Goal: Task Accomplishment & Management: Manage account settings

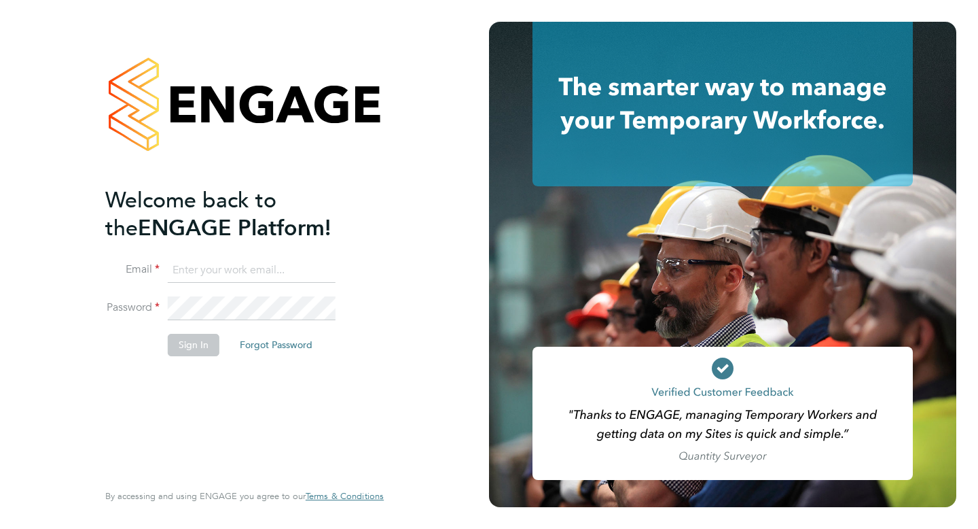
type input "dan.garrett@albioninthecommunity.org.uk"
click at [190, 340] on button "Sign In" at bounding box center [194, 345] width 52 height 22
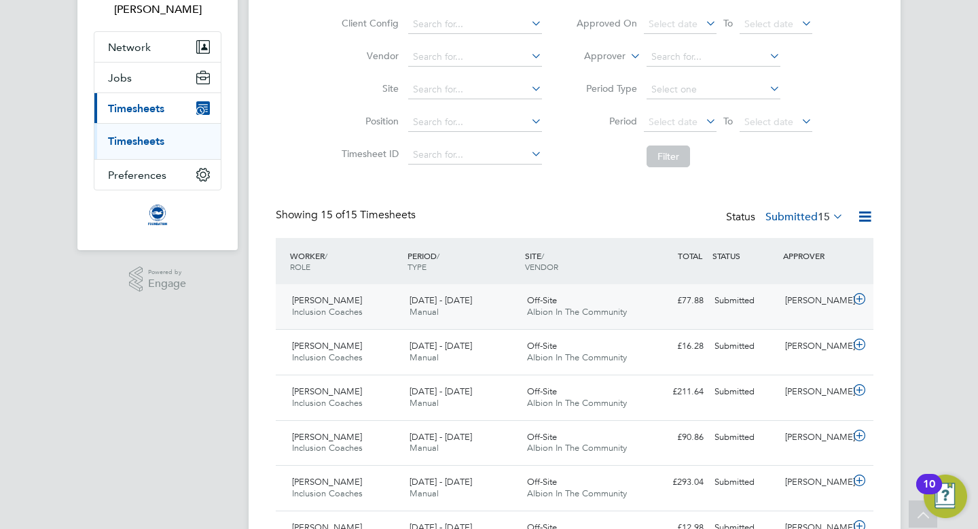
click at [859, 297] on icon at bounding box center [859, 298] width 17 height 11
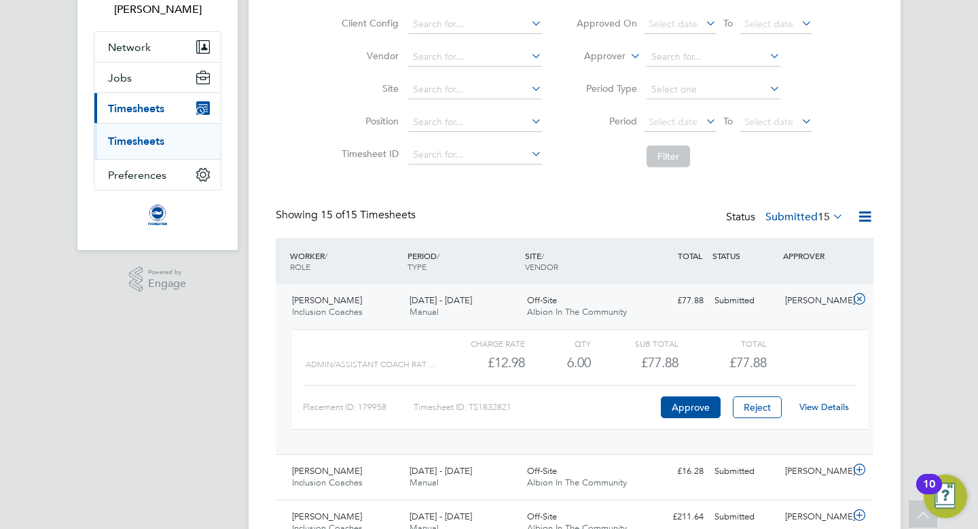
click at [832, 407] on link "View Details" at bounding box center [825, 407] width 50 height 12
click at [859, 296] on icon at bounding box center [859, 298] width 17 height 11
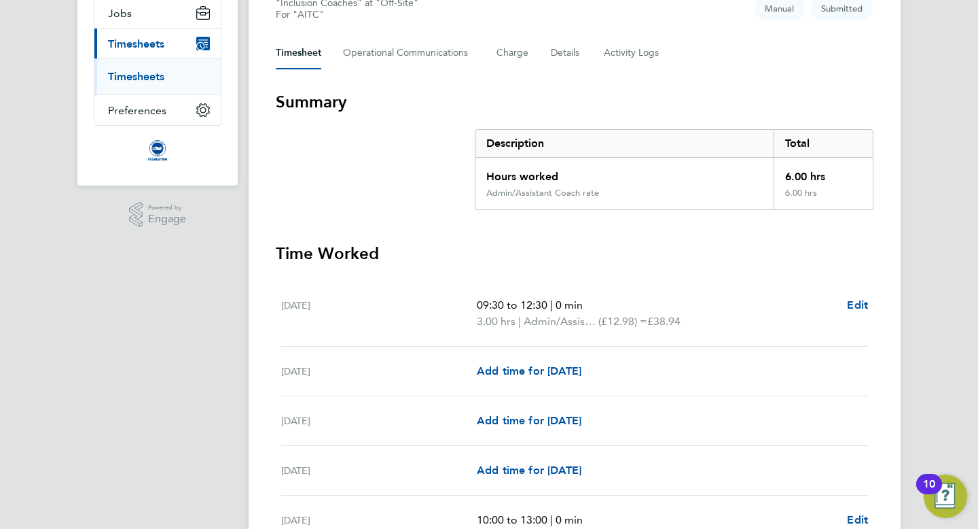
scroll to position [176, 0]
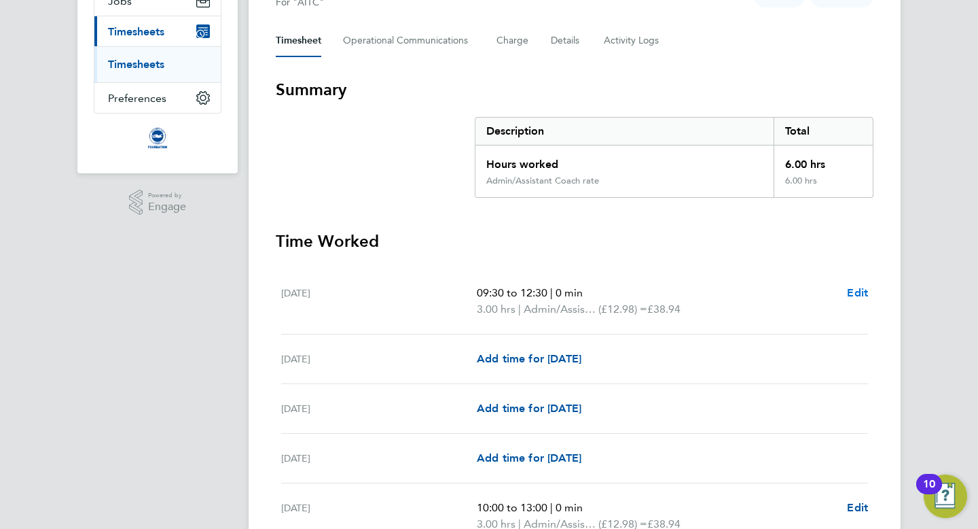
click at [854, 289] on span "Edit" at bounding box center [857, 292] width 21 height 13
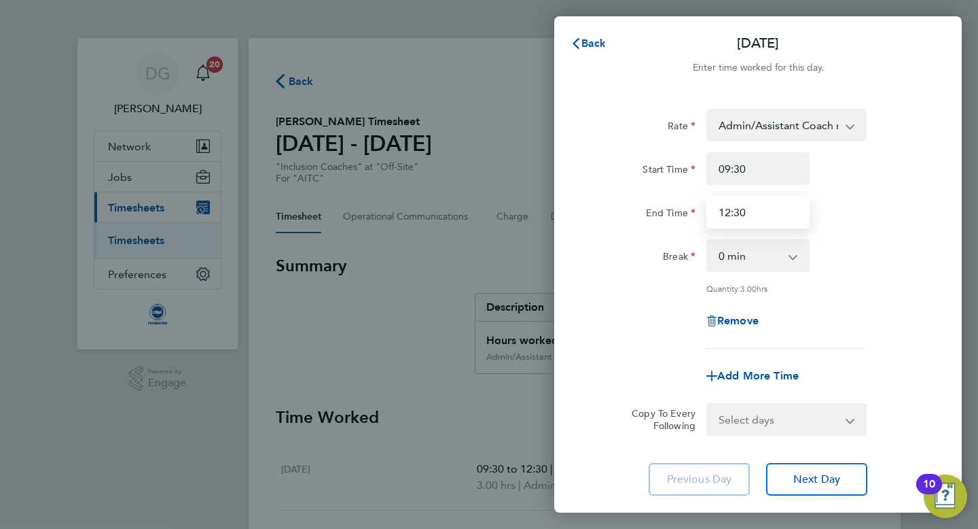
click at [738, 218] on input "12:30" at bounding box center [758, 212] width 103 height 33
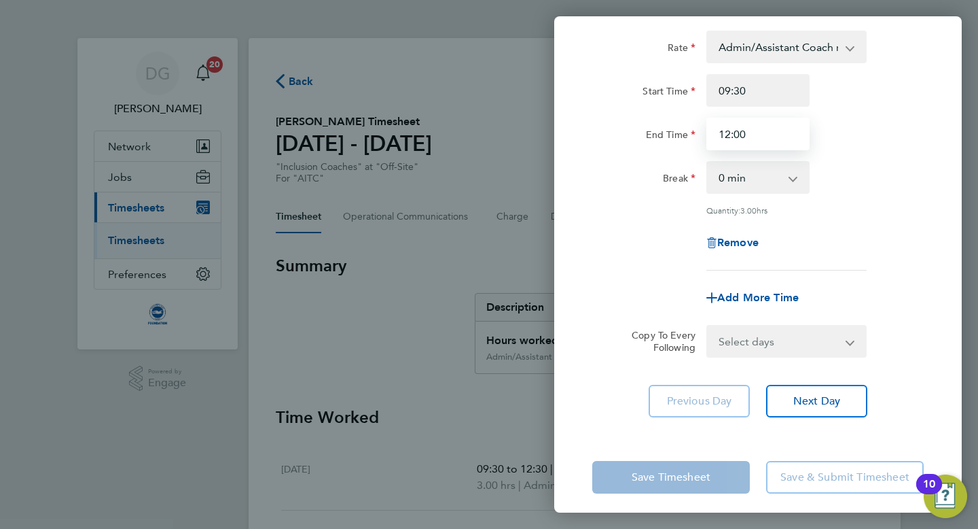
scroll to position [85, 0]
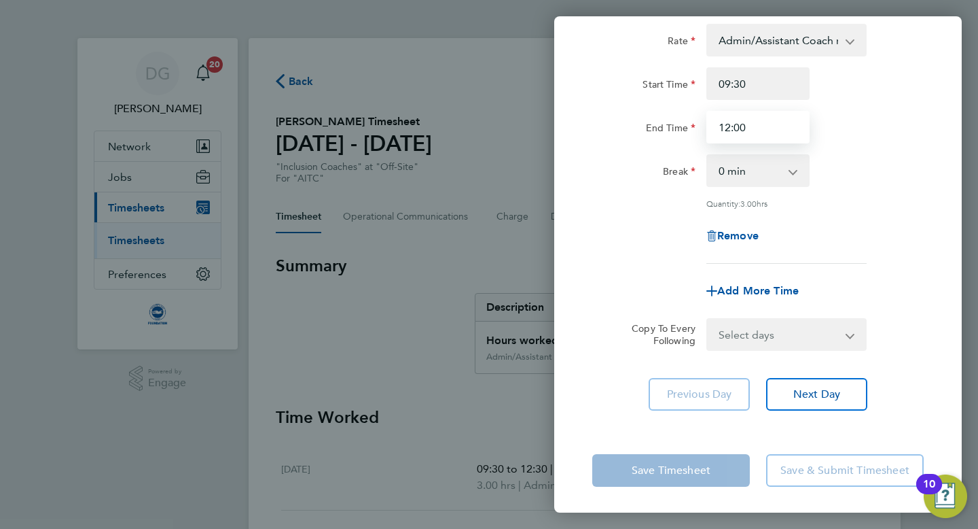
type input "12:00"
click at [641, 469] on app-form-button "Save Timesheet" at bounding box center [675, 470] width 166 height 33
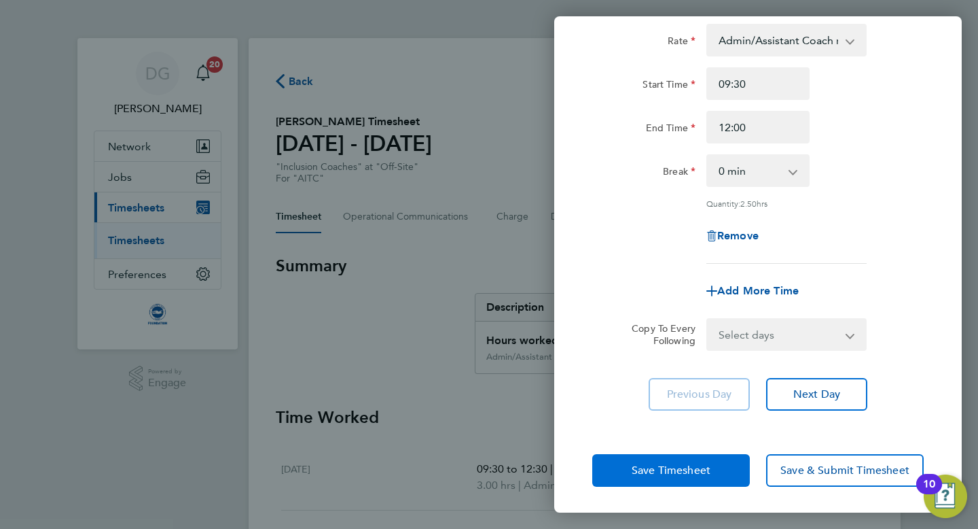
click at [659, 466] on span "Save Timesheet" at bounding box center [671, 470] width 79 height 14
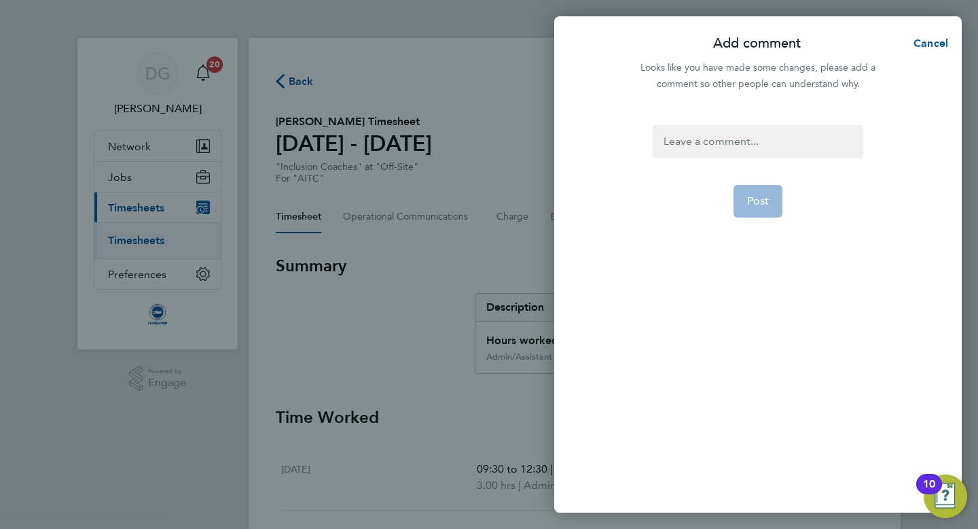
click at [726, 135] on div at bounding box center [758, 141] width 210 height 33
click at [688, 146] on div at bounding box center [758, 141] width 210 height 33
click at [751, 198] on span "Post" at bounding box center [758, 201] width 22 height 14
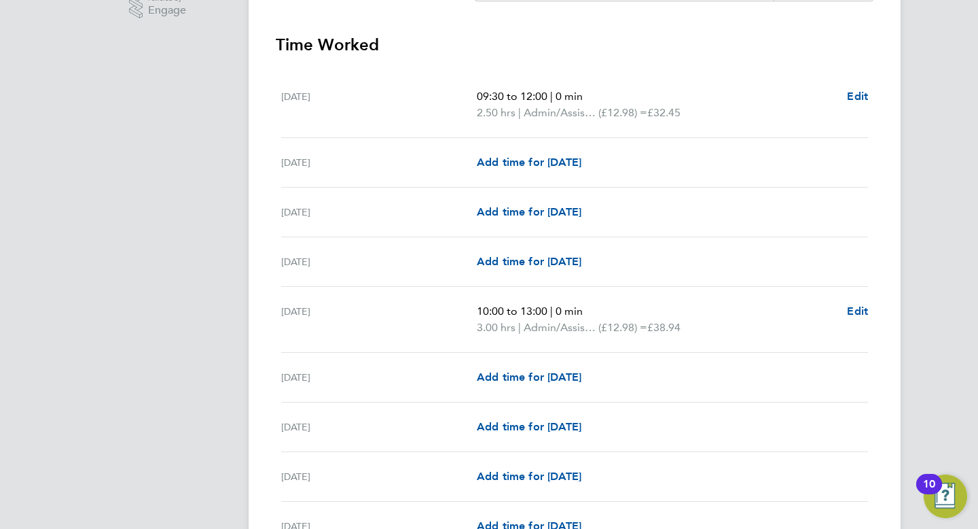
scroll to position [374, 0]
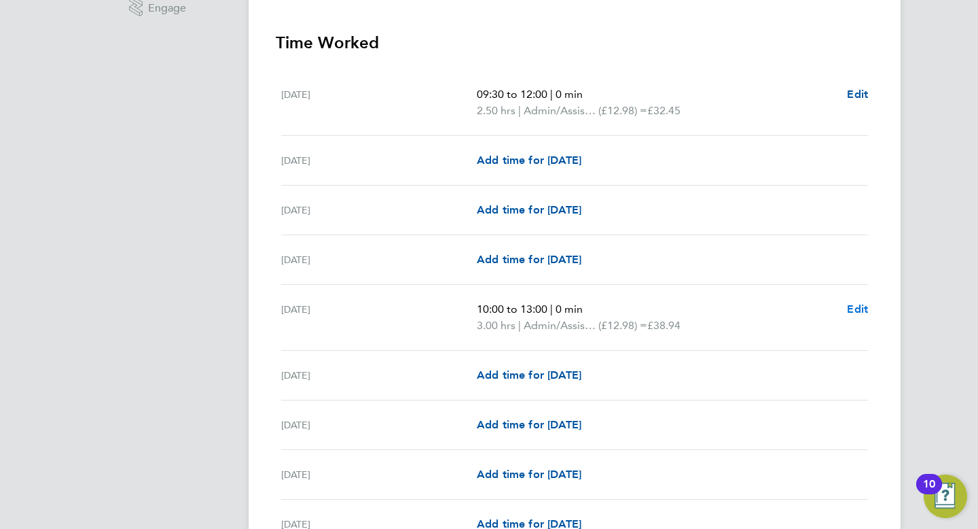
click at [858, 309] on span "Edit" at bounding box center [857, 308] width 21 height 13
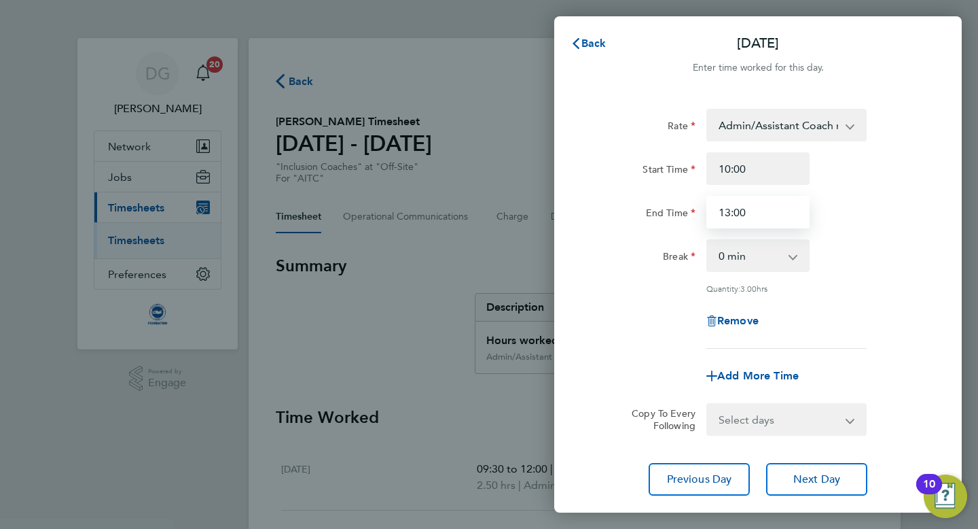
click at [743, 214] on input "13:00" at bounding box center [758, 212] width 103 height 33
click at [731, 211] on input "13:15" at bounding box center [758, 212] width 103 height 33
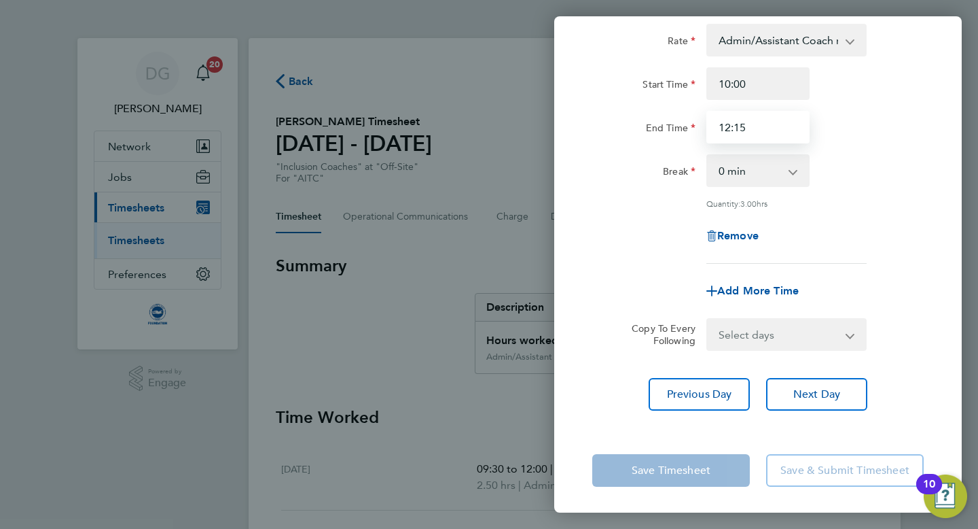
type input "12:15"
click at [622, 378] on div "Previous Day Next Day" at bounding box center [758, 394] width 332 height 33
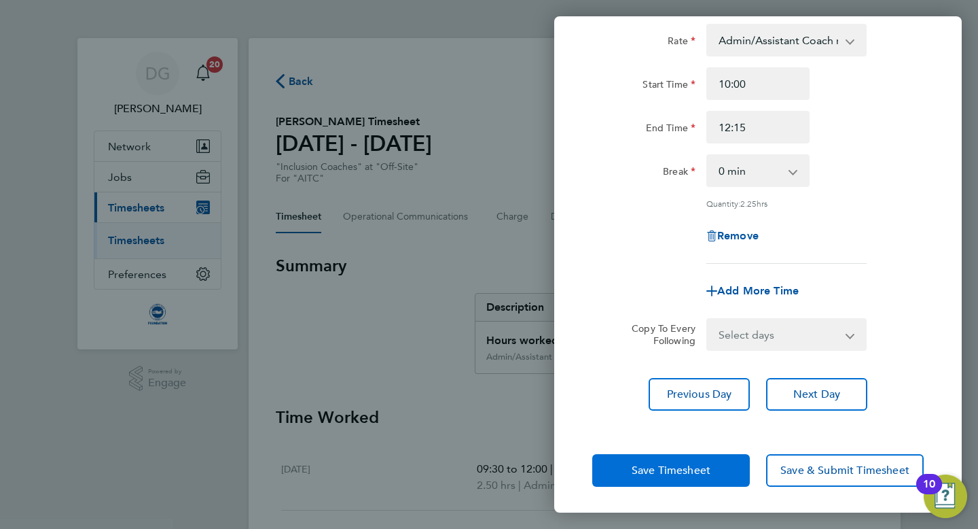
click at [641, 467] on span "Save Timesheet" at bounding box center [671, 470] width 79 height 14
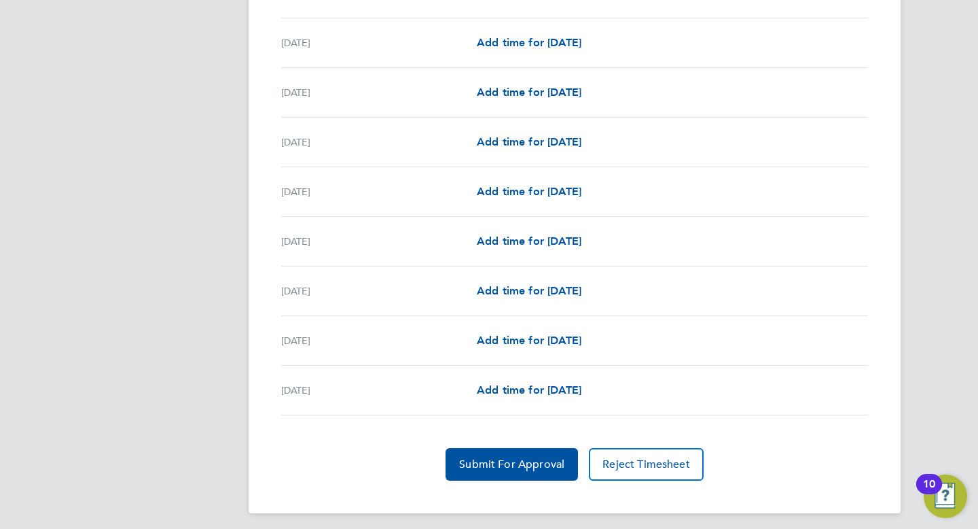
scroll to position [1556, 0]
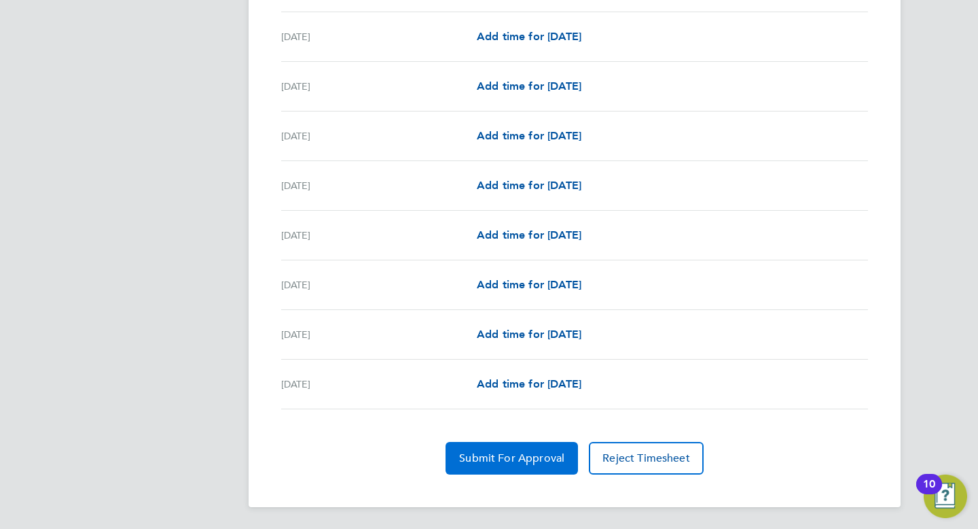
click at [501, 458] on span "Submit For Approval" at bounding box center [511, 458] width 105 height 14
click at [501, 458] on span "Approve Timesheet" at bounding box center [512, 458] width 100 height 14
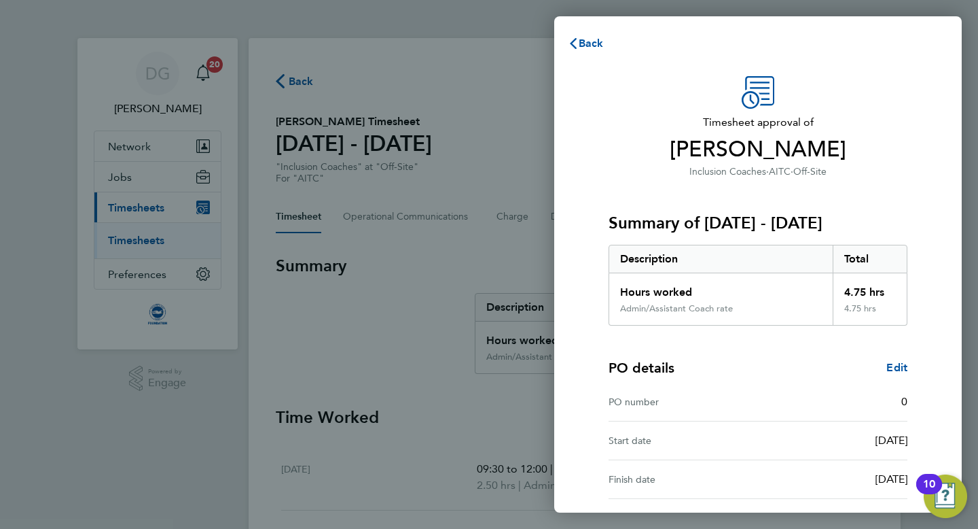
scroll to position [122, 0]
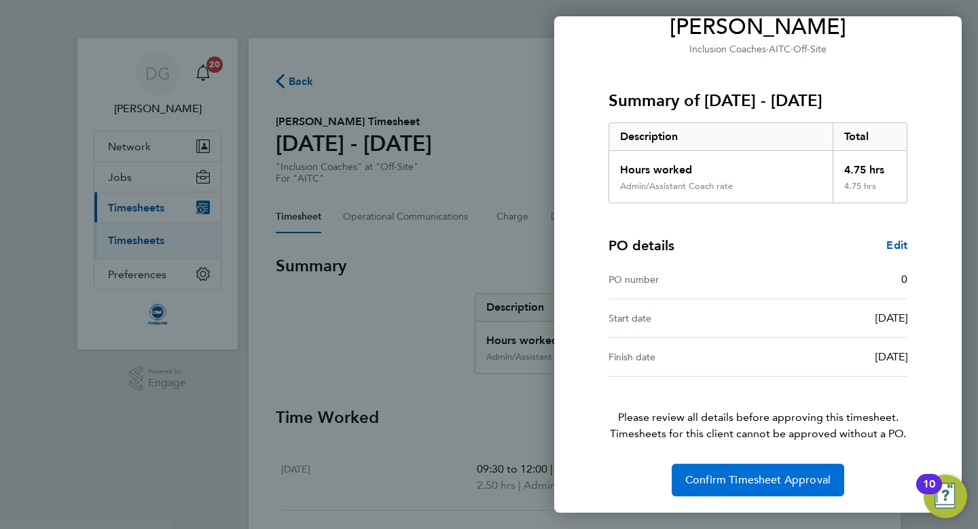
click at [721, 473] on span "Confirm Timesheet Approval" at bounding box center [757, 480] width 145 height 14
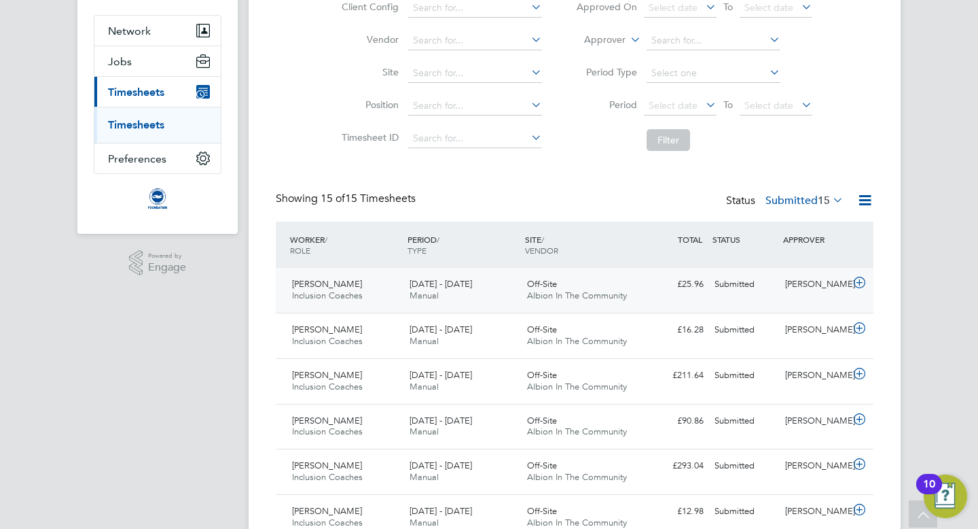
click at [856, 282] on icon at bounding box center [859, 282] width 17 height 11
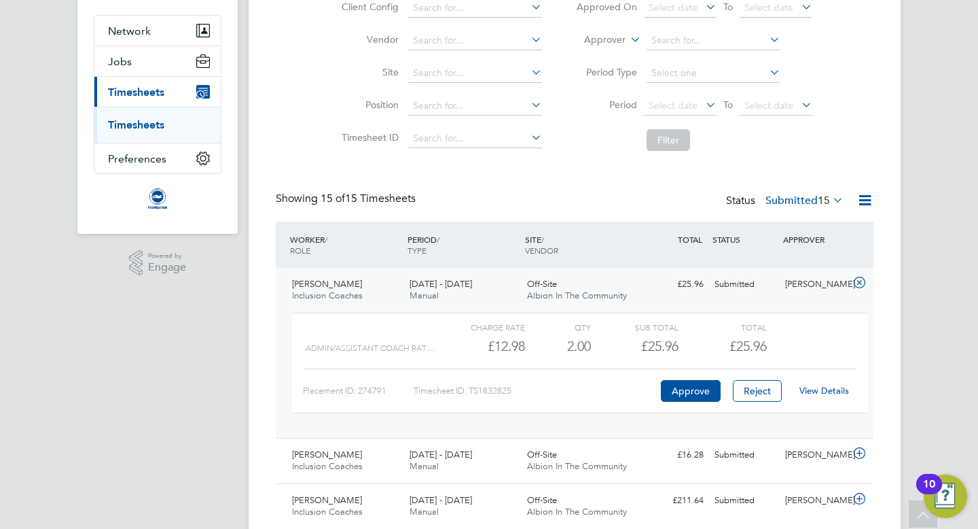
click at [821, 391] on link "View Details" at bounding box center [825, 391] width 50 height 12
click at [855, 280] on icon at bounding box center [859, 282] width 17 height 11
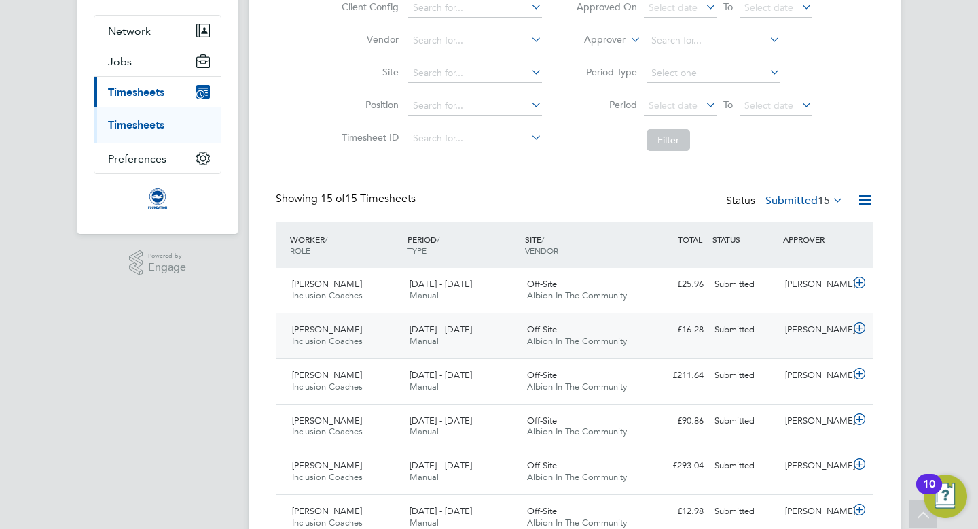
click at [857, 326] on icon at bounding box center [859, 328] width 17 height 11
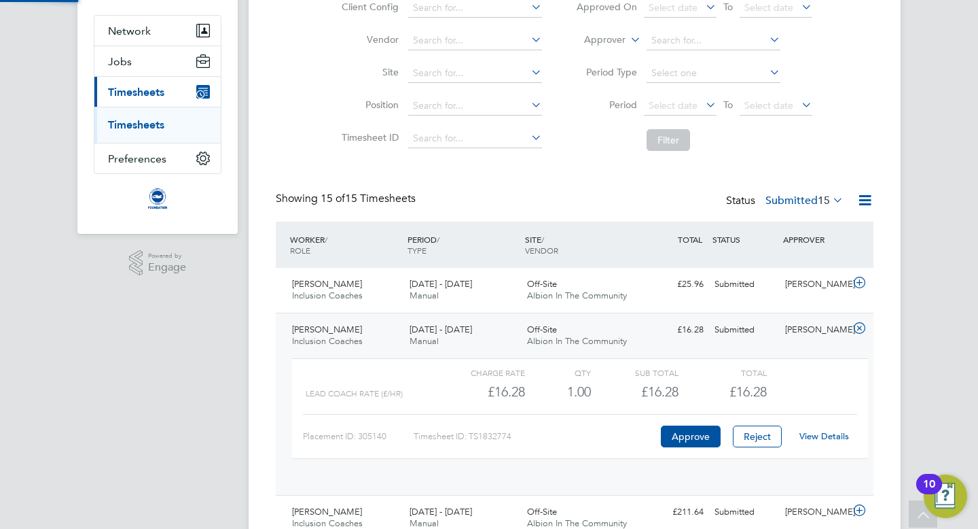
scroll to position [23, 132]
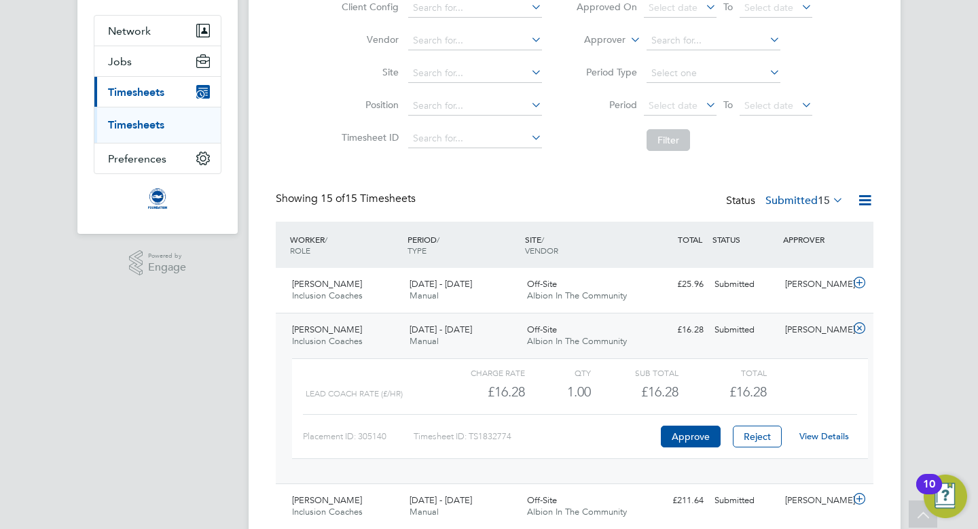
click at [809, 434] on link "View Details" at bounding box center [825, 436] width 50 height 12
click at [858, 329] on icon at bounding box center [859, 328] width 17 height 11
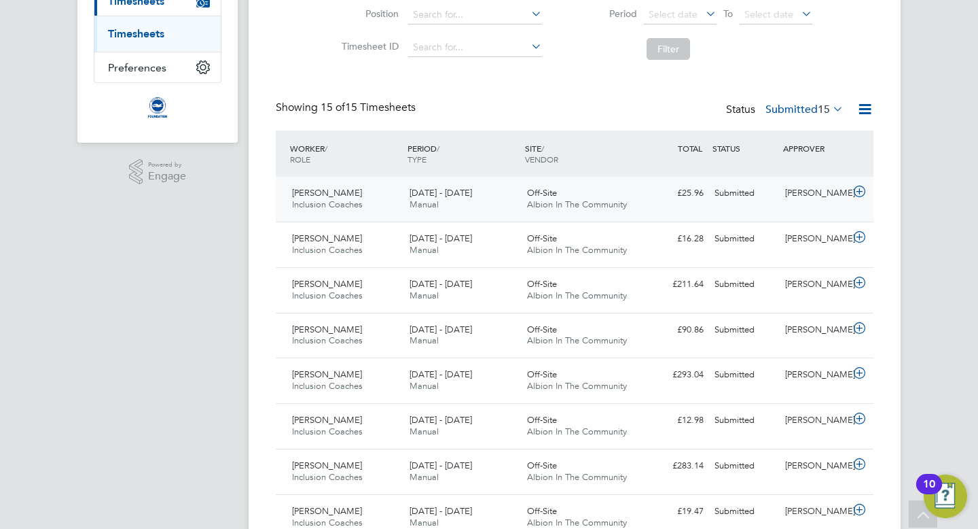
scroll to position [206, 0]
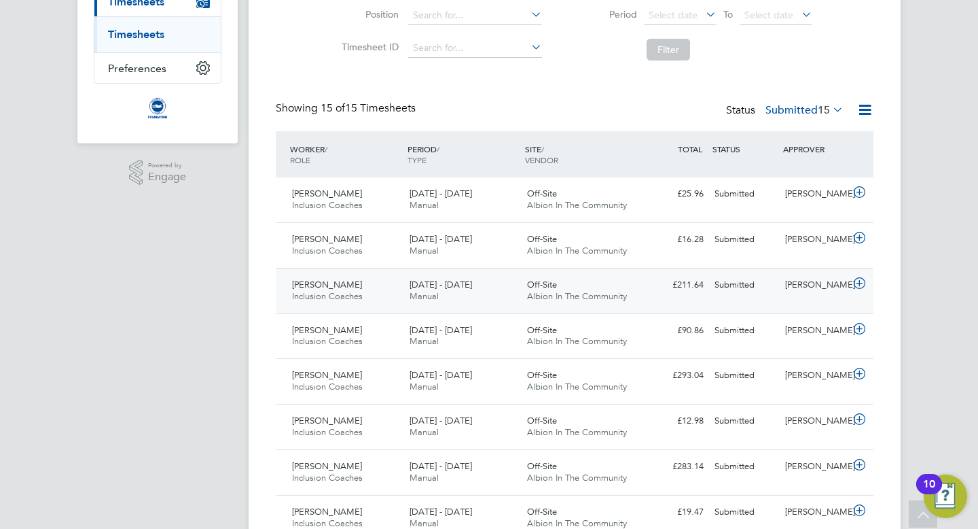
click at [859, 283] on icon at bounding box center [859, 283] width 17 height 11
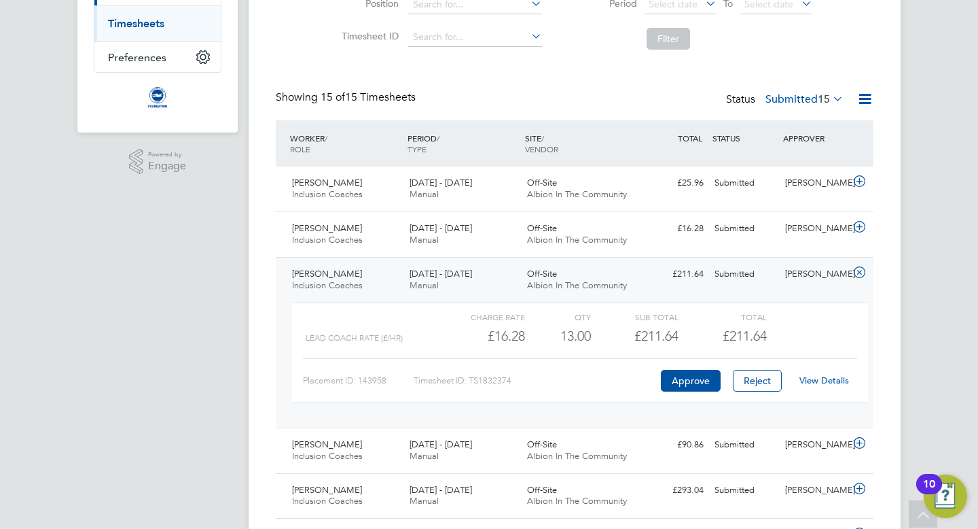
scroll to position [223, 0]
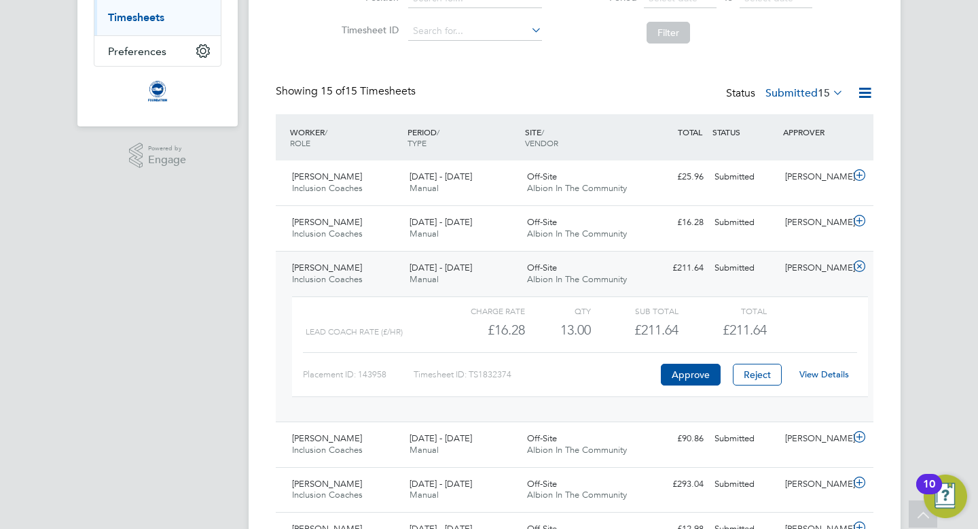
click at [823, 376] on link "View Details" at bounding box center [825, 374] width 50 height 12
click at [856, 264] on icon at bounding box center [859, 266] width 17 height 11
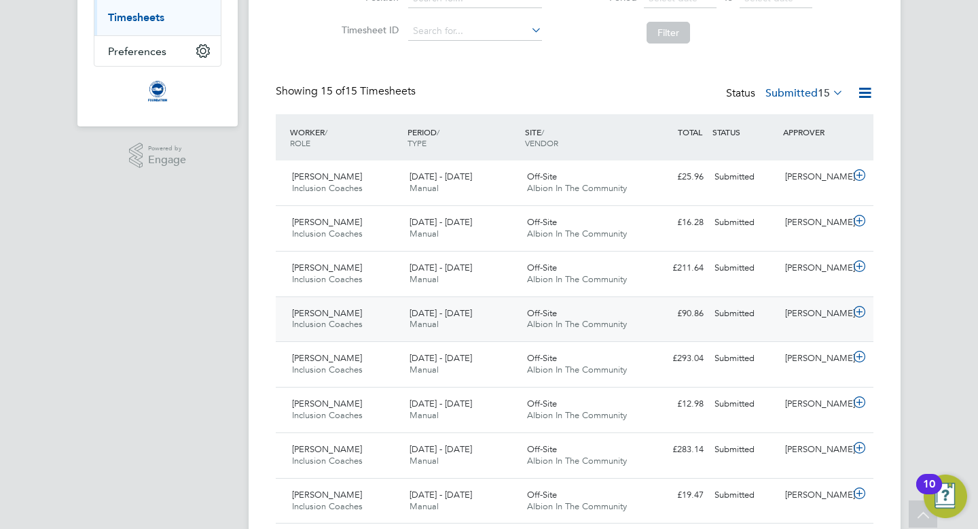
click at [860, 310] on icon at bounding box center [859, 311] width 17 height 11
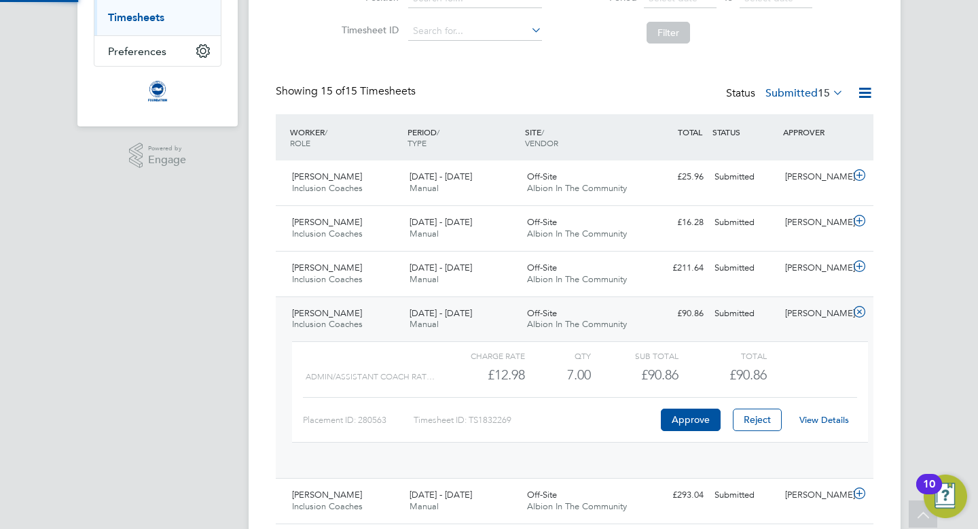
scroll to position [23, 132]
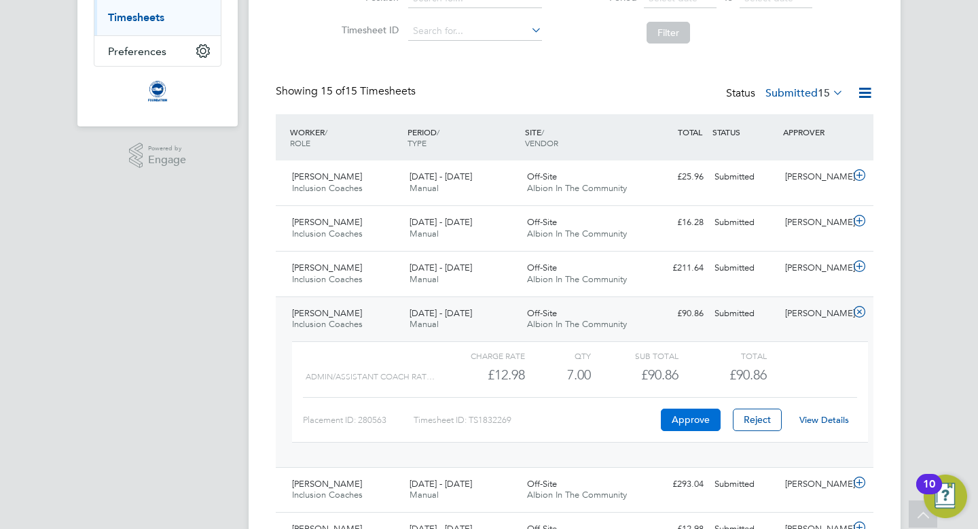
click at [684, 420] on button "Approve" at bounding box center [691, 419] width 60 height 22
click at [855, 308] on icon at bounding box center [859, 311] width 17 height 11
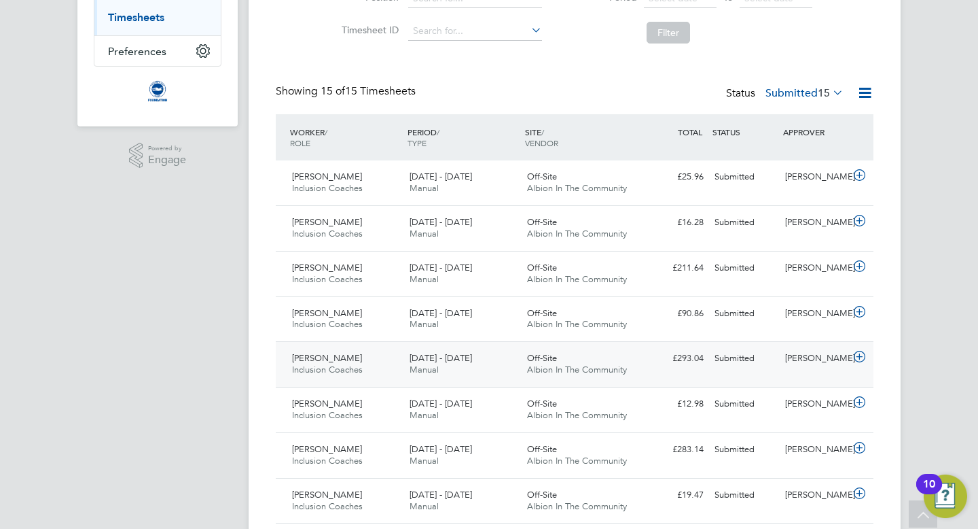
click at [858, 357] on icon at bounding box center [859, 356] width 17 height 11
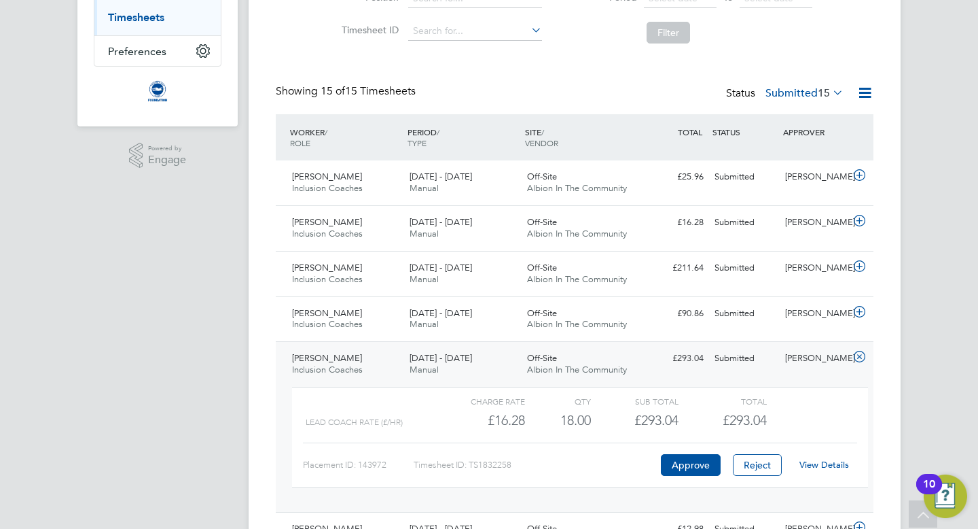
click at [827, 465] on link "View Details" at bounding box center [825, 465] width 50 height 12
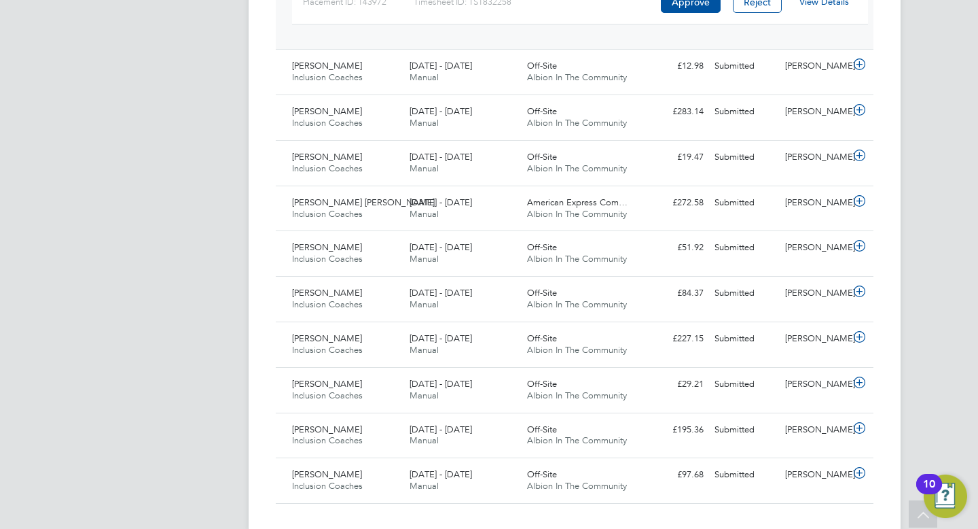
scroll to position [688, 0]
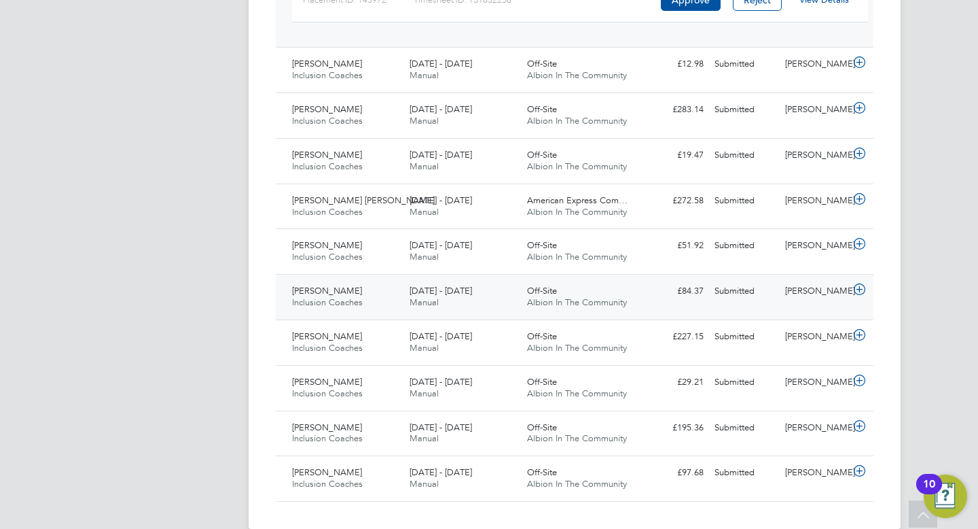
click at [861, 289] on icon at bounding box center [859, 289] width 17 height 11
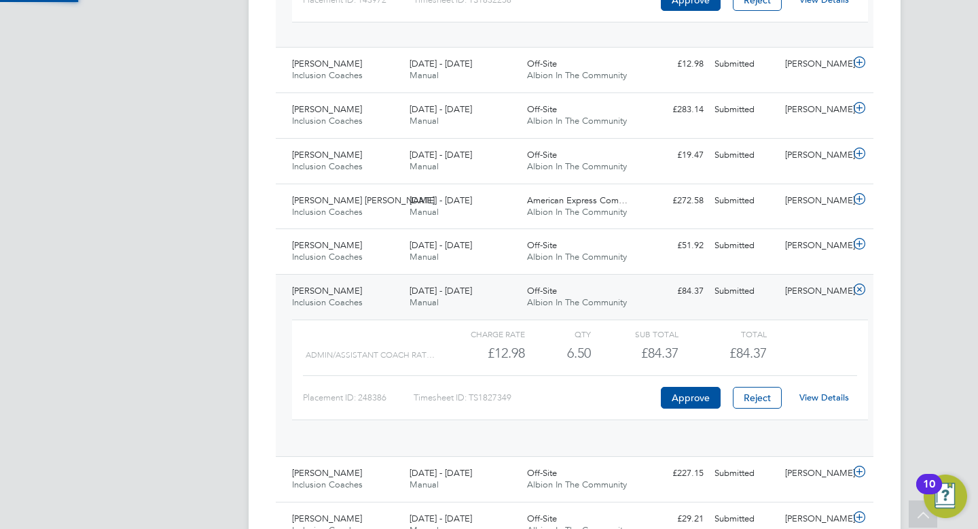
scroll to position [23, 132]
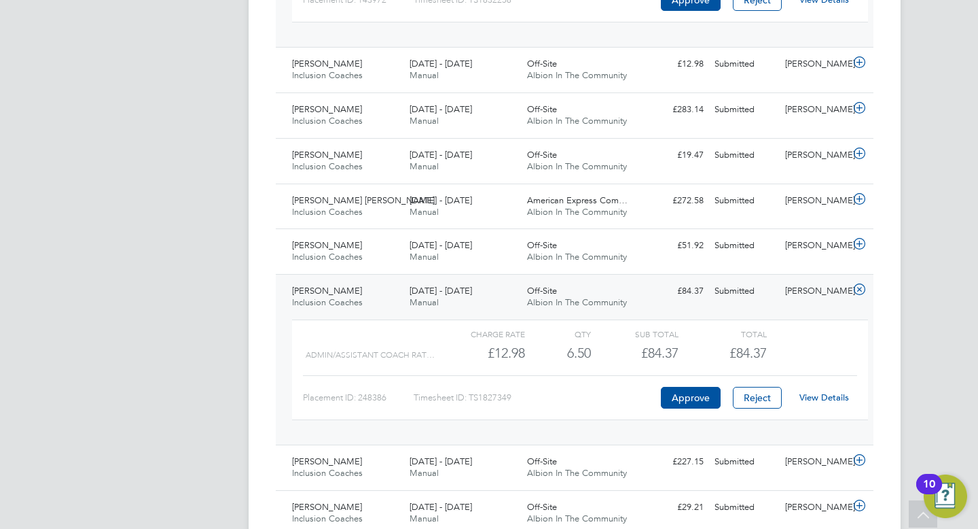
click at [835, 398] on link "View Details" at bounding box center [825, 397] width 50 height 12
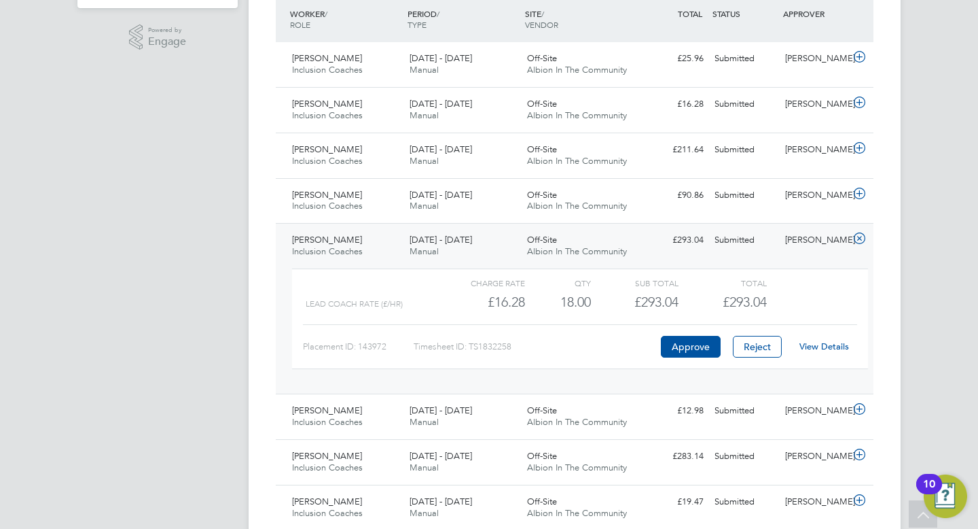
scroll to position [342, 0]
click at [819, 344] on link "View Details" at bounding box center [825, 346] width 50 height 12
click at [861, 235] on icon at bounding box center [859, 237] width 17 height 11
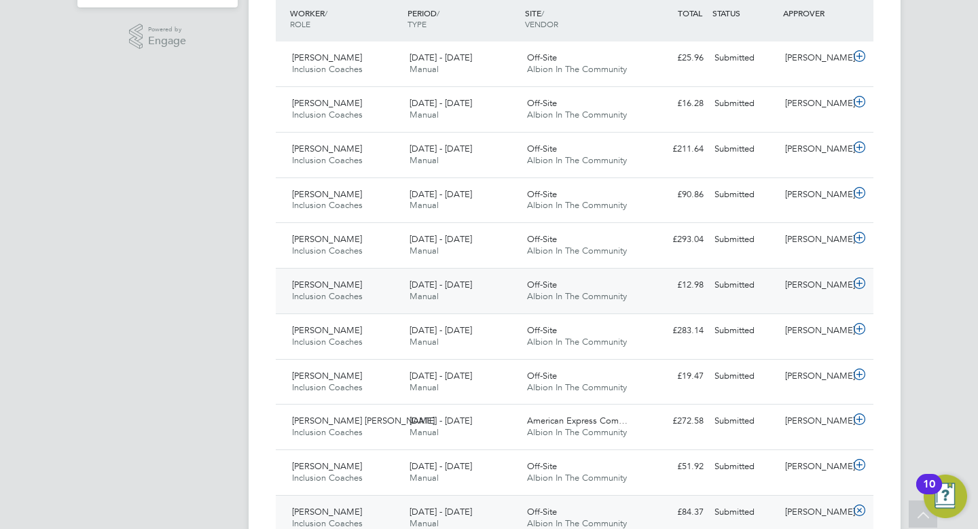
click at [858, 282] on icon at bounding box center [859, 283] width 17 height 11
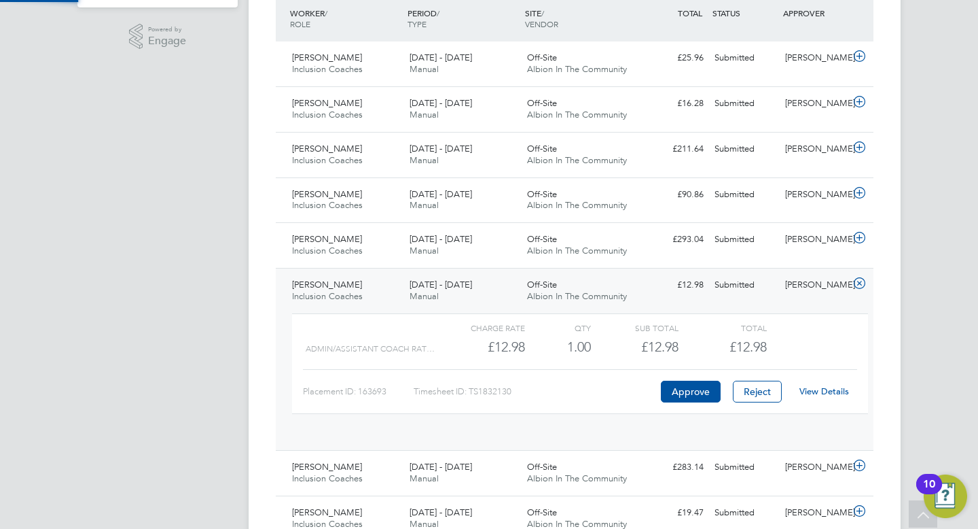
scroll to position [23, 132]
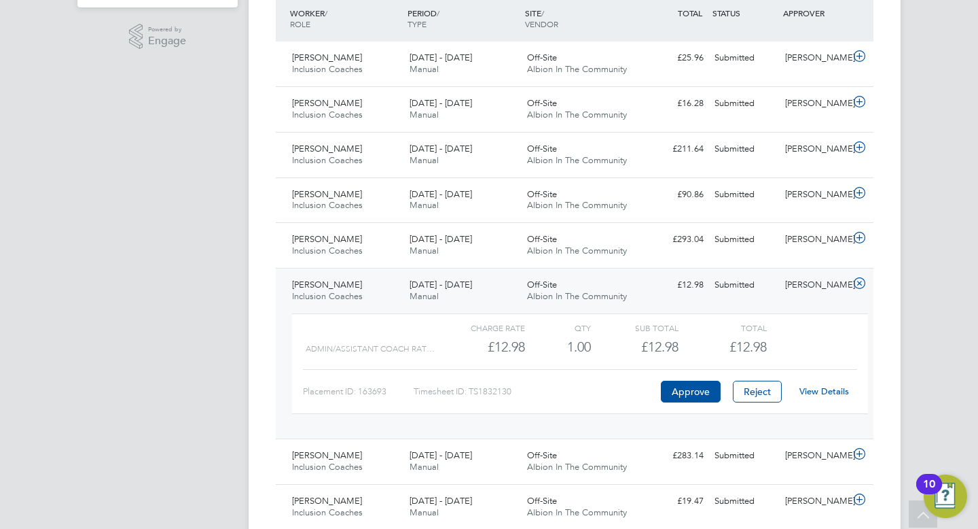
click at [821, 392] on link "View Details" at bounding box center [825, 391] width 50 height 12
click at [859, 283] on icon at bounding box center [859, 283] width 17 height 11
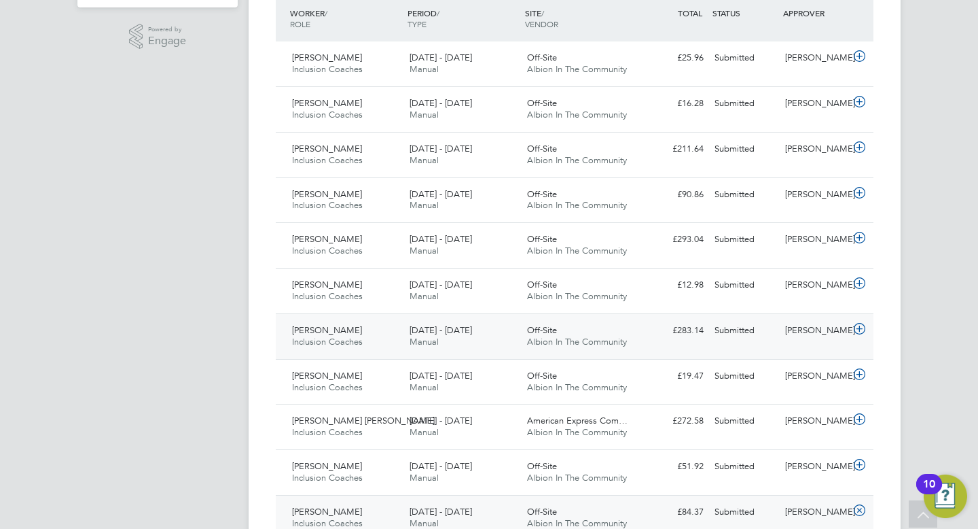
drag, startPoint x: 391, startPoint y: 346, endPoint x: 630, endPoint y: 346, distance: 239.8
click at [626, 346] on div "Andrew Stoodley Inclusion Coaches 1 - 30 Sep 2025 1 - 30 Sep 2025 Manual Off-Si…" at bounding box center [575, 336] width 598 height 46
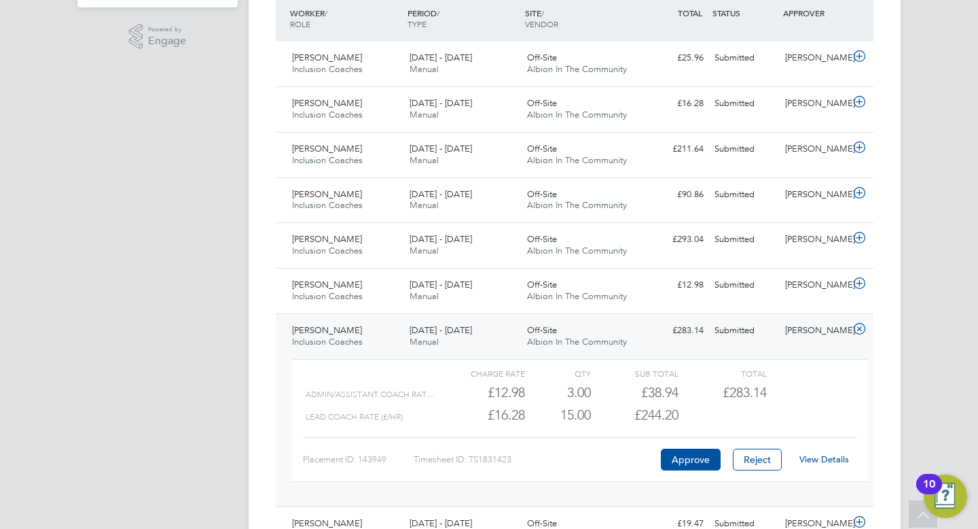
click at [823, 459] on link "View Details" at bounding box center [825, 459] width 50 height 12
click at [859, 327] on icon at bounding box center [859, 328] width 17 height 11
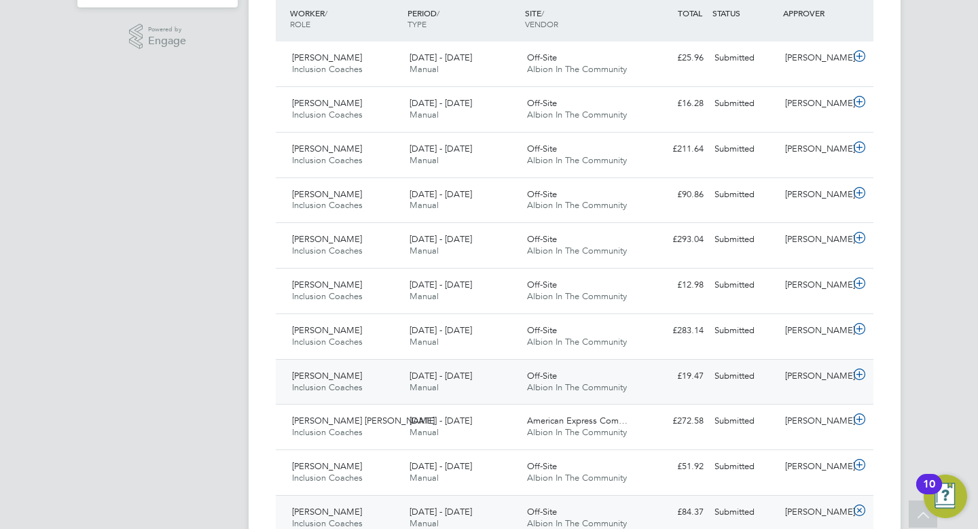
click at [857, 374] on icon at bounding box center [859, 374] width 17 height 11
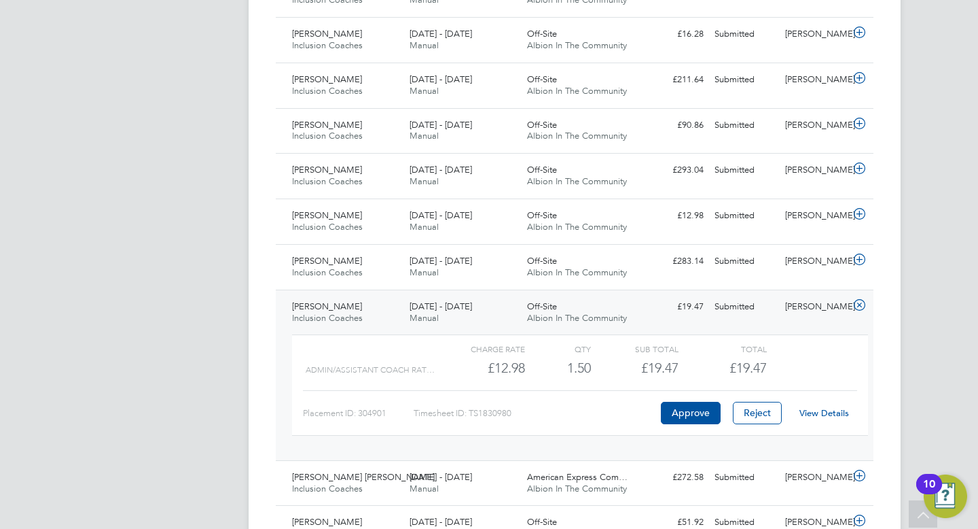
scroll to position [414, 0]
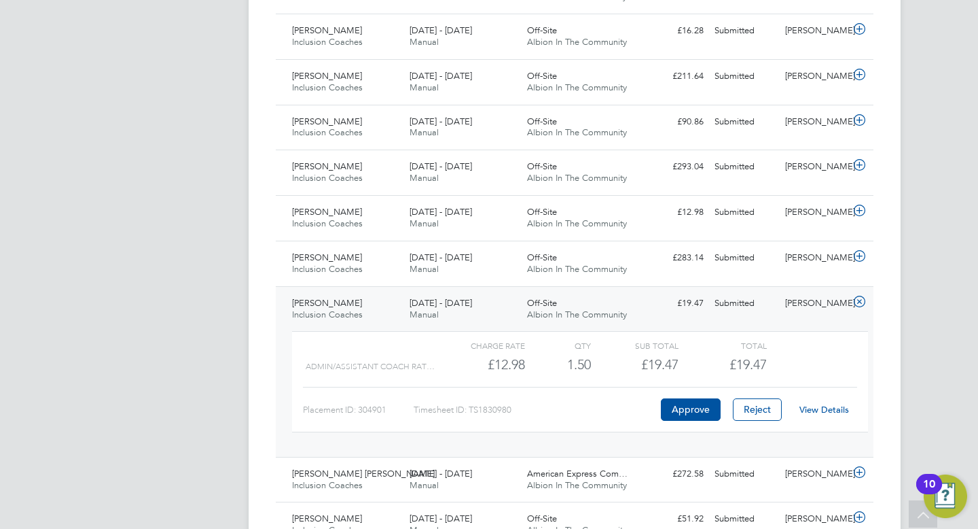
click at [830, 410] on link "View Details" at bounding box center [825, 410] width 50 height 12
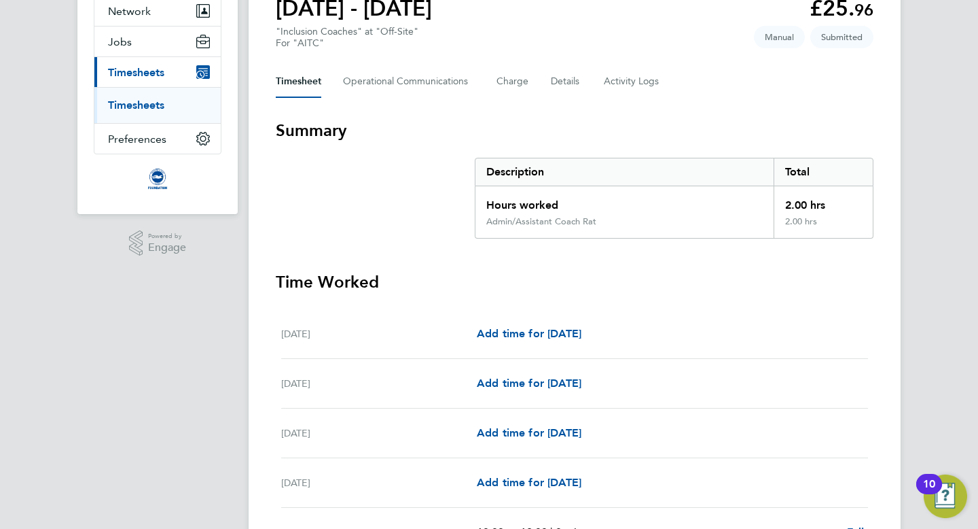
scroll to position [270, 0]
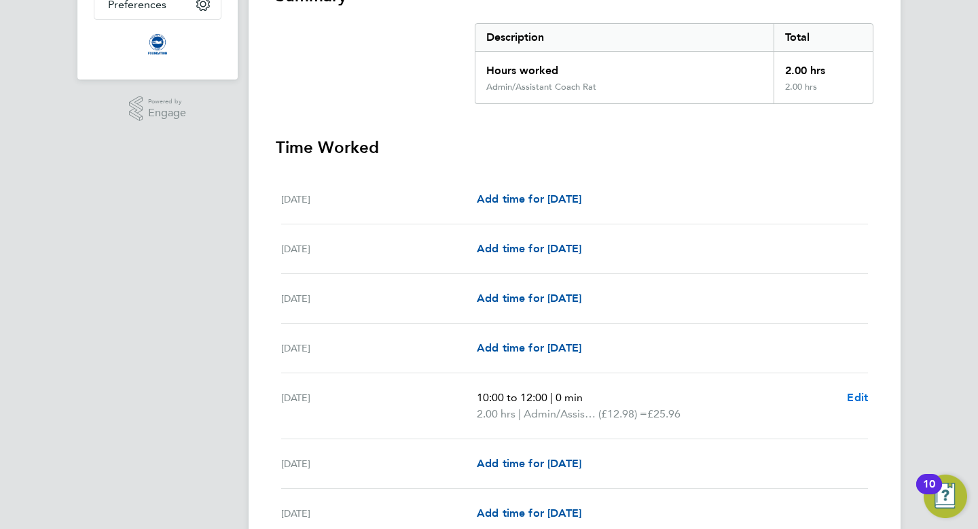
click at [853, 397] on span "Edit" at bounding box center [857, 397] width 21 height 13
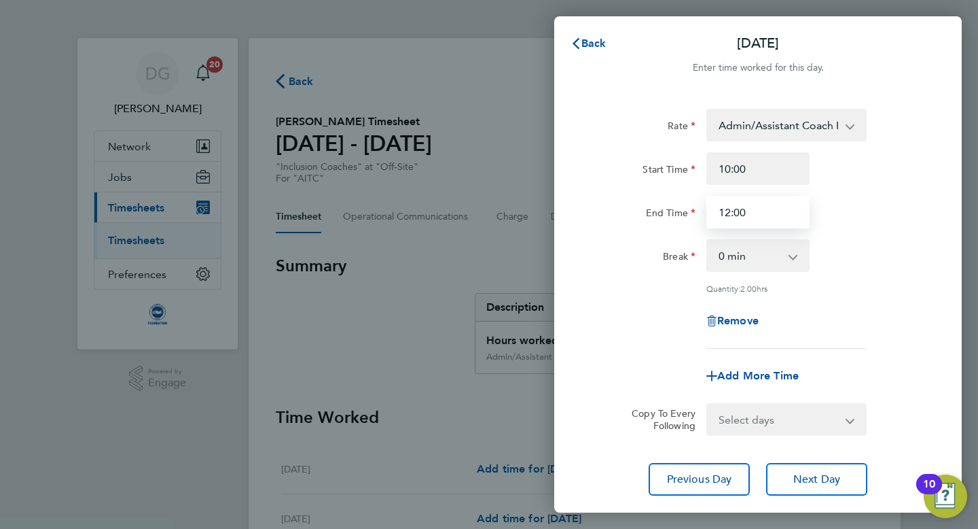
click at [754, 212] on input "12:00" at bounding box center [758, 212] width 103 height 33
type input "12:15"
click at [594, 325] on div "Remove" at bounding box center [758, 320] width 342 height 33
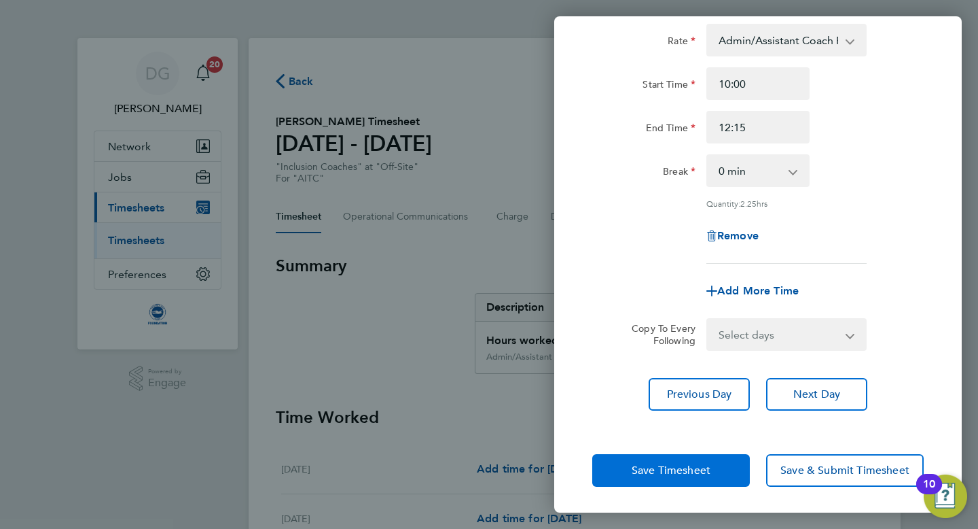
click at [630, 464] on button "Save Timesheet" at bounding box center [671, 470] width 158 height 33
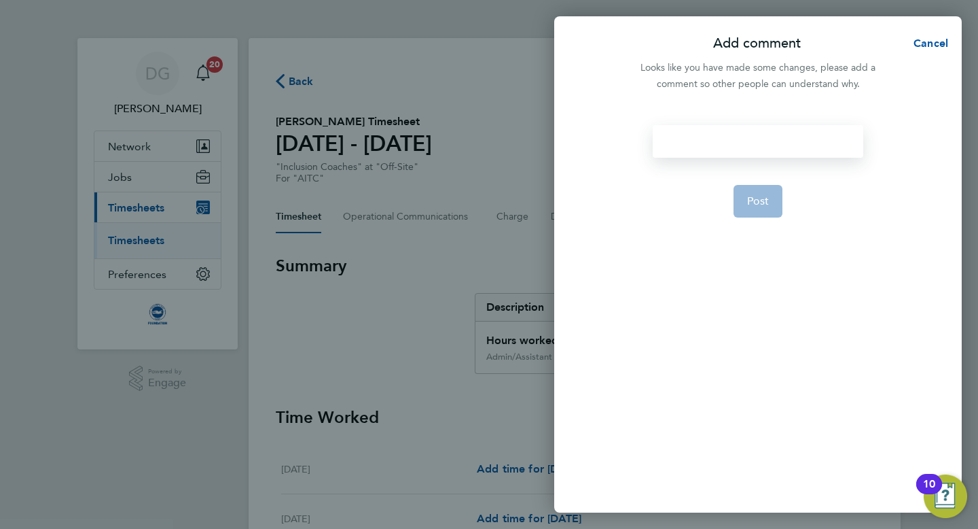
click at [668, 145] on div at bounding box center [758, 141] width 210 height 33
click at [742, 194] on button "Post" at bounding box center [759, 201] width 50 height 33
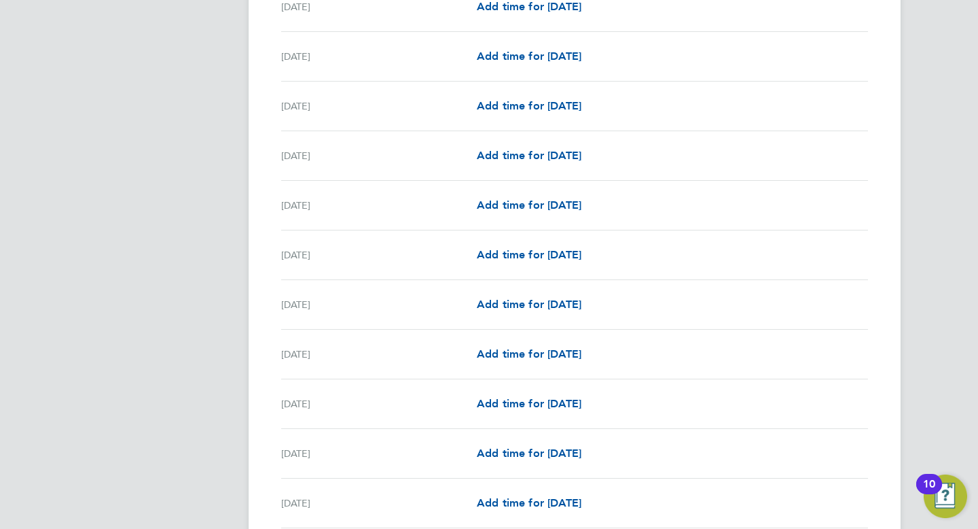
scroll to position [1539, 0]
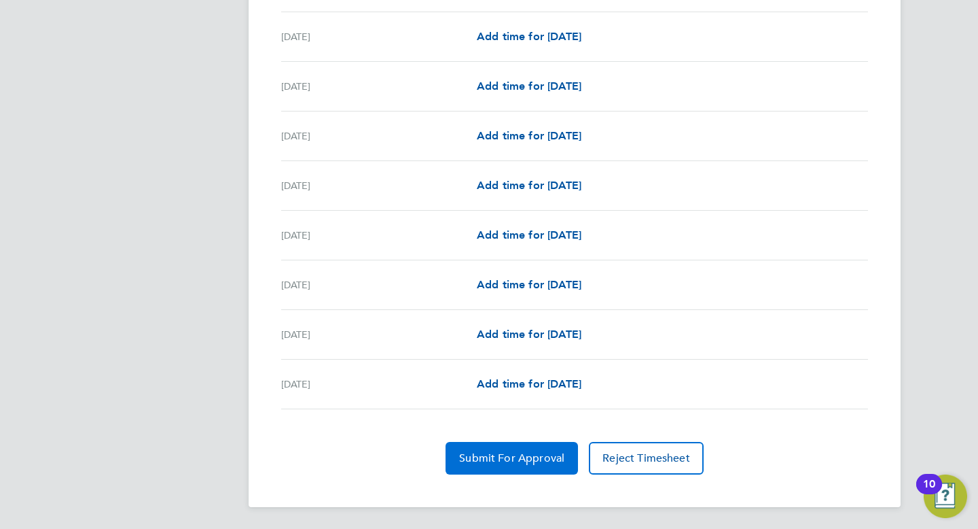
click at [535, 456] on span "Submit For Approval" at bounding box center [511, 458] width 105 height 14
click at [507, 457] on span "Approve Timesheet" at bounding box center [512, 458] width 100 height 14
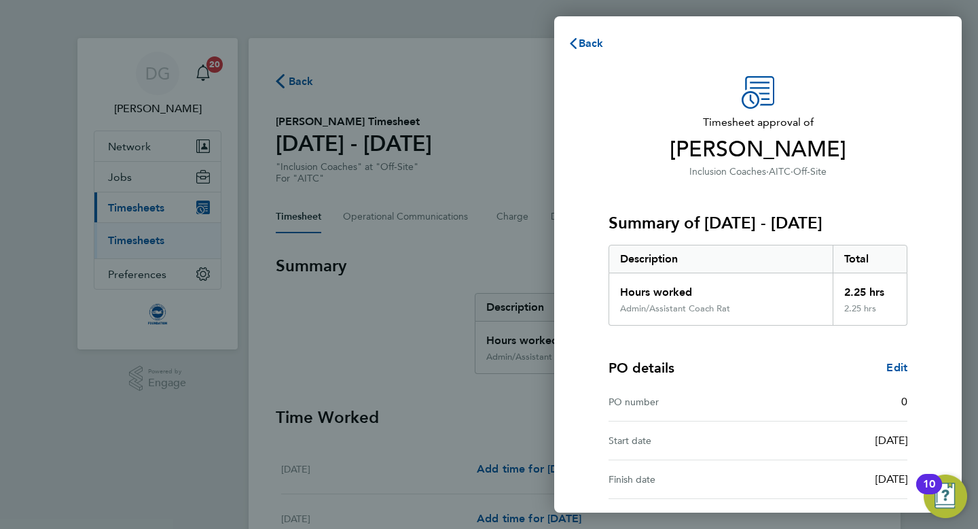
scroll to position [122, 0]
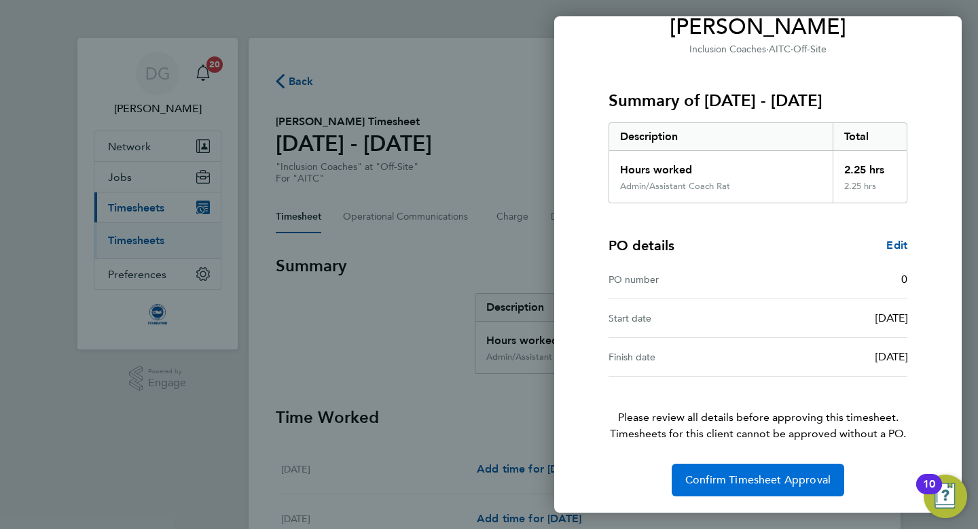
click at [793, 485] on span "Confirm Timesheet Approval" at bounding box center [757, 480] width 145 height 14
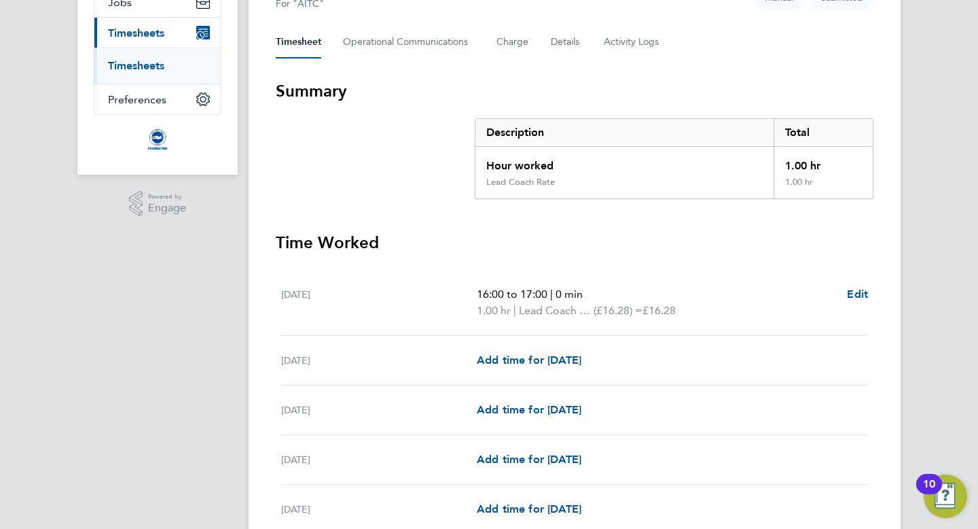
scroll to position [176, 0]
click at [850, 292] on span "Edit" at bounding box center [857, 292] width 21 height 13
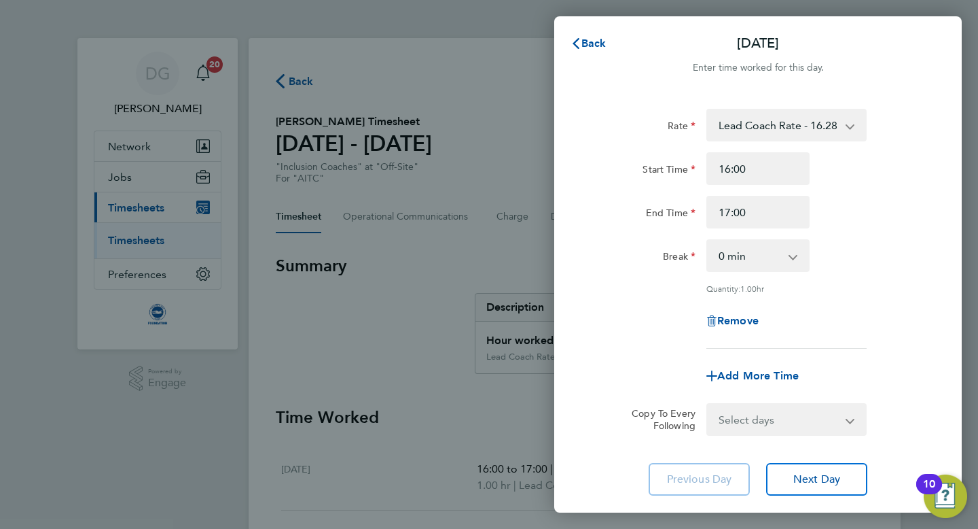
click at [849, 122] on app-icon-cross-button at bounding box center [857, 125] width 16 height 30
click at [848, 124] on select "Lead Coach Rate - 16.28 Admin/Assistant Coach Rat - 12.98" at bounding box center [778, 125] width 141 height 30
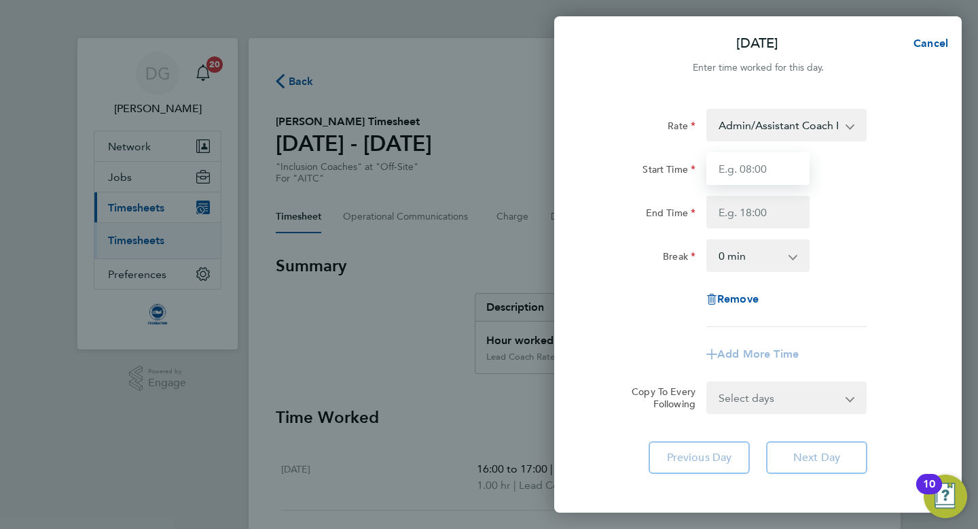
click at [742, 168] on input "Start Time" at bounding box center [758, 168] width 103 height 33
type input "16:00"
click at [729, 215] on input "End Time" at bounding box center [758, 212] width 103 height 33
type input "17:00"
click at [605, 304] on div "Remove" at bounding box center [758, 299] width 342 height 33
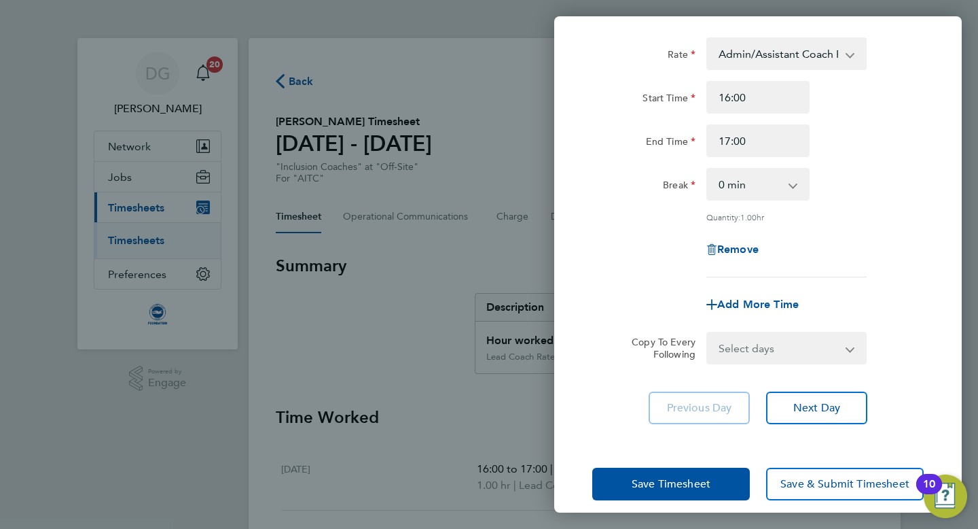
scroll to position [85, 0]
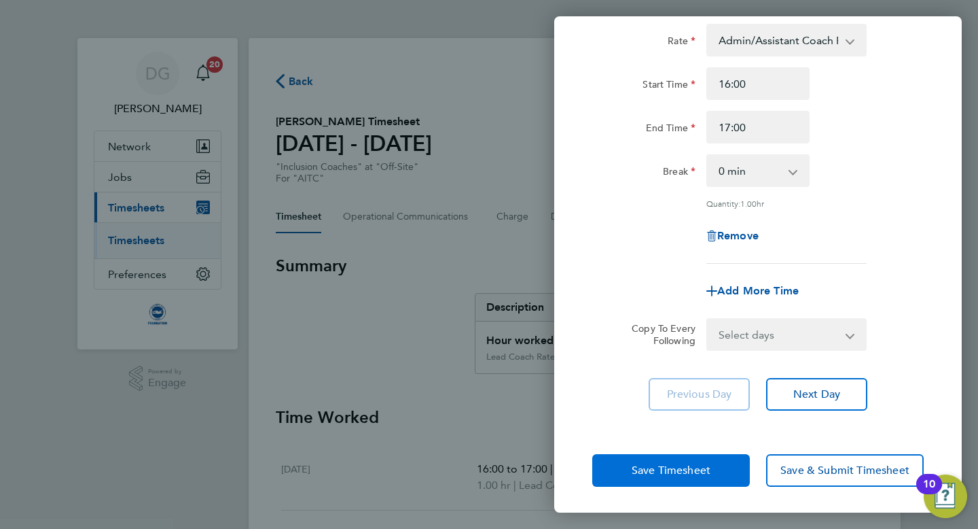
click at [659, 459] on button "Save Timesheet" at bounding box center [671, 470] width 158 height 33
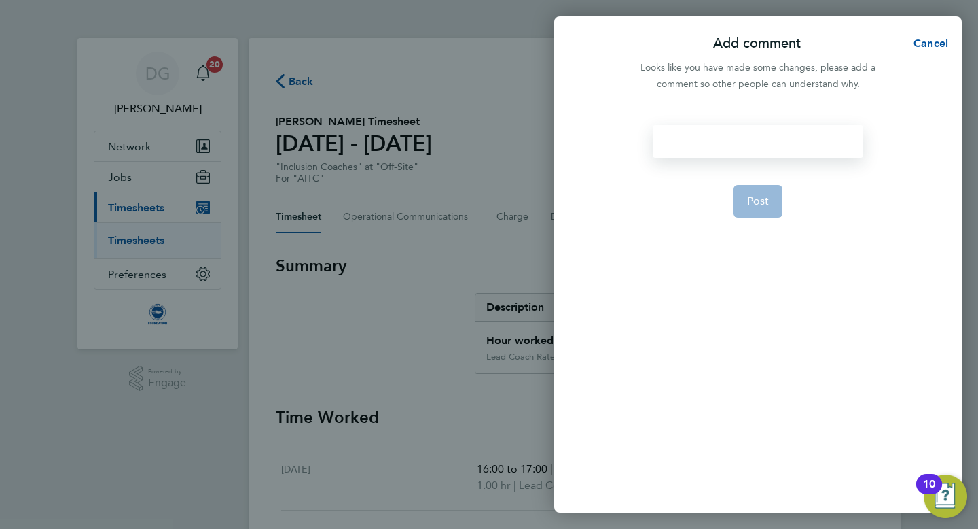
click at [686, 143] on div at bounding box center [758, 141] width 210 height 33
click at [675, 145] on div "P{ay rate amended" at bounding box center [758, 141] width 210 height 33
click at [751, 196] on span "Post" at bounding box center [758, 201] width 22 height 14
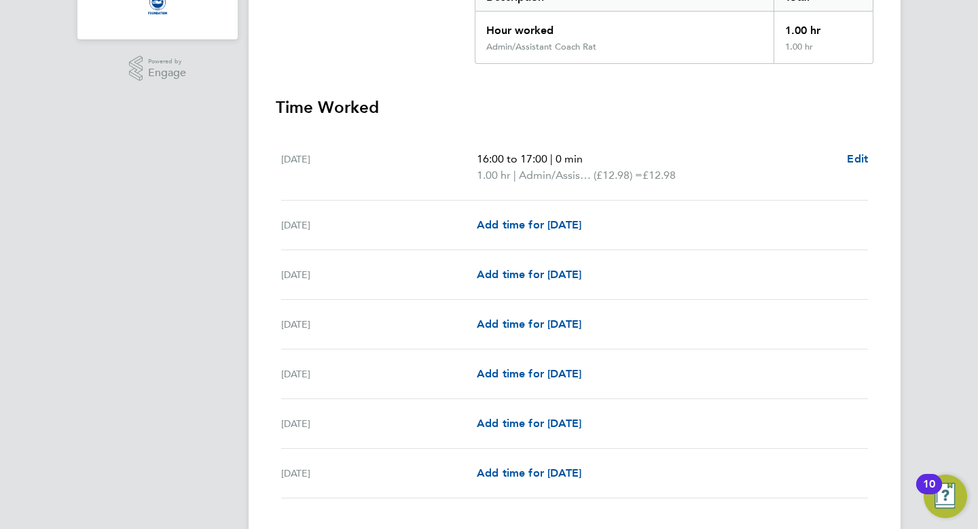
scroll to position [399, 0]
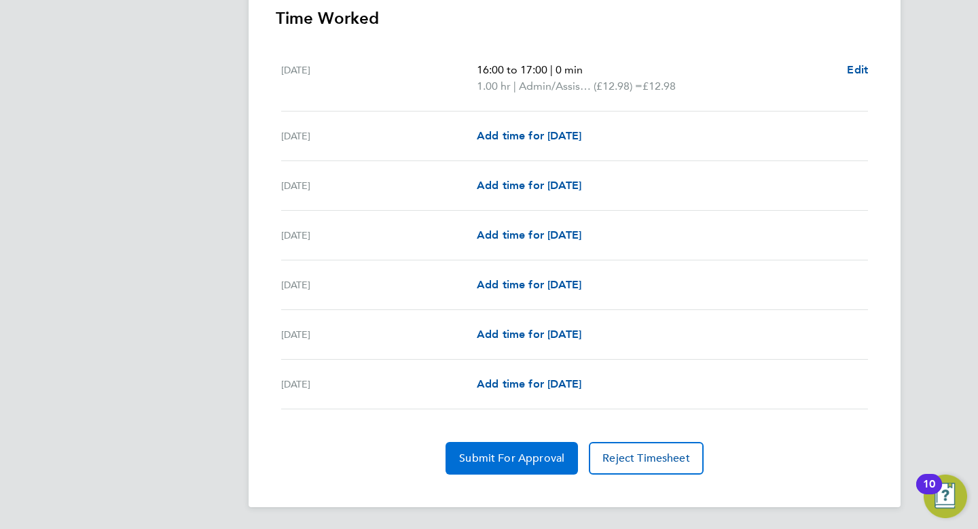
click at [499, 466] on button "Submit For Approval" at bounding box center [512, 458] width 132 height 33
click at [490, 460] on span "Approve Timesheet" at bounding box center [512, 458] width 100 height 14
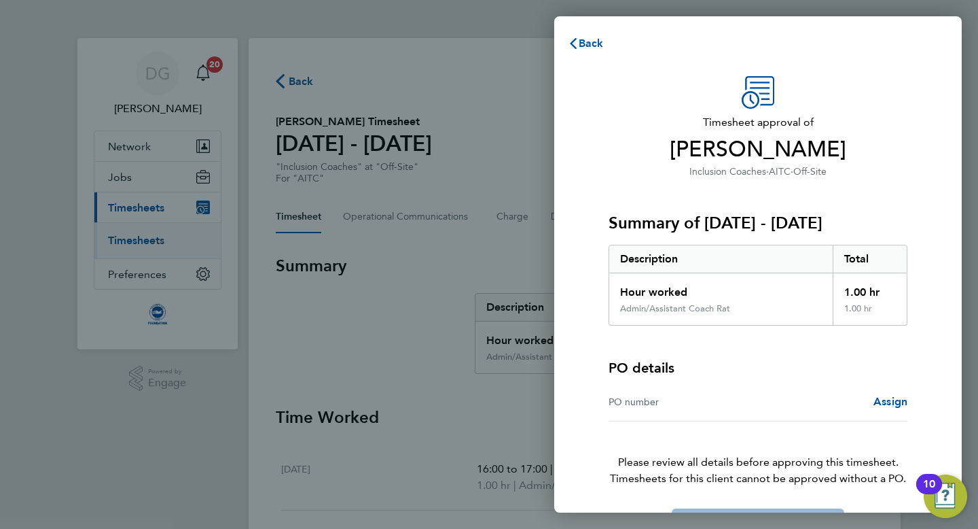
scroll to position [45, 0]
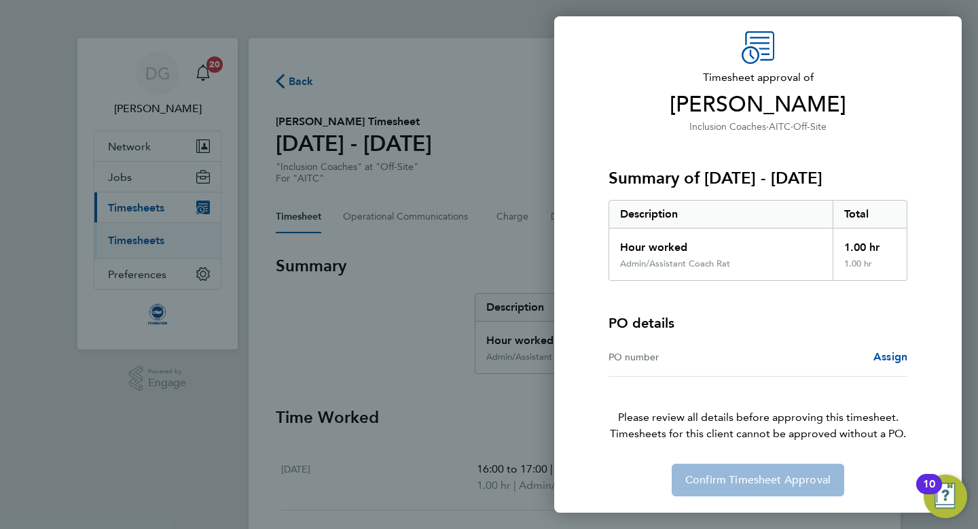
click at [711, 425] on span "Timesheets for this client cannot be approved without a PO." at bounding box center [758, 433] width 332 height 16
click at [716, 480] on div "Confirm Timesheet Approval" at bounding box center [758, 479] width 332 height 33
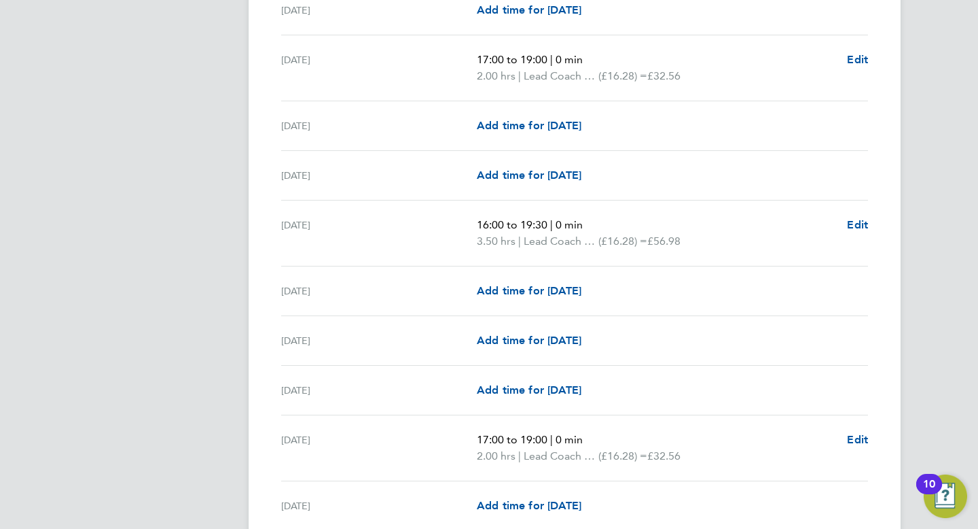
scroll to position [1605, 0]
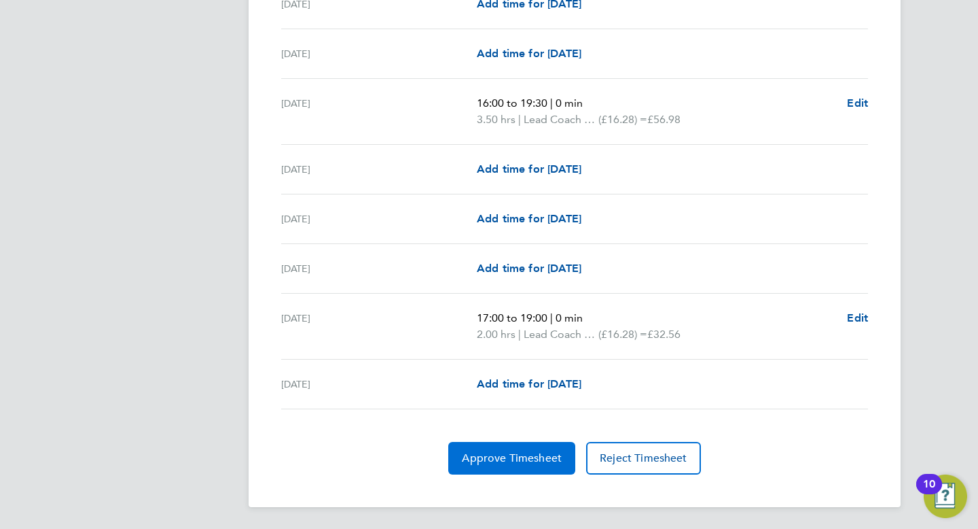
click at [523, 453] on span "Approve Timesheet" at bounding box center [512, 458] width 100 height 14
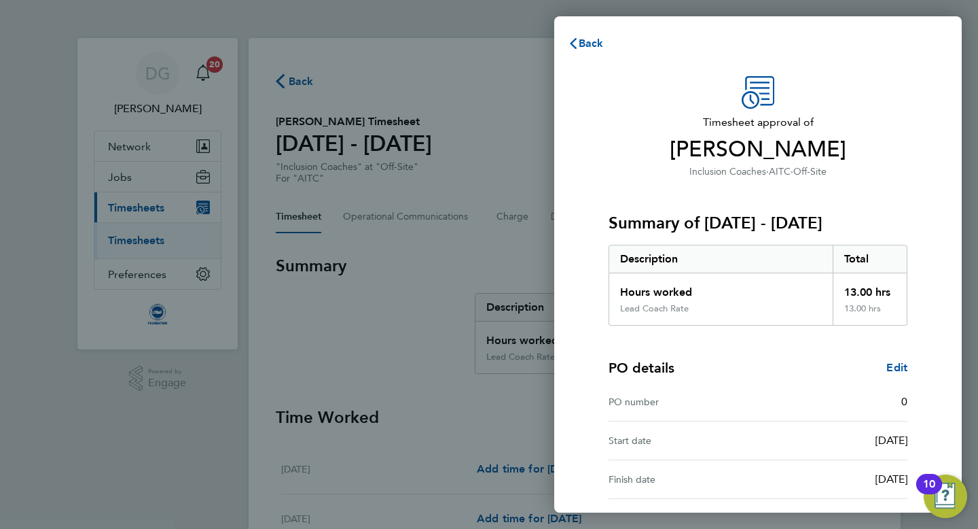
scroll to position [122, 0]
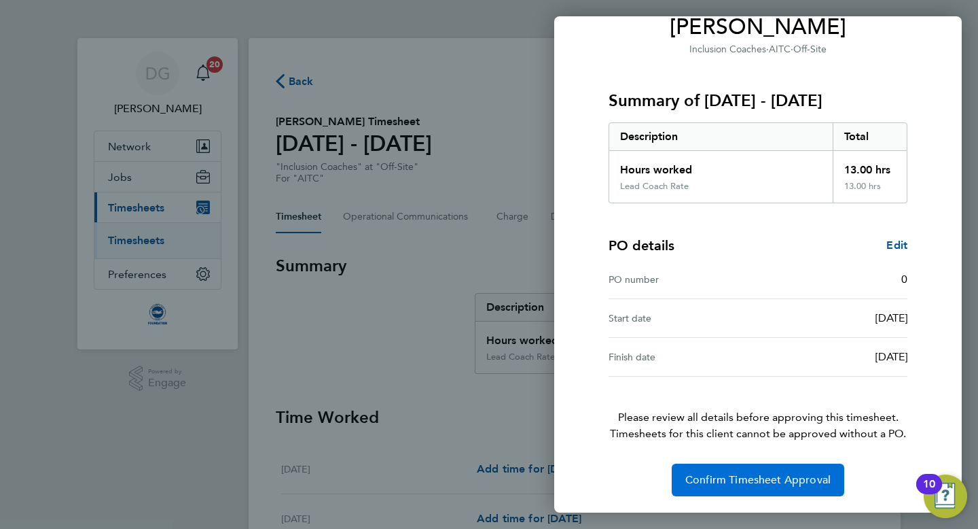
click at [733, 483] on span "Confirm Timesheet Approval" at bounding box center [757, 480] width 145 height 14
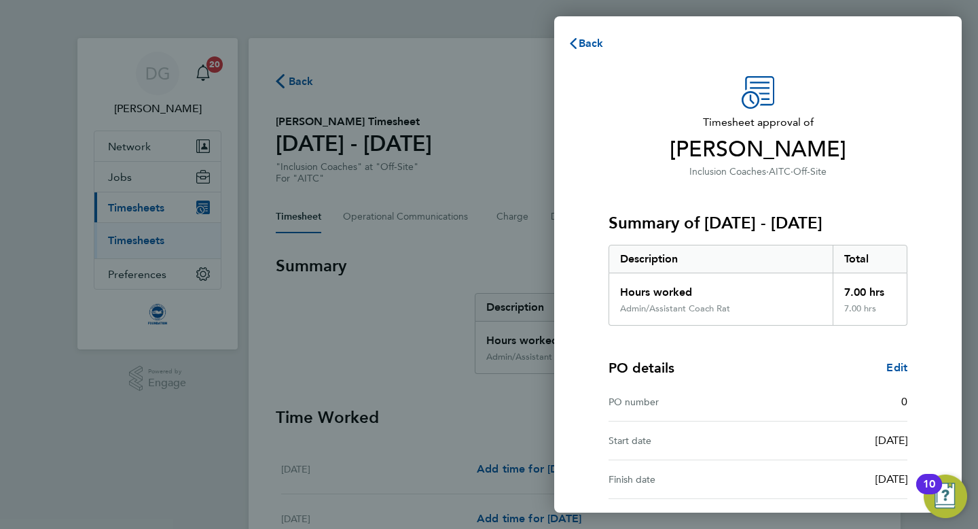
scroll to position [122, 0]
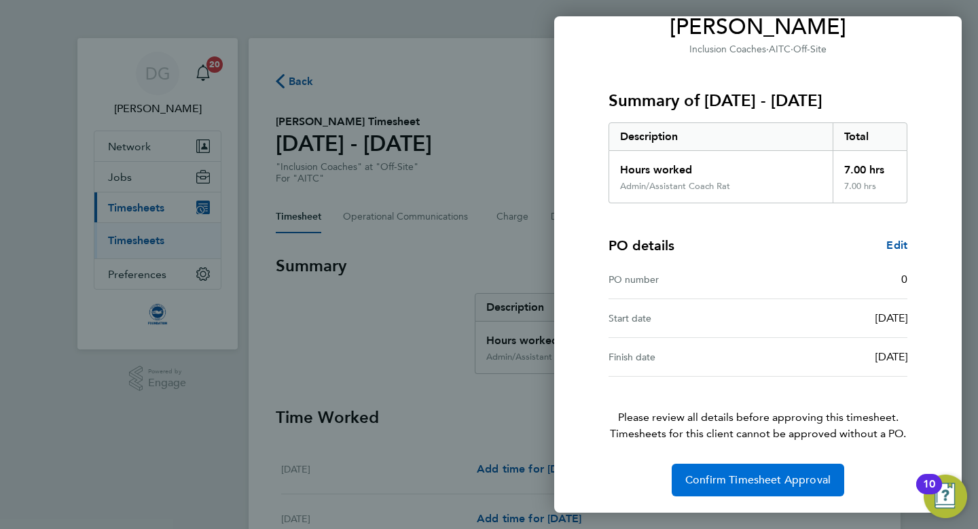
click at [734, 480] on span "Confirm Timesheet Approval" at bounding box center [757, 480] width 145 height 14
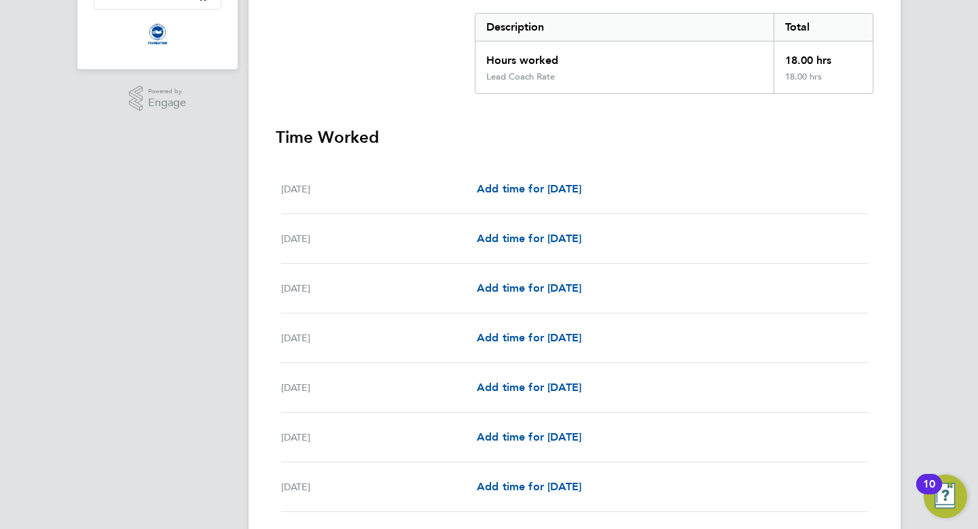
scroll to position [384, 0]
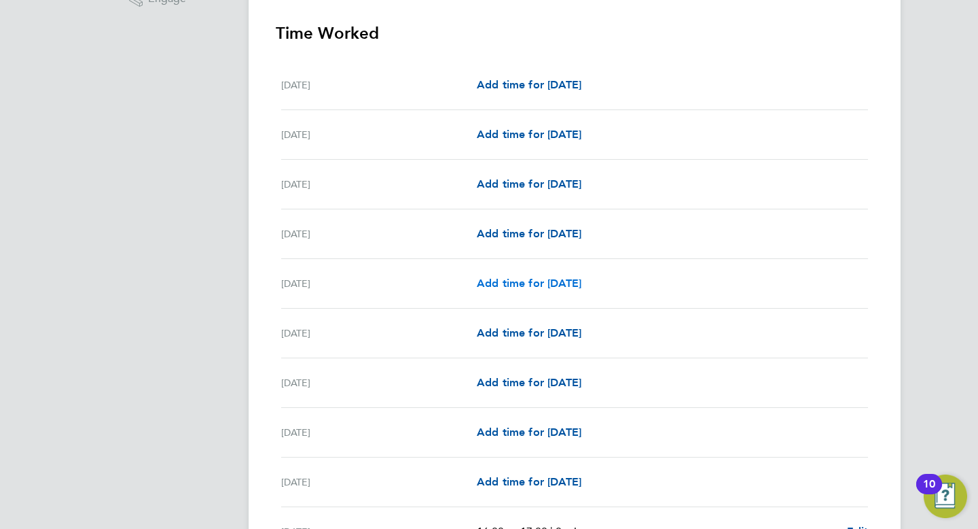
click at [548, 285] on span "Add time for Fri 05 Sep" at bounding box center [529, 282] width 105 height 13
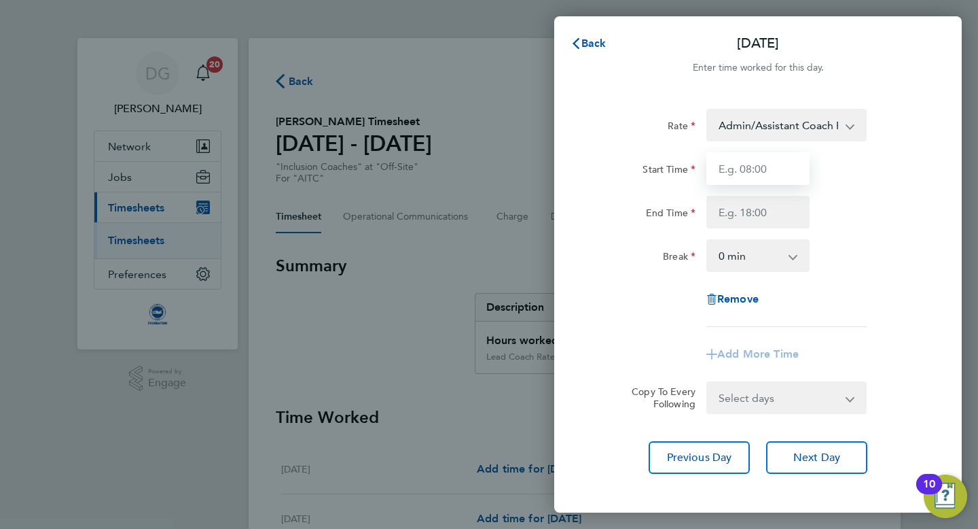
click at [755, 175] on input "Start Time" at bounding box center [758, 168] width 103 height 33
type input "10:00"
click at [736, 218] on input "End Time" at bounding box center [758, 212] width 103 height 33
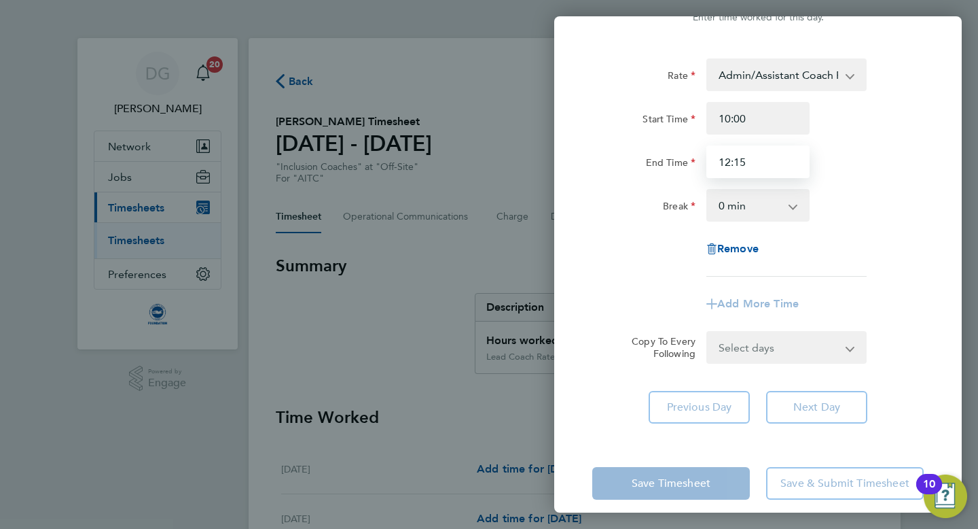
scroll to position [65, 0]
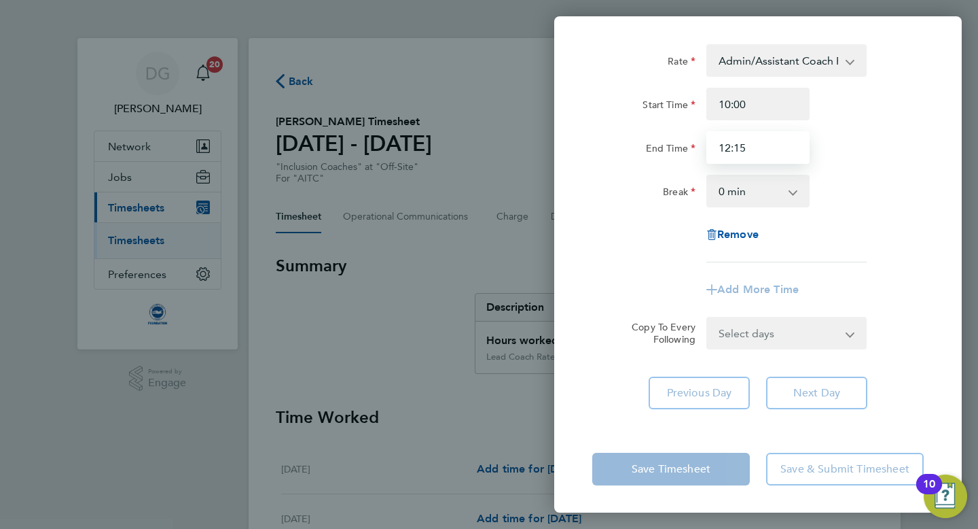
type input "12:15"
click at [634, 269] on app-timesheet-line-form-group "Rate Admin/Assistant Coach Rat - 12.98 Lead Coach Rate - 16.28 Start Time 10:00…" at bounding box center [758, 175] width 332 height 262
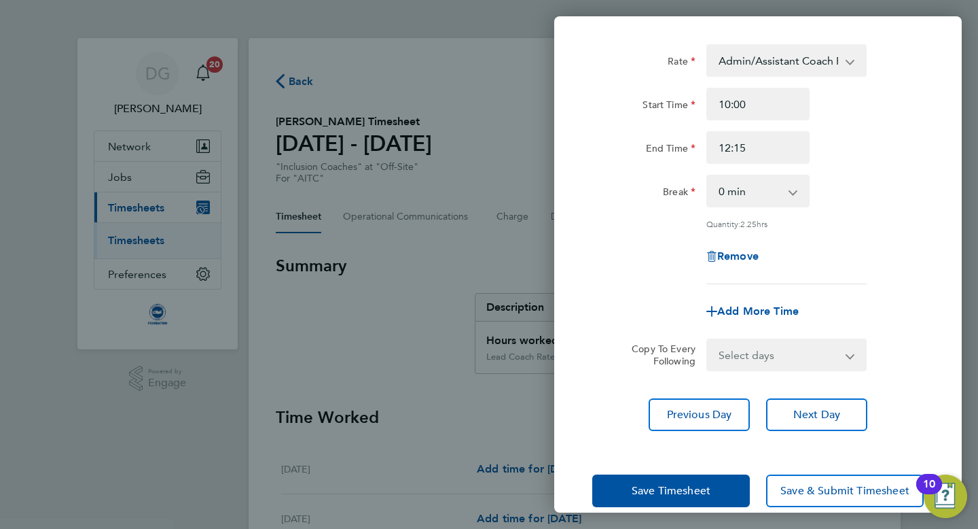
scroll to position [85, 0]
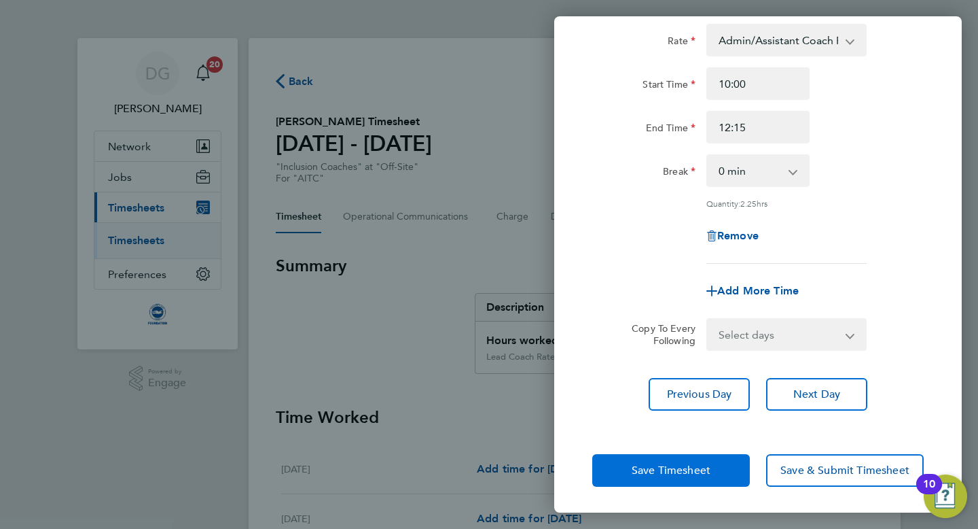
click at [627, 471] on button "Save Timesheet" at bounding box center [671, 470] width 158 height 33
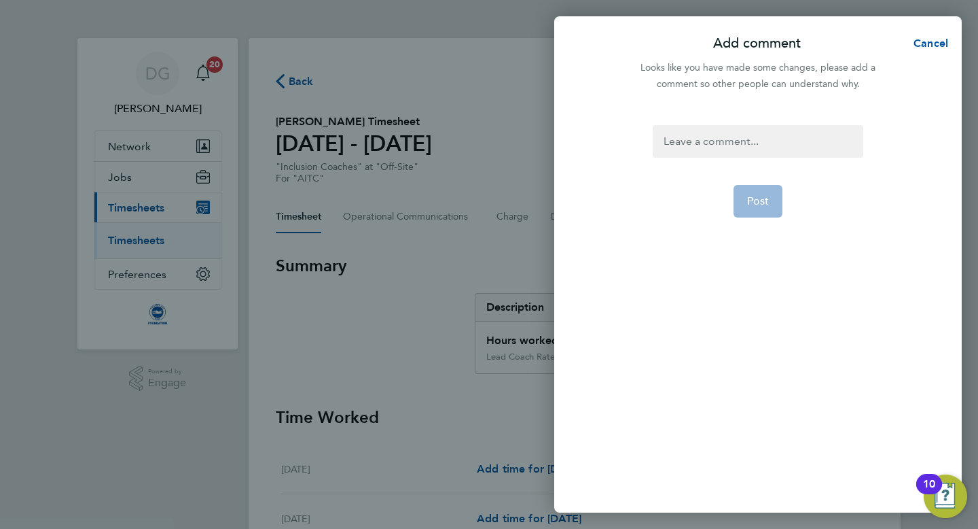
click at [675, 147] on div at bounding box center [758, 141] width 210 height 33
click at [744, 199] on button "Post" at bounding box center [759, 201] width 50 height 33
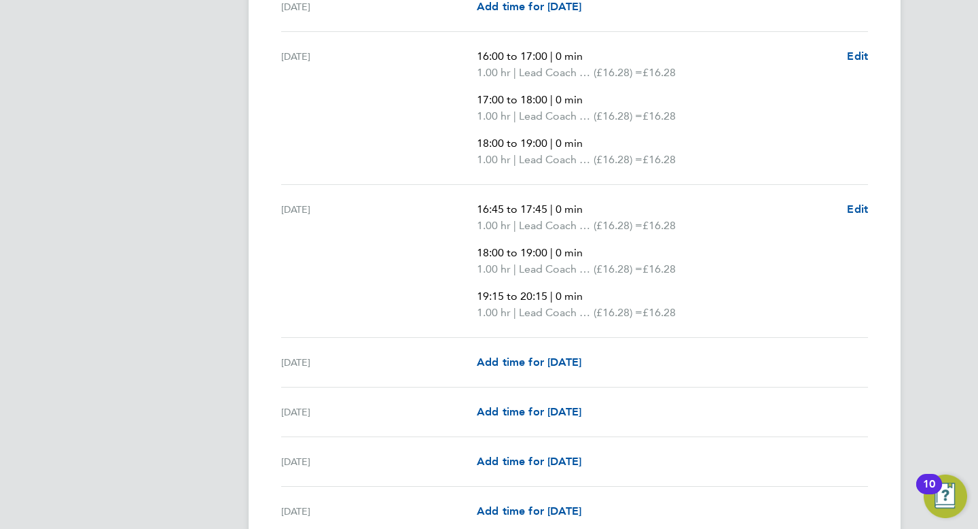
scroll to position [891, 0]
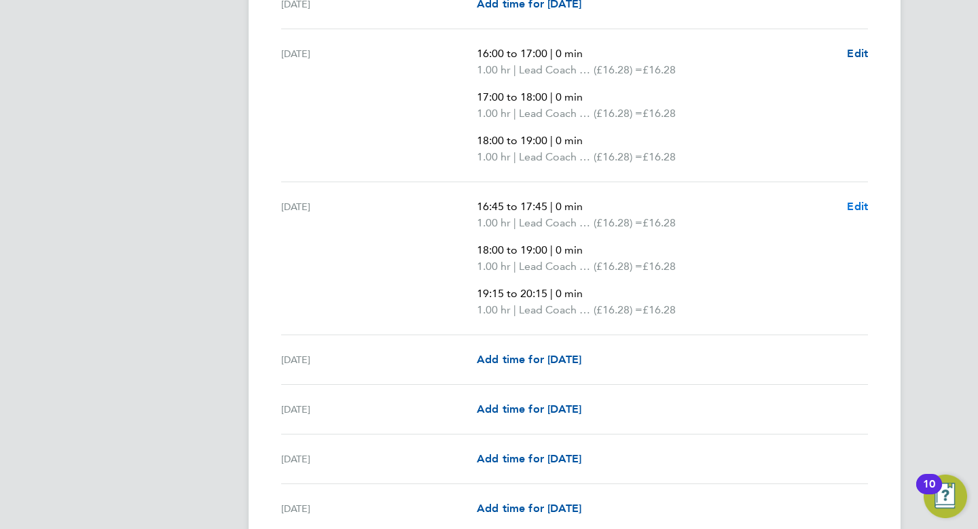
click at [859, 206] on span "Edit" at bounding box center [857, 206] width 21 height 13
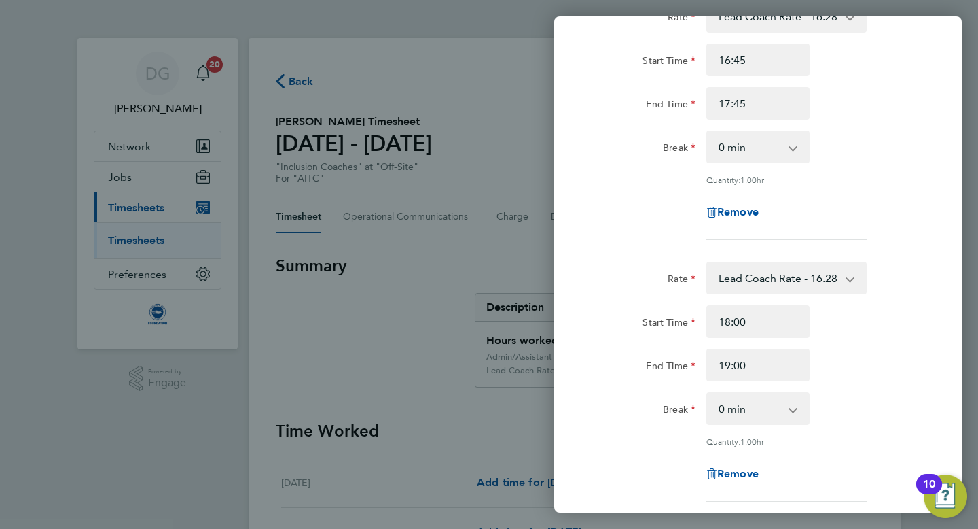
scroll to position [141, 0]
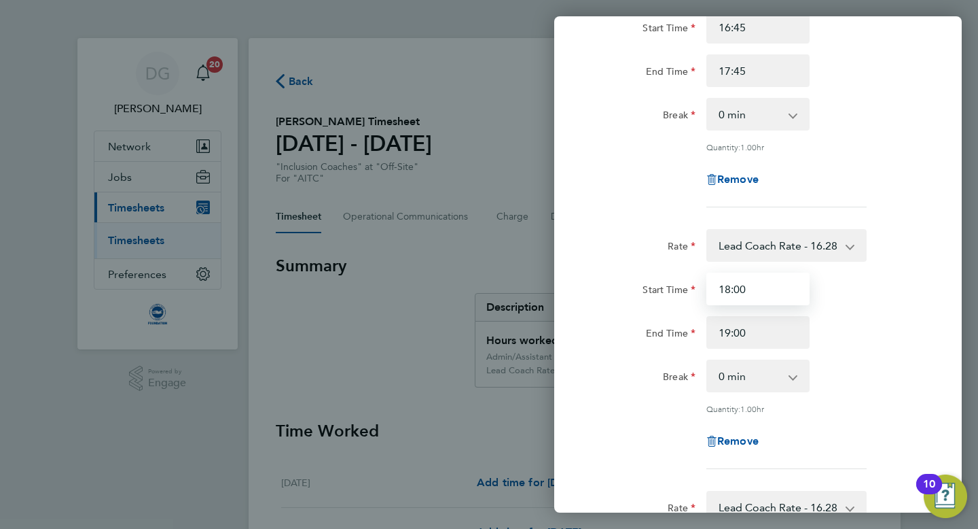
click at [730, 289] on input "18:00" at bounding box center [758, 288] width 103 height 33
click at [756, 293] on input "17:00" at bounding box center [758, 288] width 103 height 33
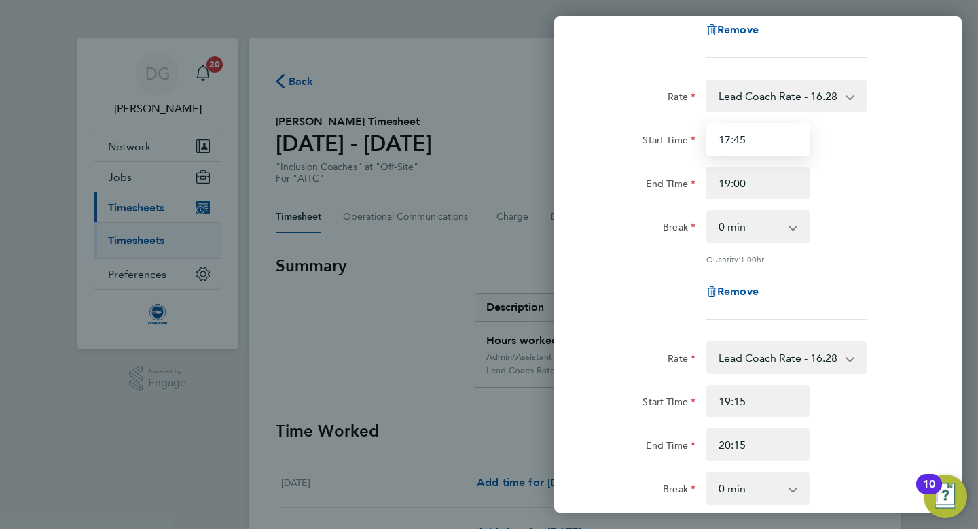
scroll to position [298, 0]
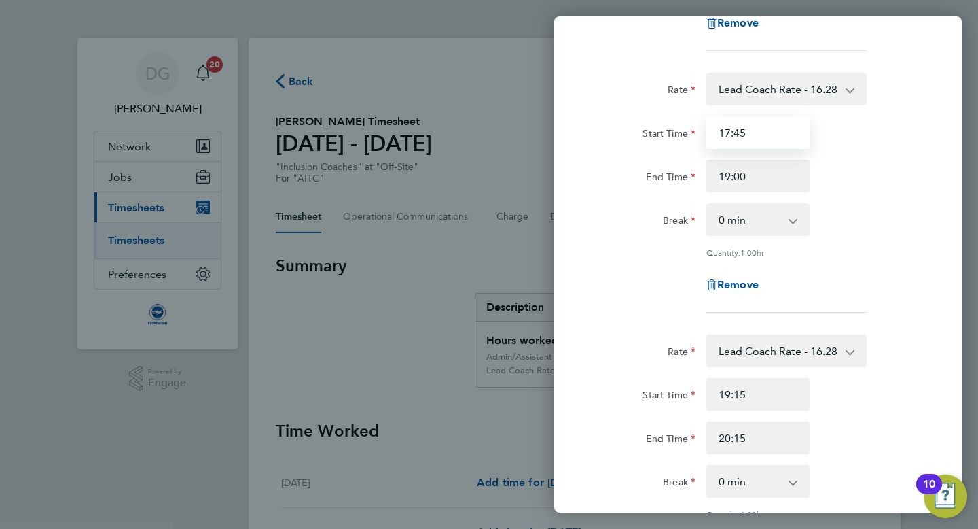
type input "17:45"
click at [750, 394] on input "19:15" at bounding box center [758, 394] width 103 height 33
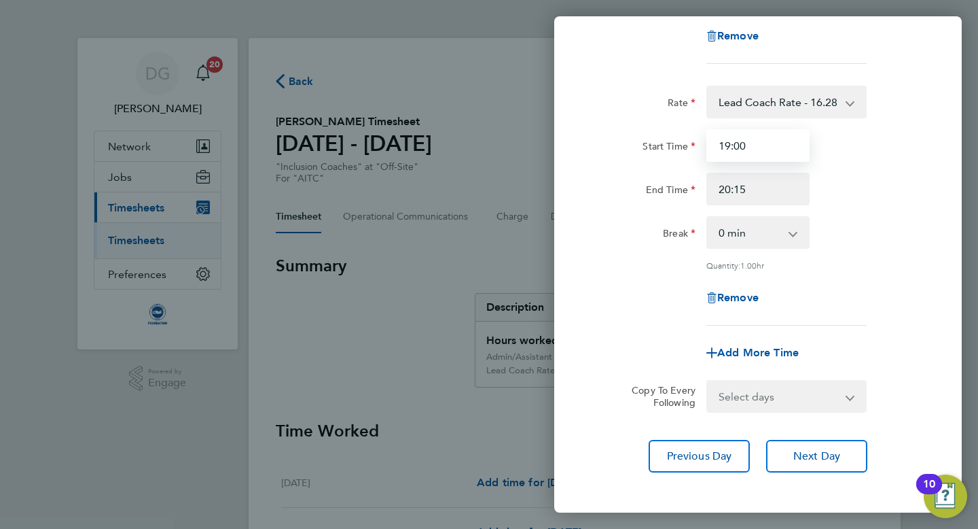
scroll to position [606, 0]
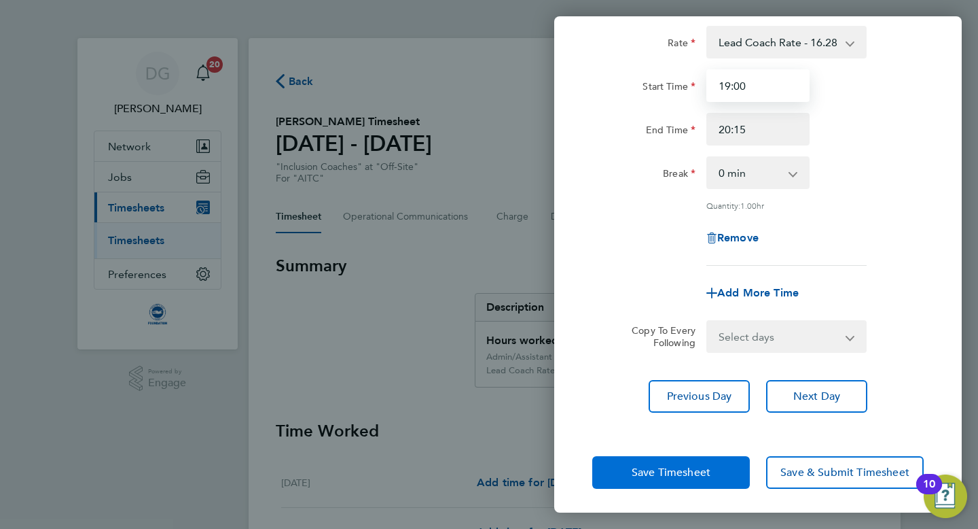
type input "19:00"
click at [658, 466] on span "Save Timesheet" at bounding box center [671, 472] width 79 height 14
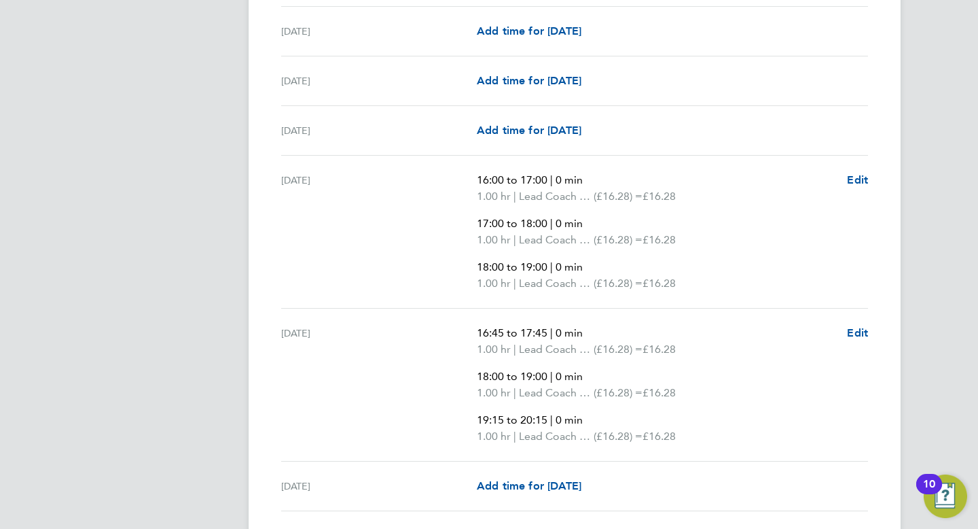
scroll to position [1327, 0]
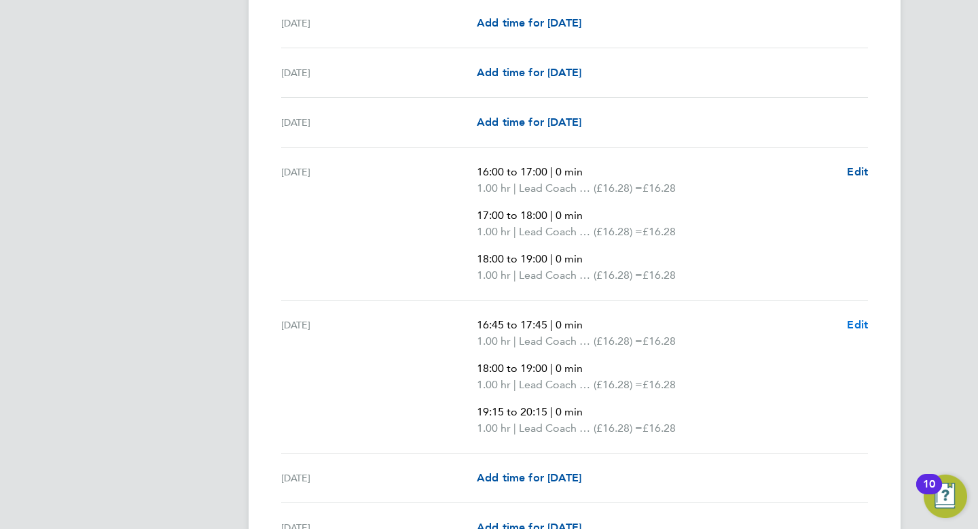
click at [855, 321] on span "Edit" at bounding box center [857, 324] width 21 height 13
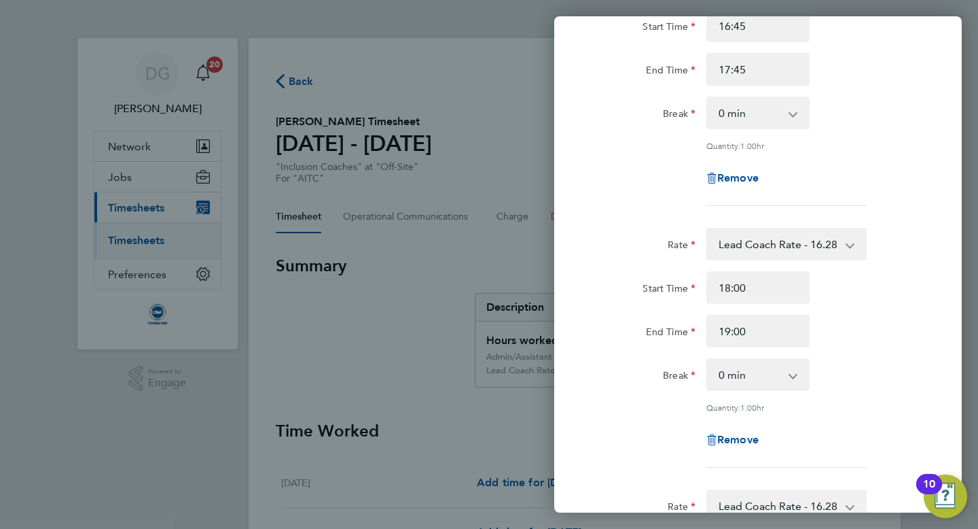
scroll to position [108, 0]
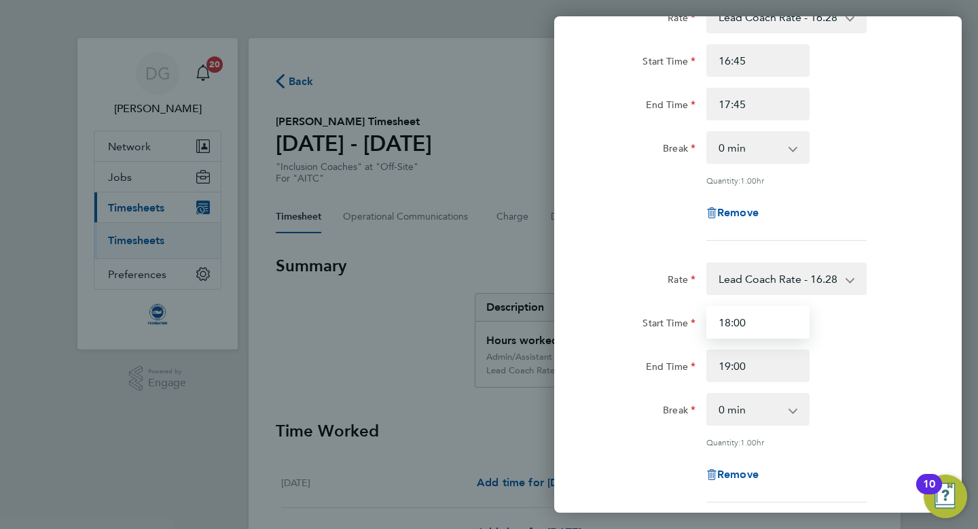
click at [751, 321] on input "18:00" at bounding box center [758, 322] width 103 height 33
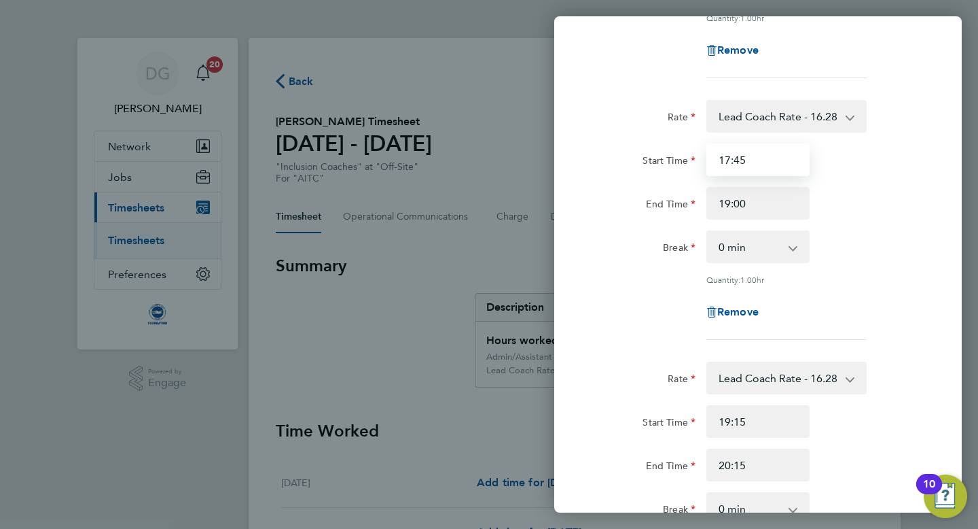
scroll to position [286, 0]
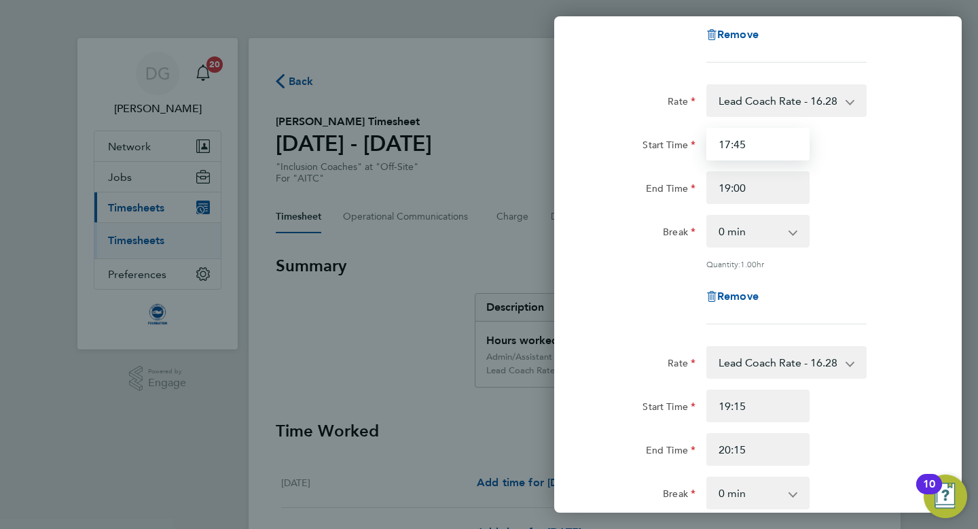
type input "17:45"
click at [753, 406] on input "19:15" at bounding box center [758, 405] width 103 height 33
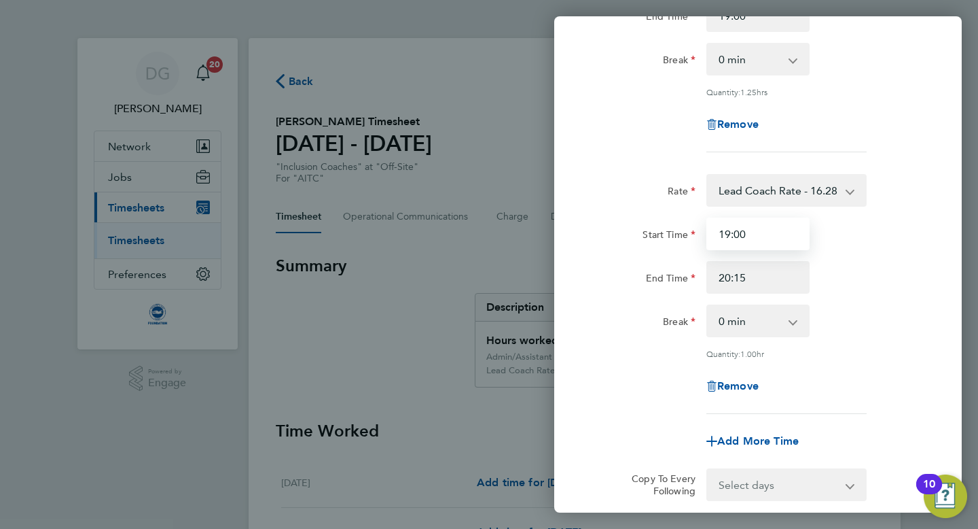
scroll to position [606, 0]
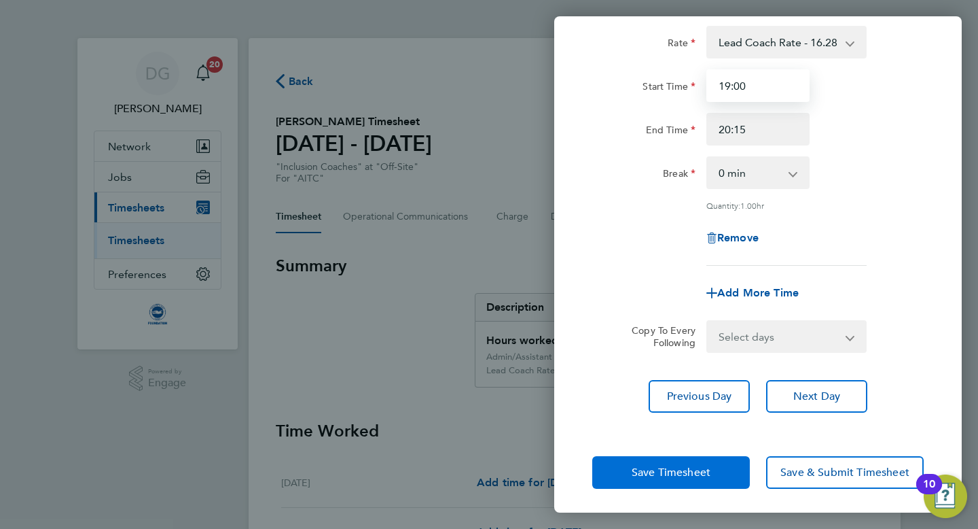
type input "19:00"
click at [643, 465] on span "Save Timesheet" at bounding box center [671, 472] width 79 height 14
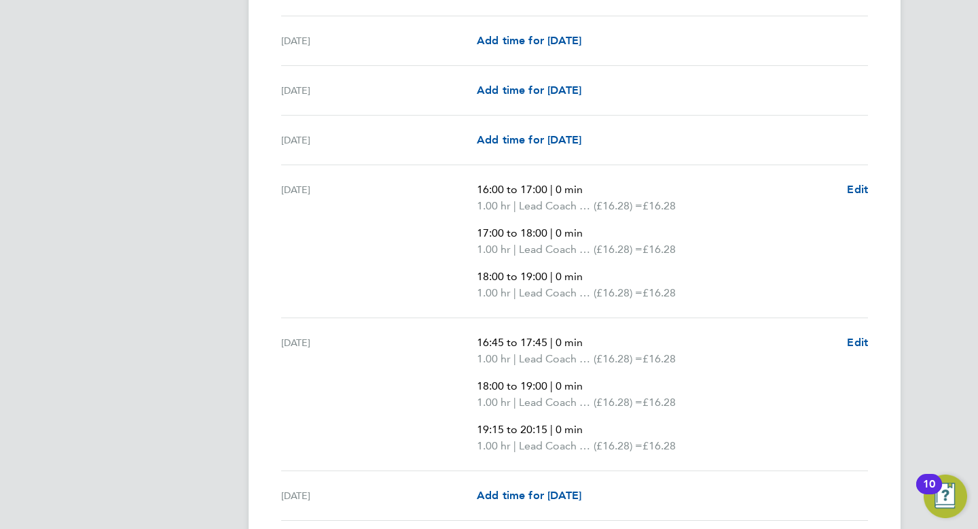
scroll to position [1864, 0]
click at [855, 340] on span "Edit" at bounding box center [857, 340] width 21 height 13
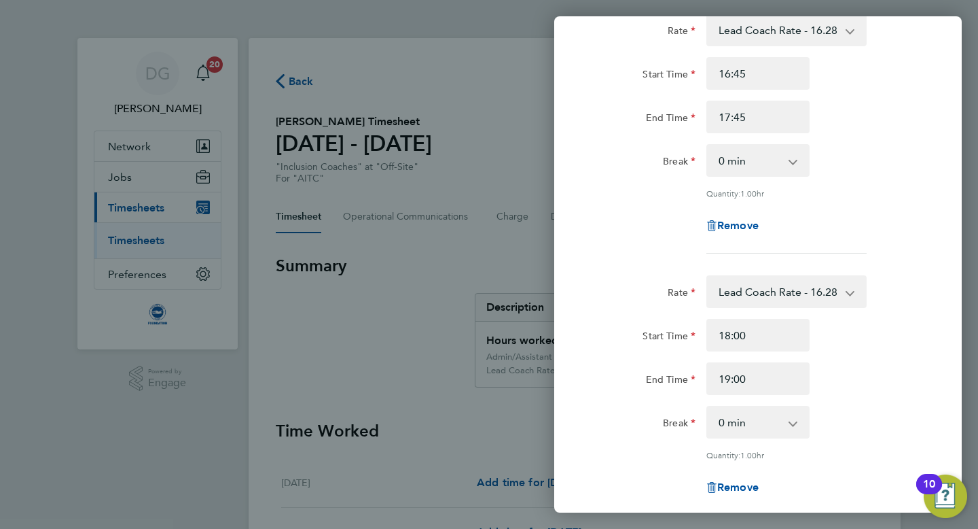
scroll to position [103, 0]
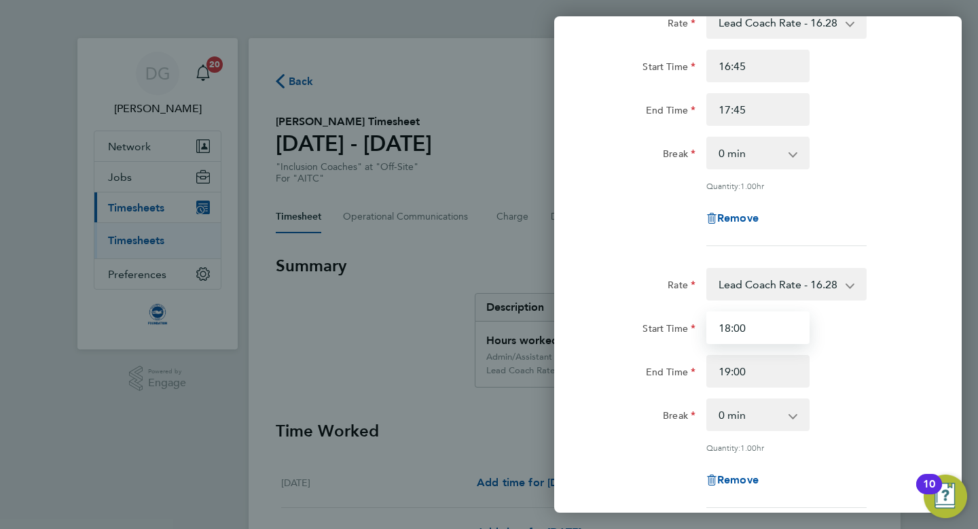
click at [752, 327] on input "18:00" at bounding box center [758, 327] width 103 height 33
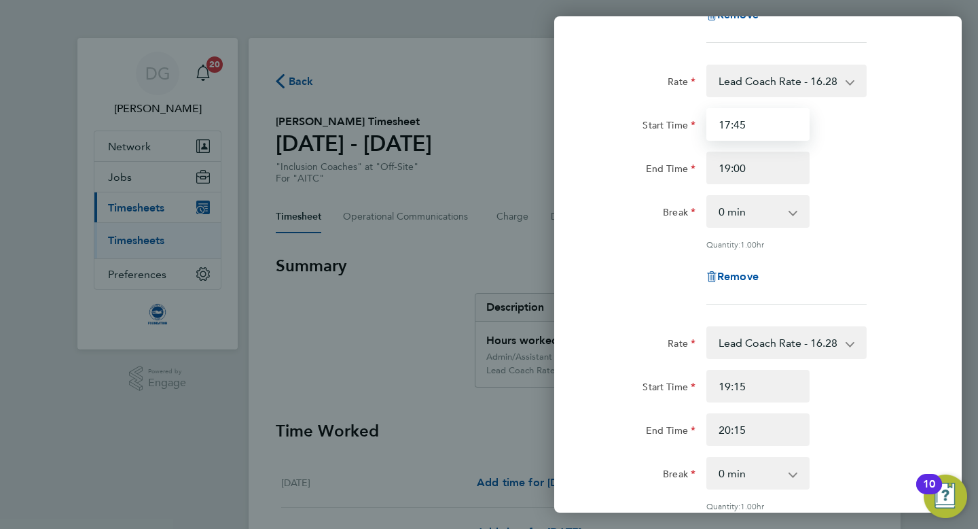
scroll to position [328, 0]
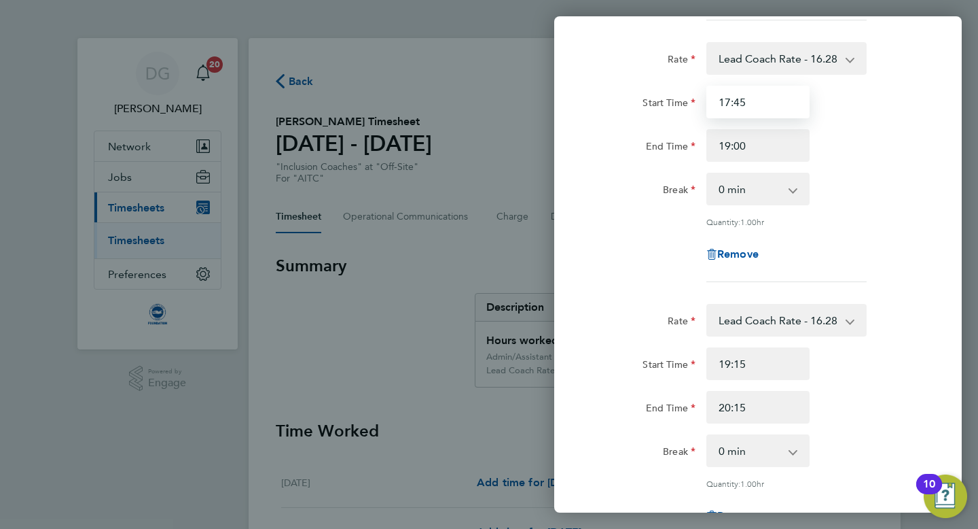
type input "17:45"
click at [760, 364] on input "19:15" at bounding box center [758, 363] width 103 height 33
type input "19:00"
click at [616, 298] on form "Rate Lead Coach Rate - 16.28 Admin/Assistant Coach Rat - 12.98 Start Time 16:45…" at bounding box center [758, 206] width 332 height 850
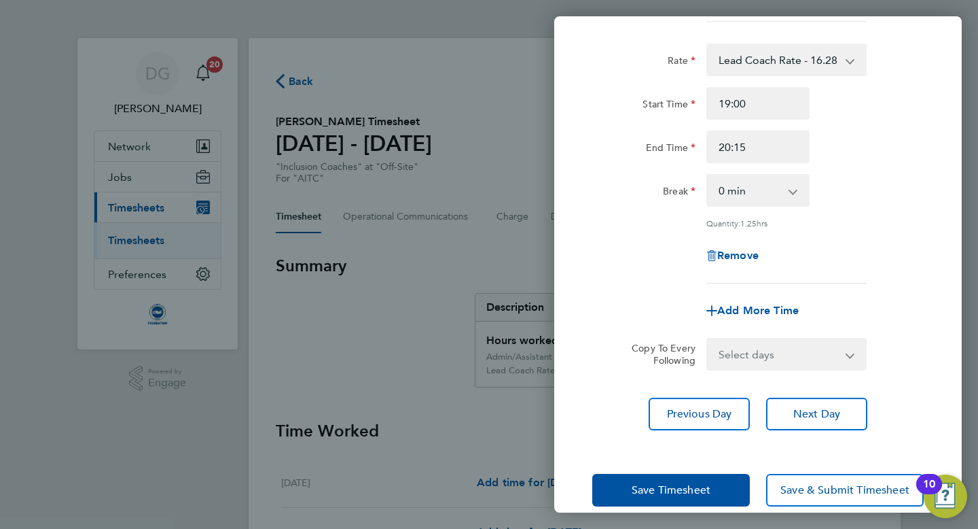
scroll to position [606, 0]
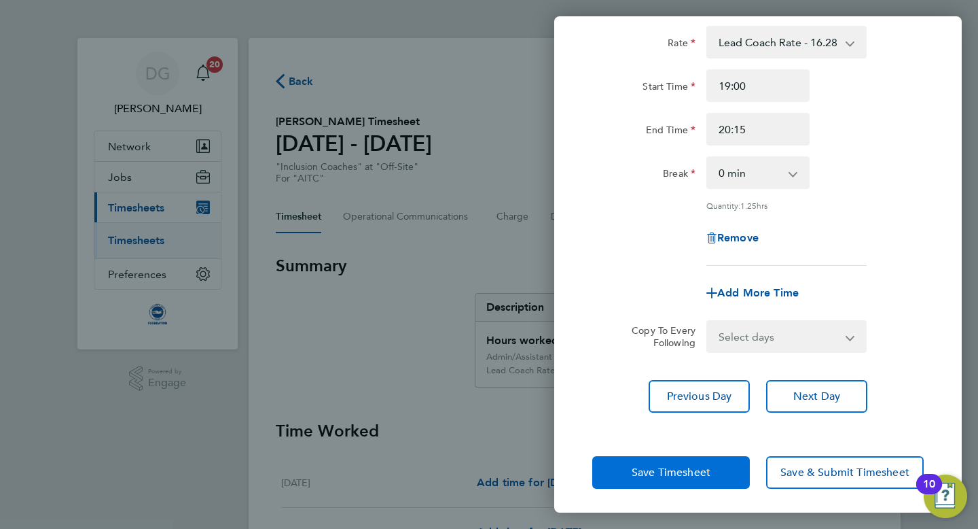
click at [641, 470] on span "Save Timesheet" at bounding box center [671, 472] width 79 height 14
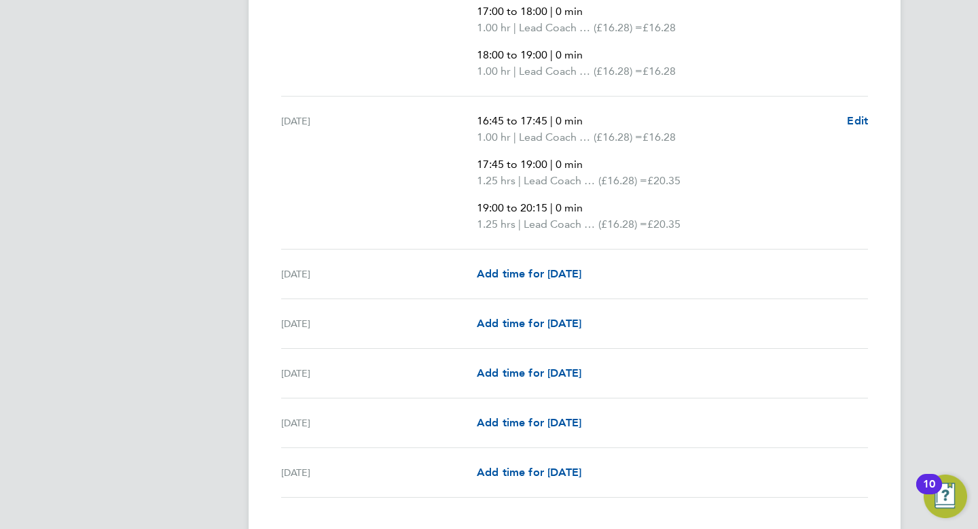
scroll to position [2173, 0]
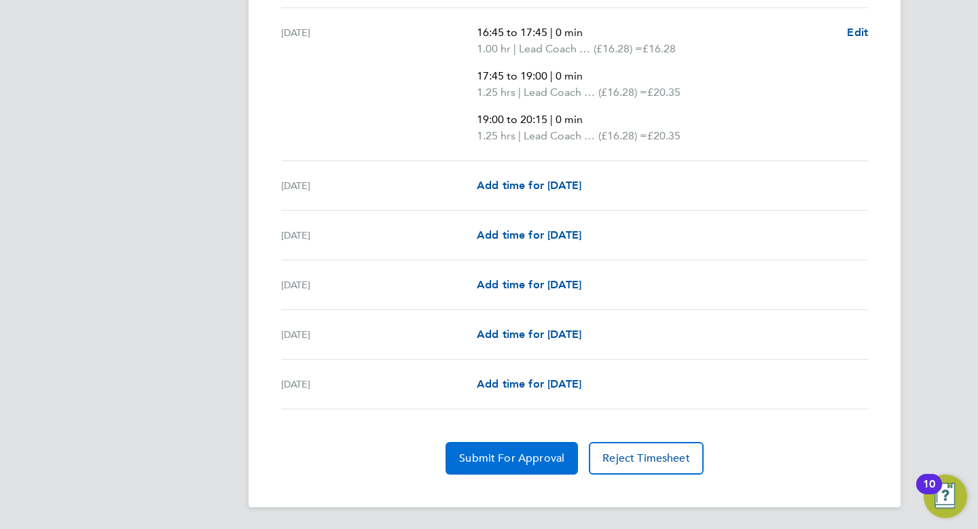
click at [493, 454] on span "Submit For Approval" at bounding box center [511, 458] width 105 height 14
click at [493, 454] on span "Approve Timesheet" at bounding box center [512, 458] width 100 height 14
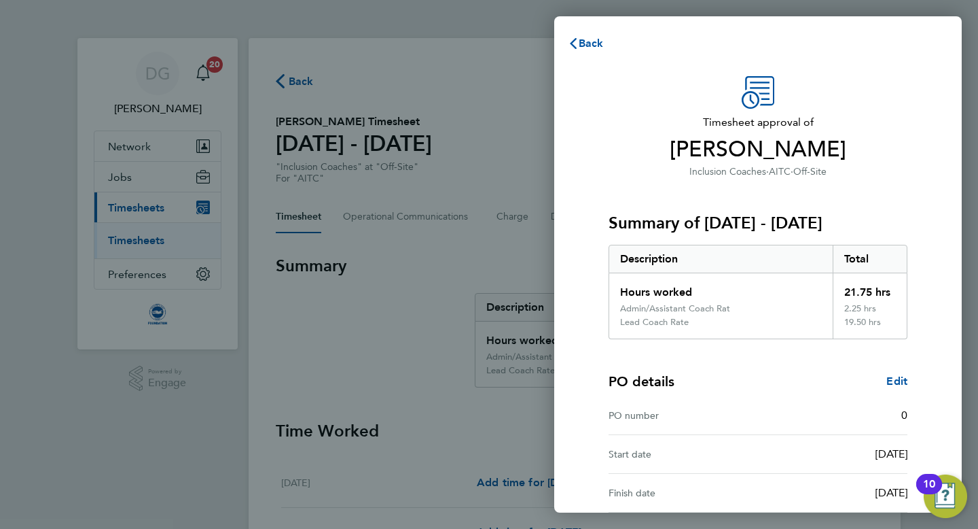
scroll to position [136, 0]
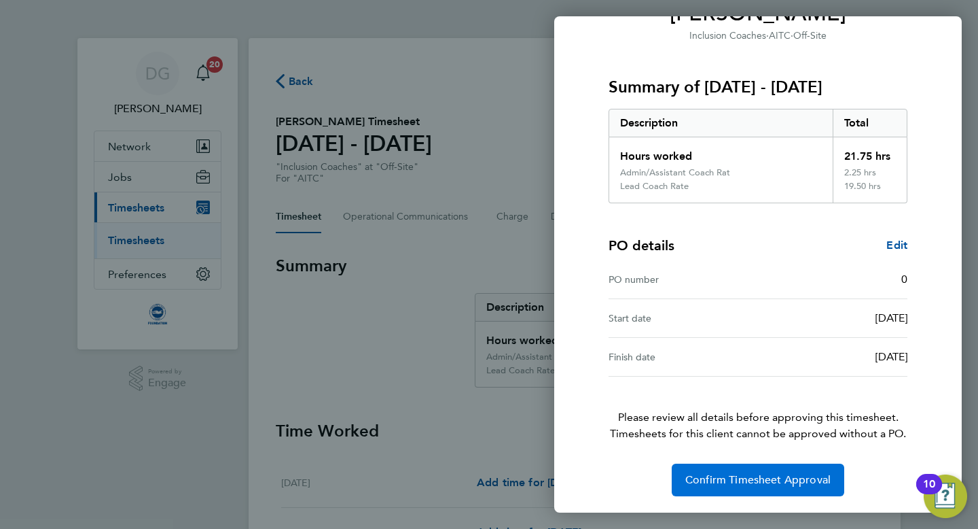
click at [751, 483] on span "Confirm Timesheet Approval" at bounding box center [757, 480] width 145 height 14
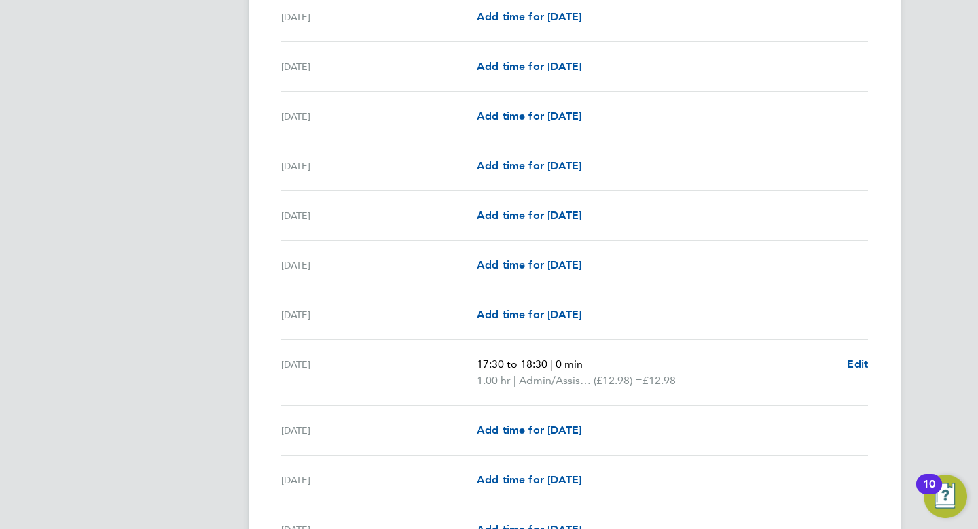
scroll to position [1539, 0]
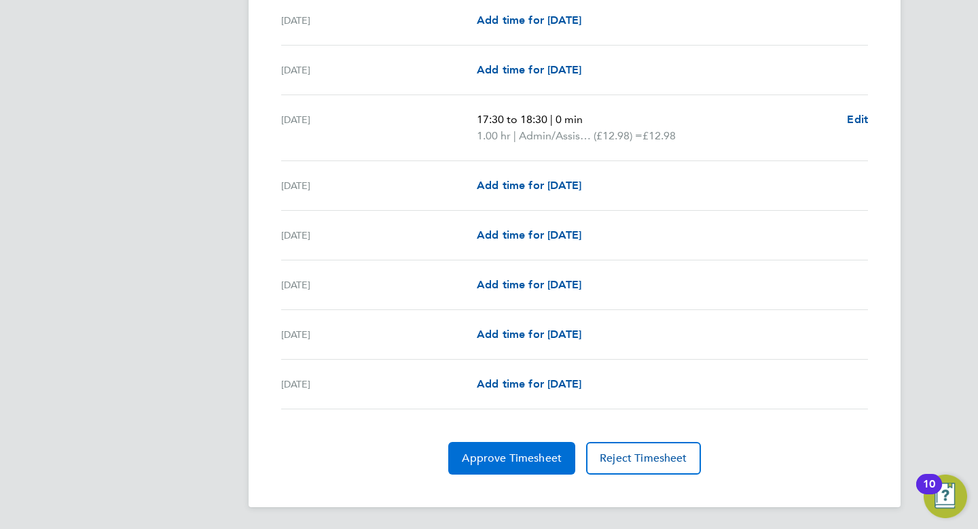
click at [514, 455] on span "Approve Timesheet" at bounding box center [512, 458] width 100 height 14
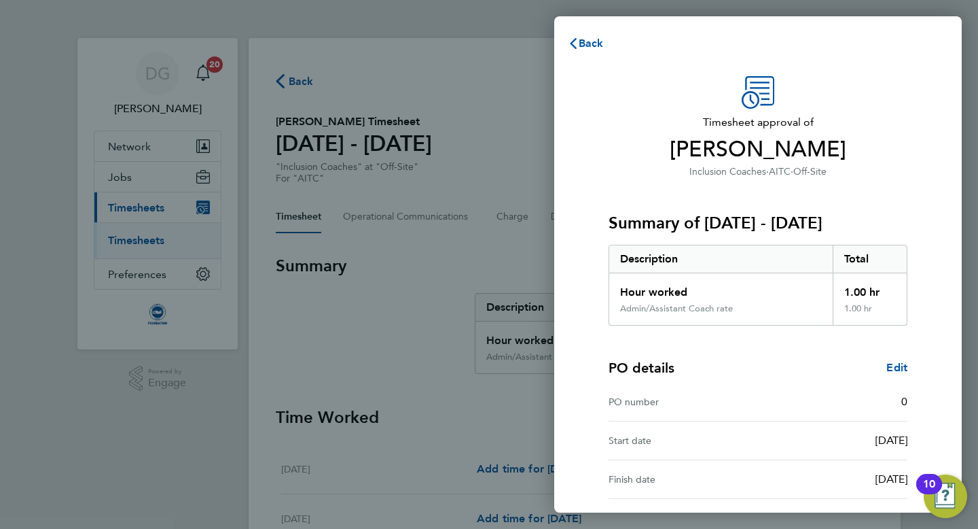
scroll to position [122, 0]
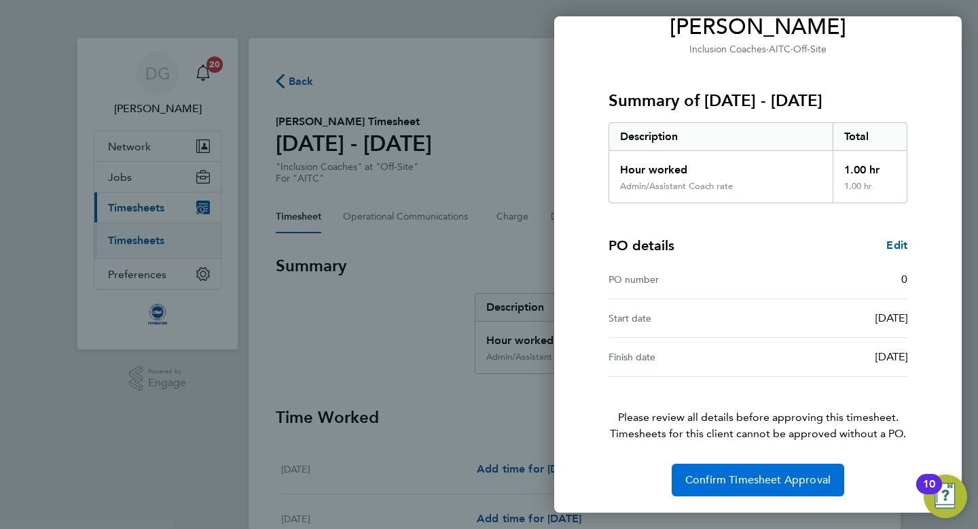
click at [735, 477] on span "Confirm Timesheet Approval" at bounding box center [757, 480] width 145 height 14
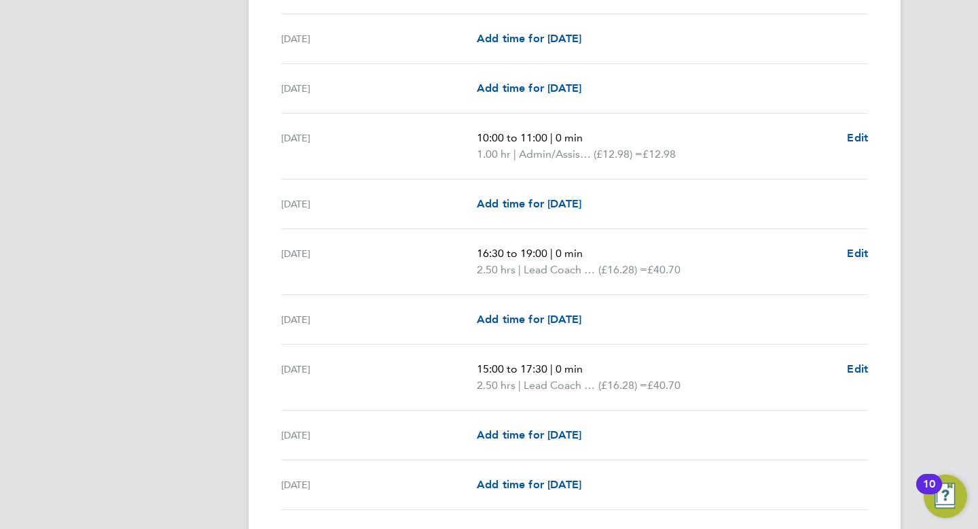
scroll to position [1683, 0]
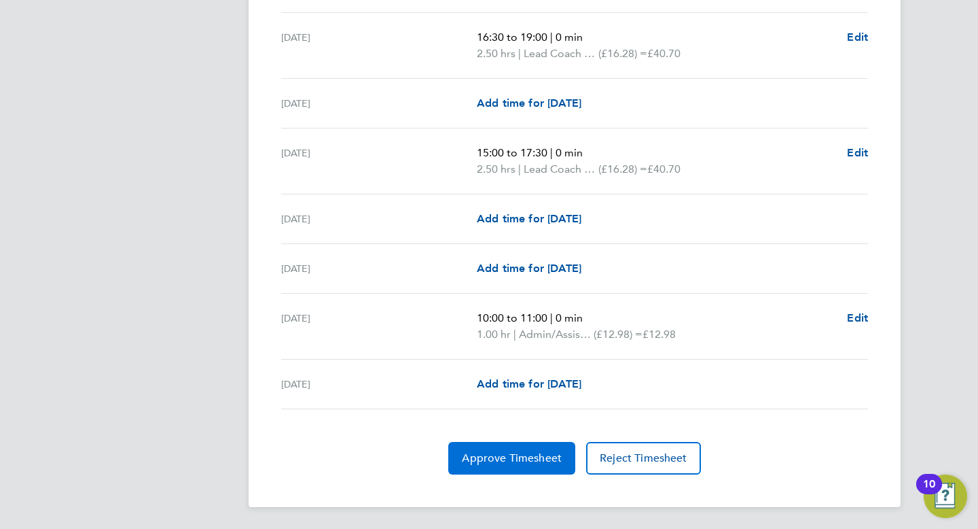
click at [501, 450] on button "Approve Timesheet" at bounding box center [511, 458] width 127 height 33
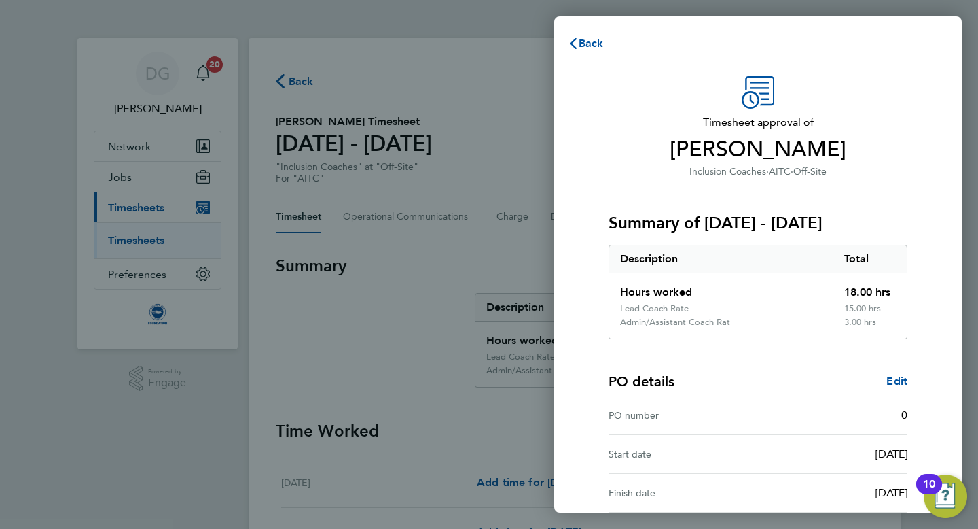
scroll to position [136, 0]
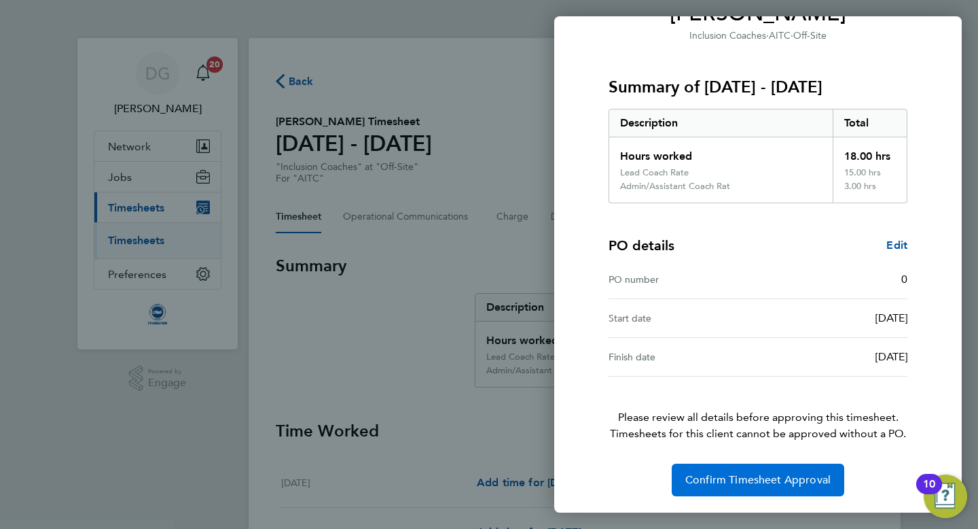
click at [709, 477] on span "Confirm Timesheet Approval" at bounding box center [757, 480] width 145 height 14
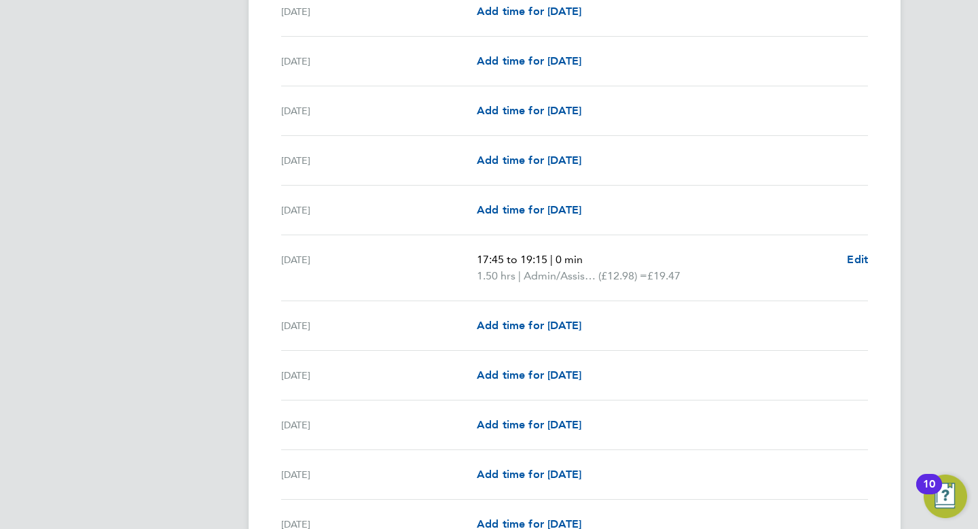
scroll to position [1539, 0]
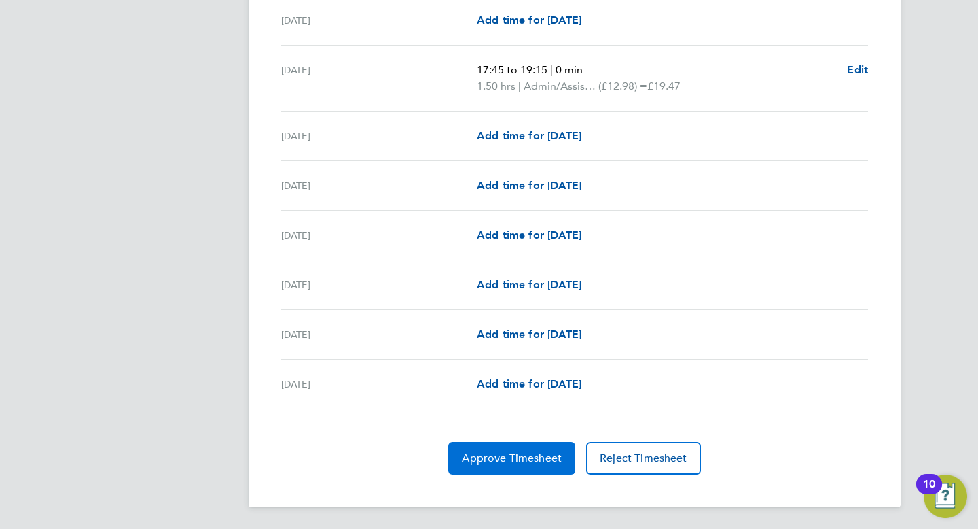
click at [513, 452] on span "Approve Timesheet" at bounding box center [512, 458] width 100 height 14
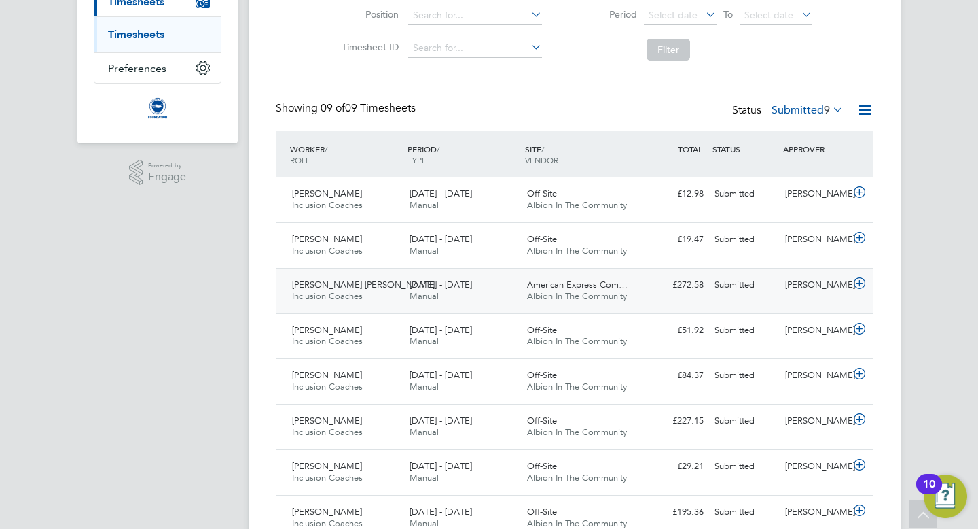
click at [859, 281] on icon at bounding box center [859, 283] width 17 height 11
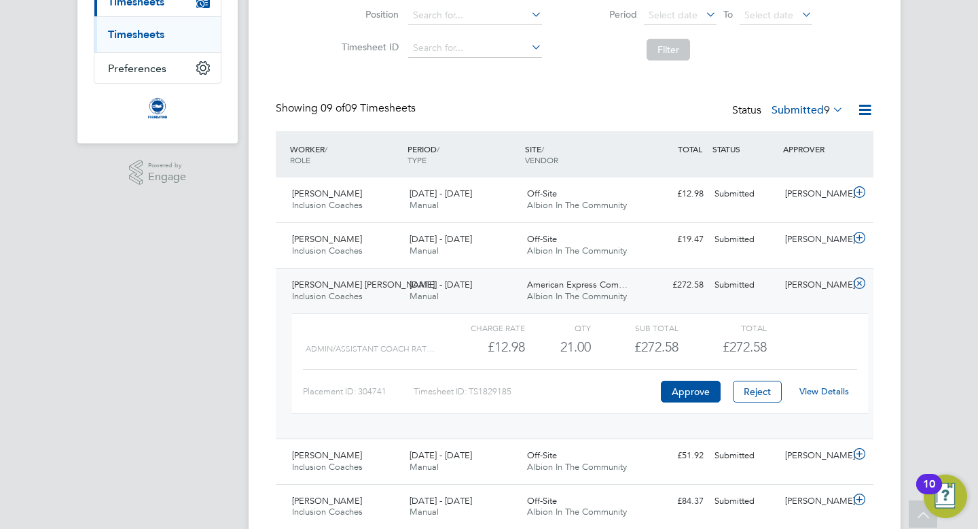
click at [820, 390] on link "View Details" at bounding box center [825, 391] width 50 height 12
click at [859, 283] on icon at bounding box center [859, 283] width 17 height 11
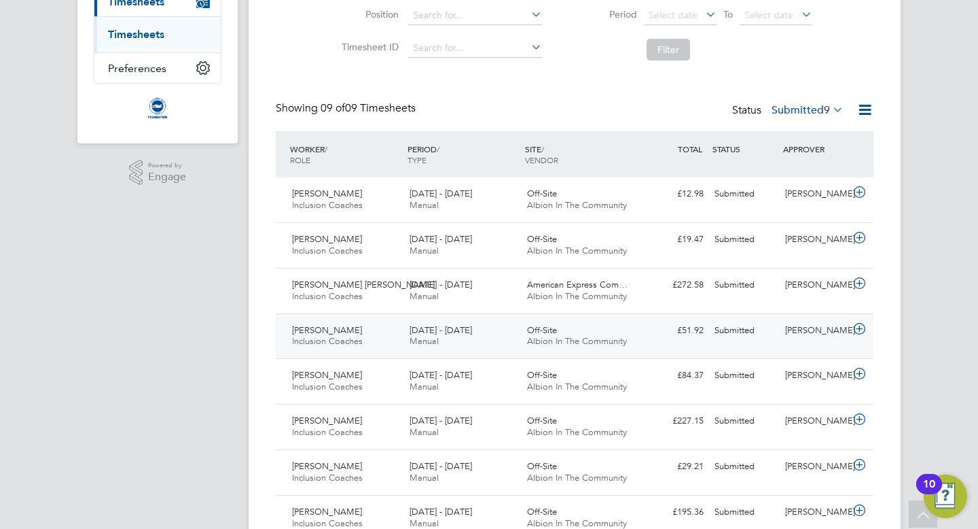
click at [862, 324] on icon at bounding box center [859, 328] width 17 height 11
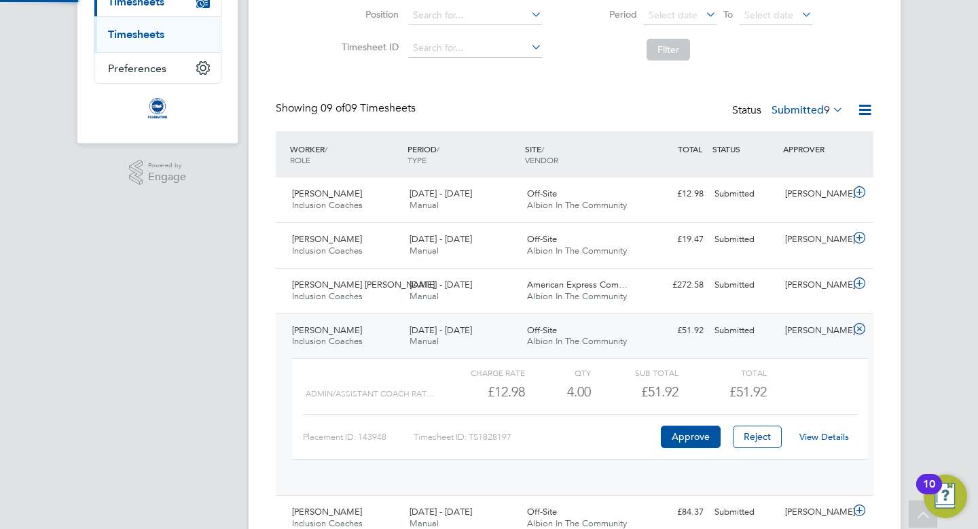
scroll to position [23, 132]
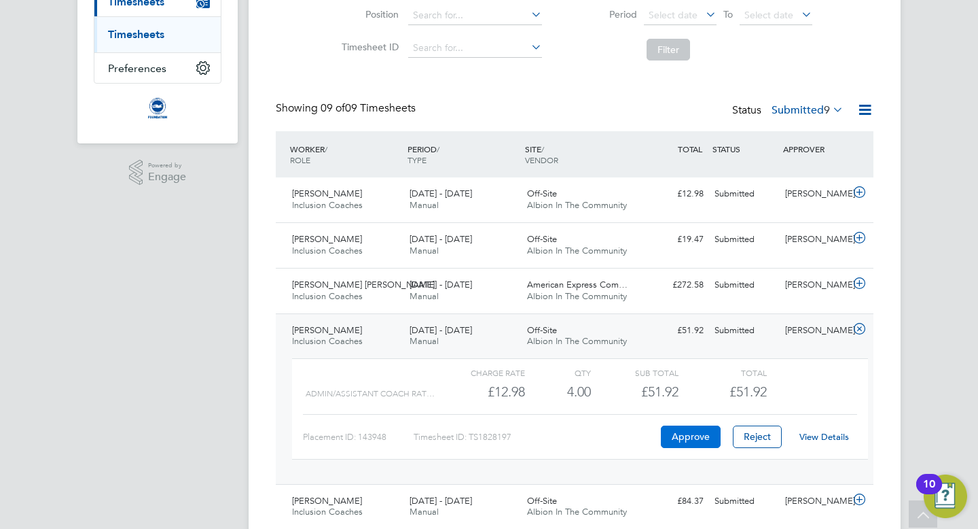
click at [694, 437] on button "Approve" at bounding box center [691, 436] width 60 height 22
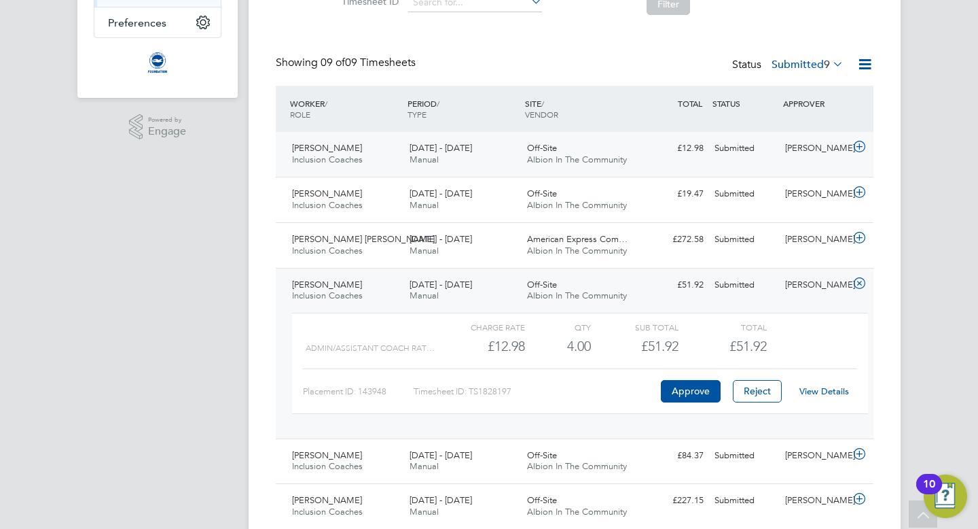
scroll to position [255, 0]
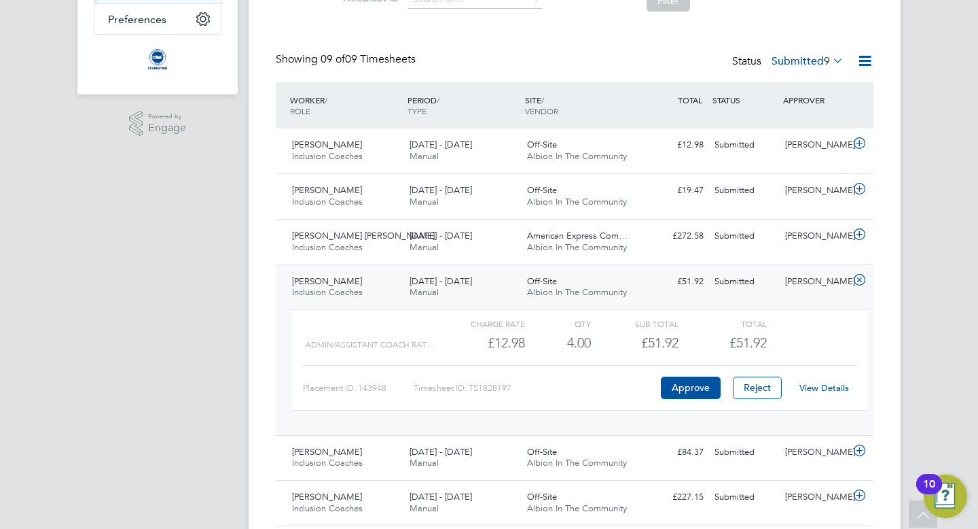
click at [857, 278] on icon at bounding box center [859, 279] width 17 height 11
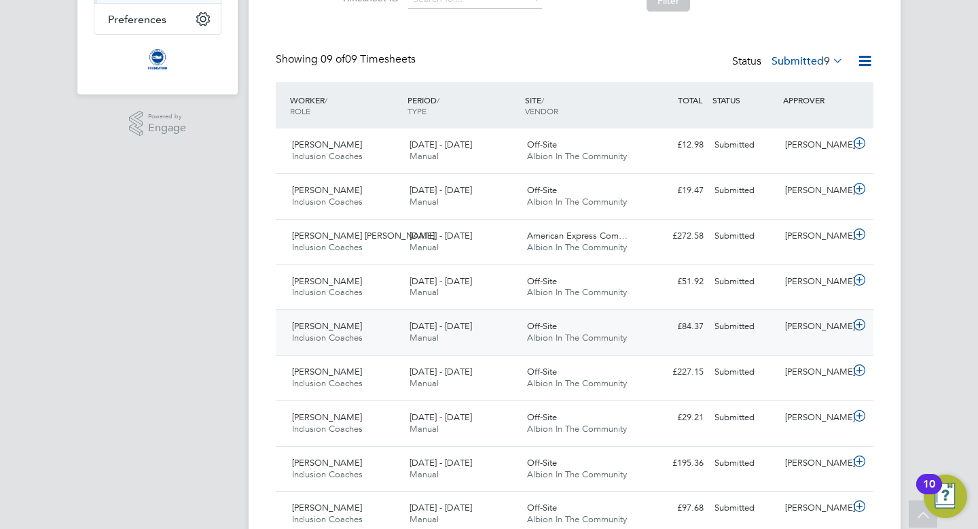
click at [859, 324] on icon at bounding box center [859, 324] width 17 height 11
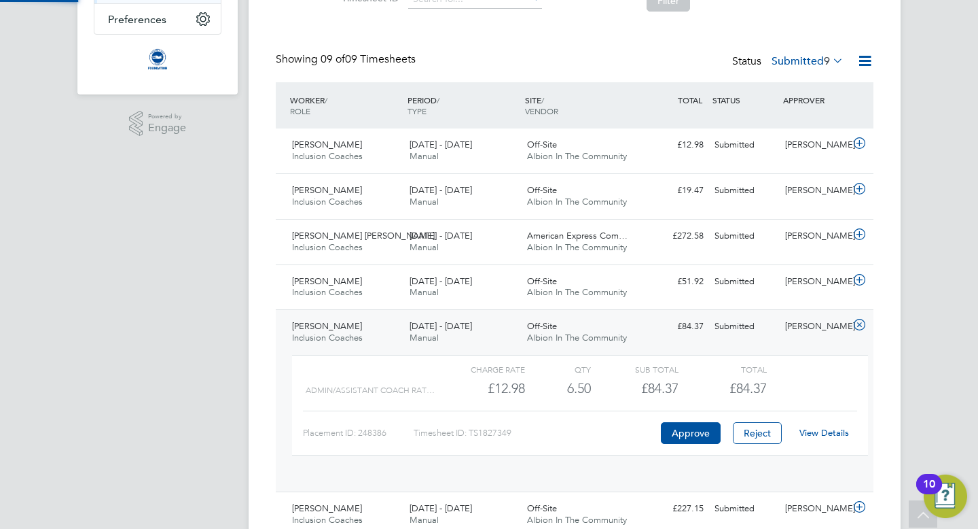
scroll to position [23, 132]
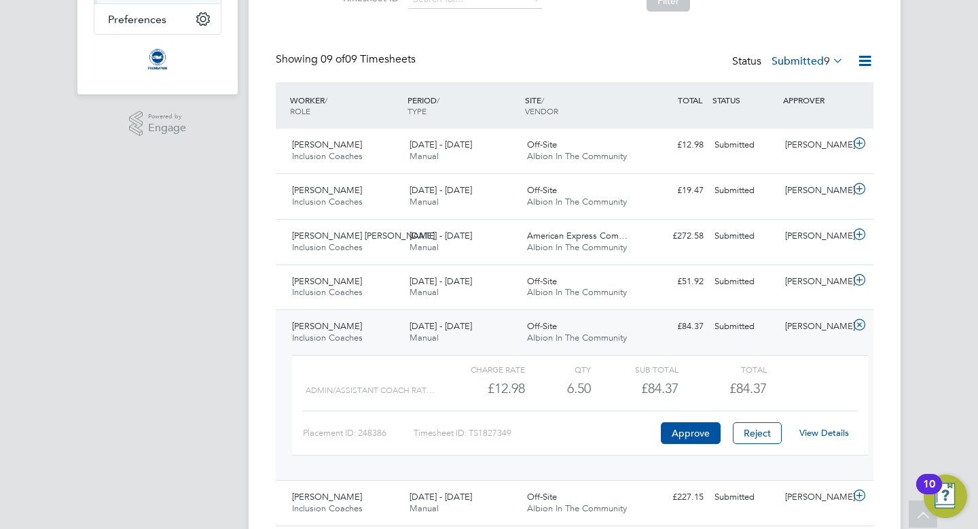
click at [815, 431] on link "View Details" at bounding box center [825, 433] width 50 height 12
click at [859, 321] on icon at bounding box center [859, 324] width 17 height 11
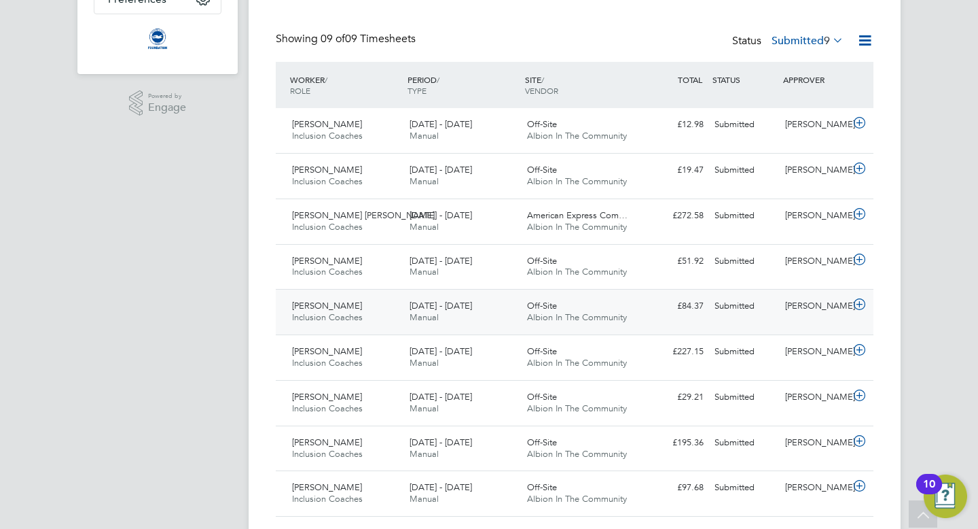
scroll to position [312, 0]
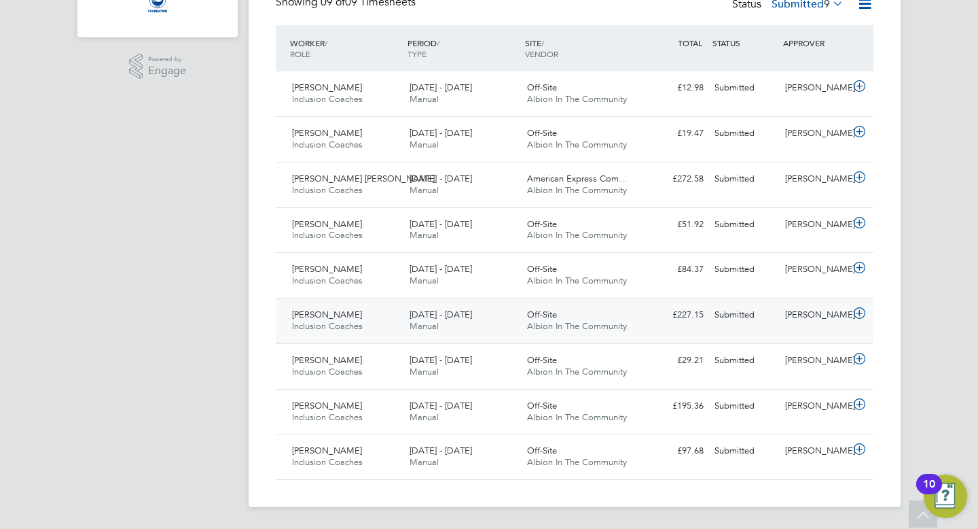
click at [859, 310] on icon at bounding box center [859, 313] width 17 height 11
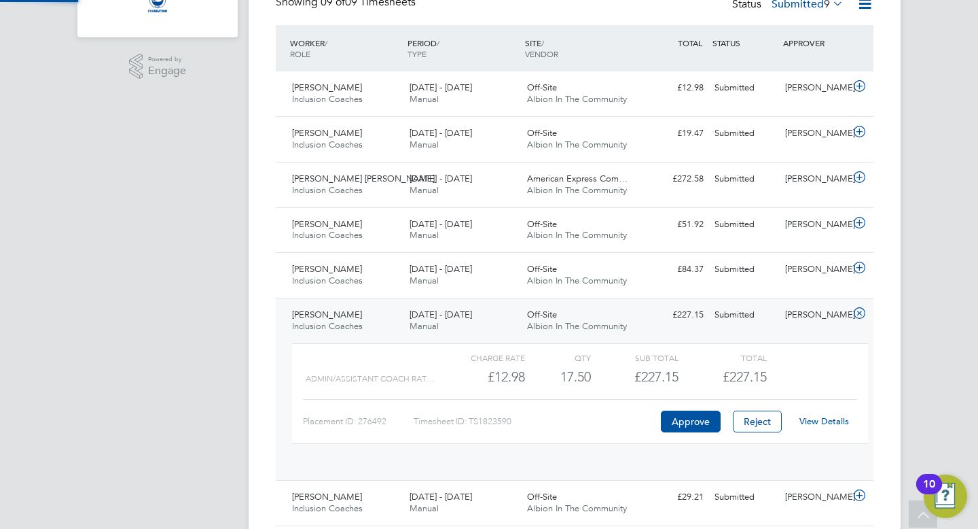
scroll to position [23, 132]
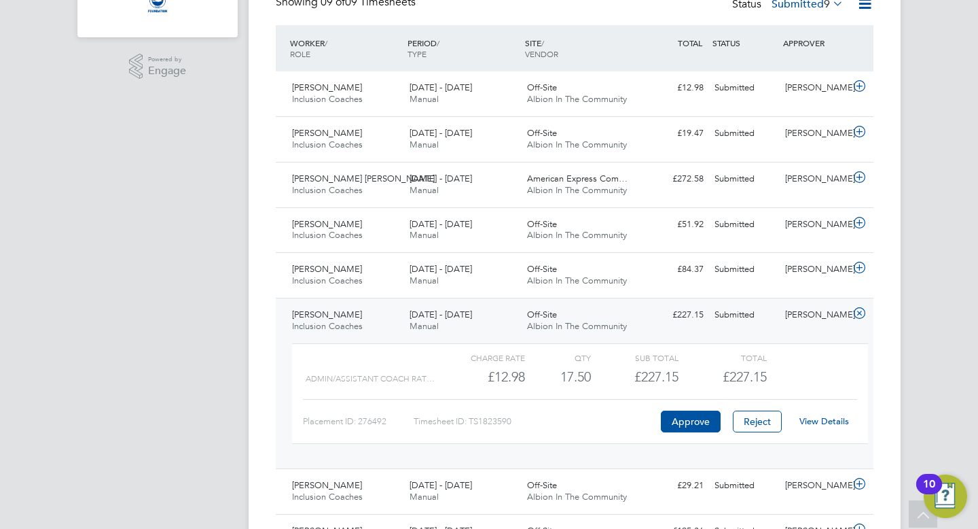
click at [821, 421] on link "View Details" at bounding box center [825, 421] width 50 height 12
click at [856, 310] on icon at bounding box center [859, 313] width 17 height 11
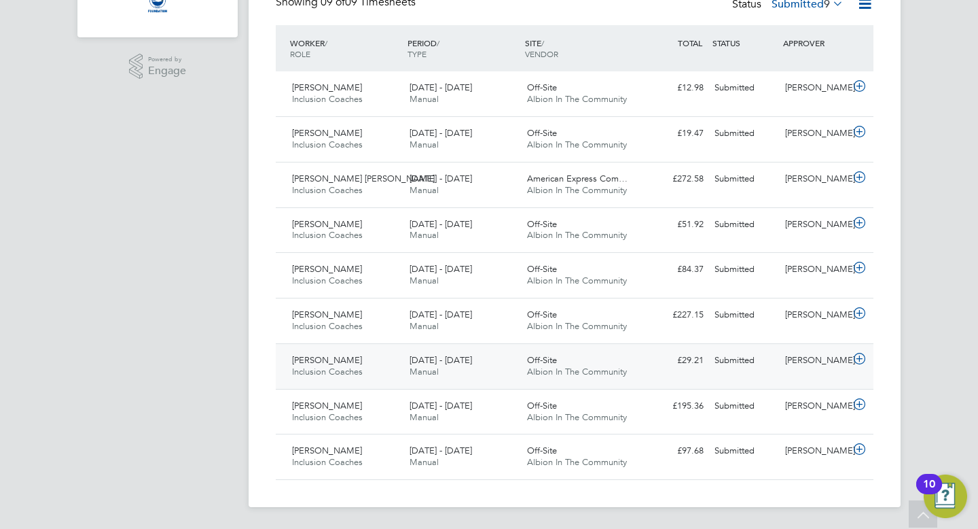
click at [859, 359] on icon at bounding box center [859, 358] width 17 height 11
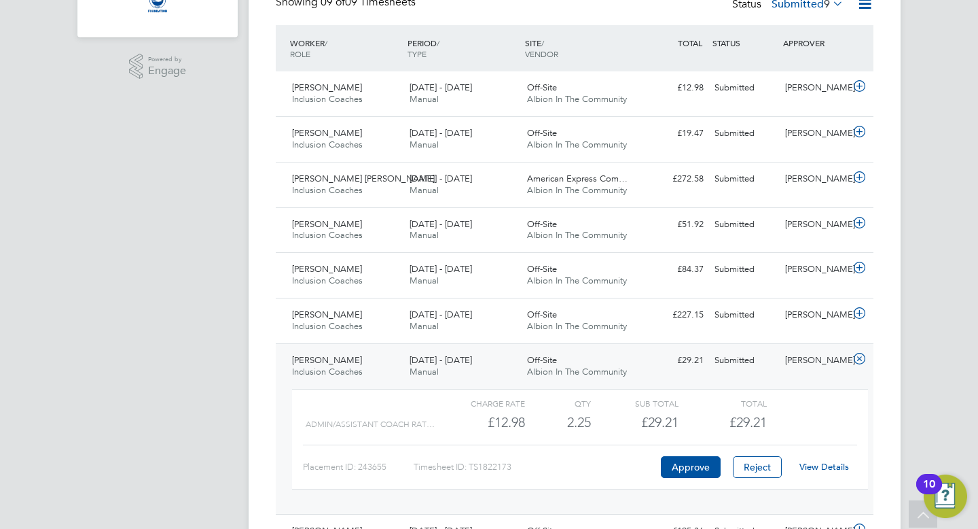
click at [821, 465] on link "View Details" at bounding box center [825, 467] width 50 height 12
click at [861, 359] on icon at bounding box center [859, 358] width 17 height 11
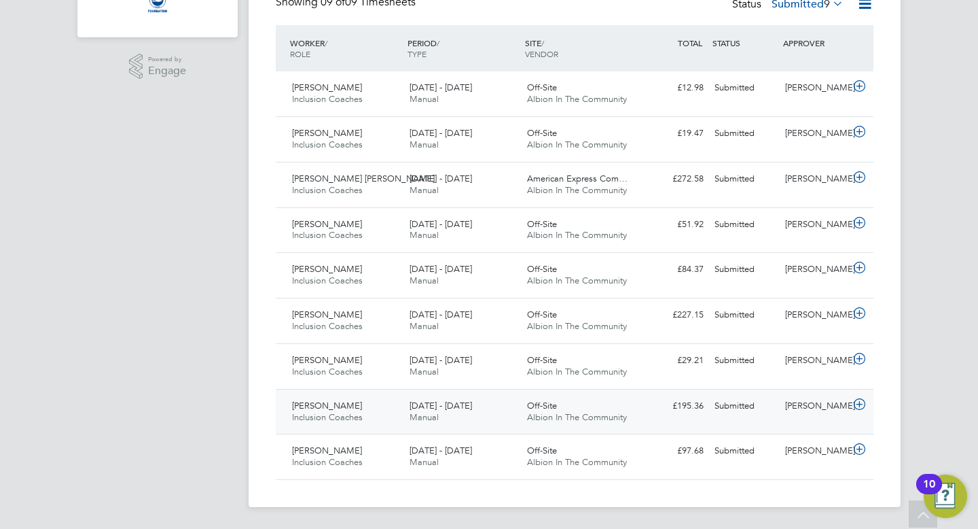
click at [857, 404] on icon at bounding box center [859, 404] width 17 height 11
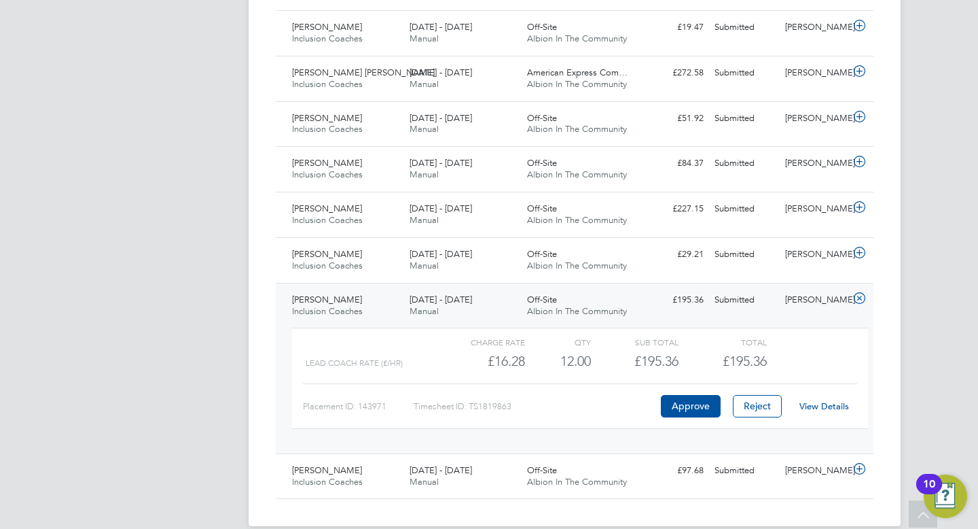
scroll to position [438, 0]
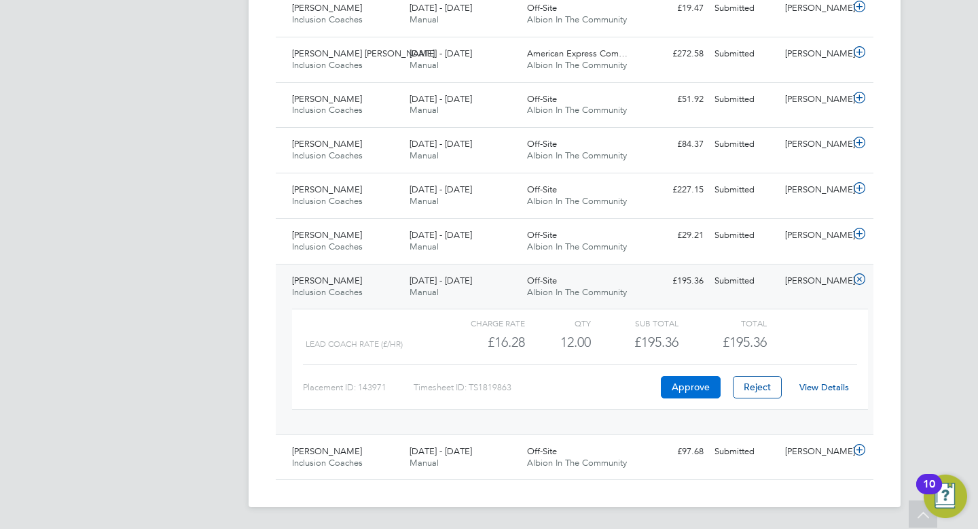
click at [686, 382] on button "Approve" at bounding box center [691, 387] width 60 height 22
click at [859, 276] on icon at bounding box center [859, 279] width 17 height 11
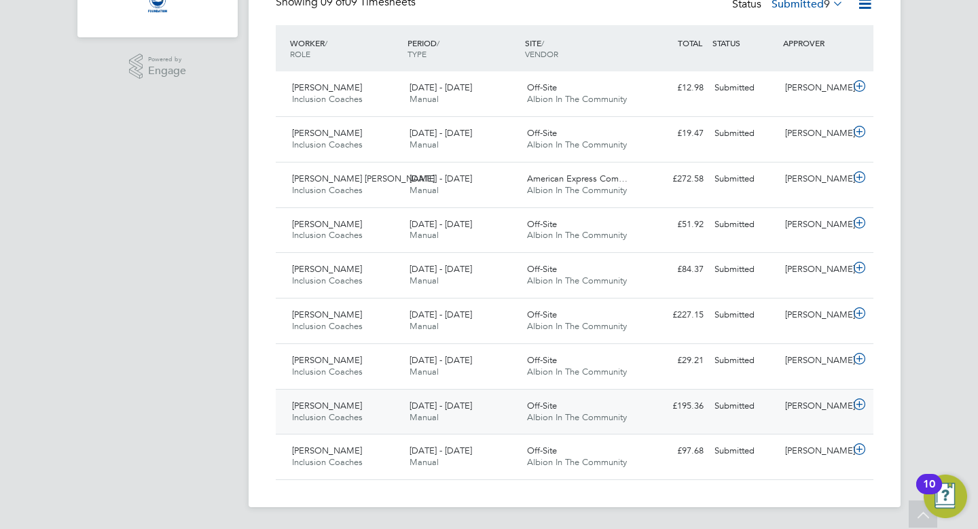
scroll to position [312, 0]
click at [857, 447] on icon at bounding box center [859, 449] width 17 height 11
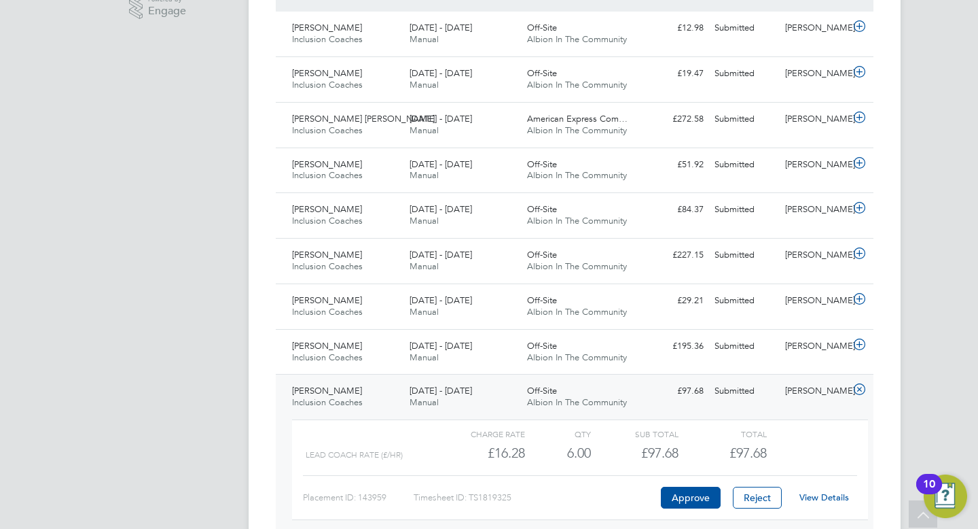
scroll to position [438, 0]
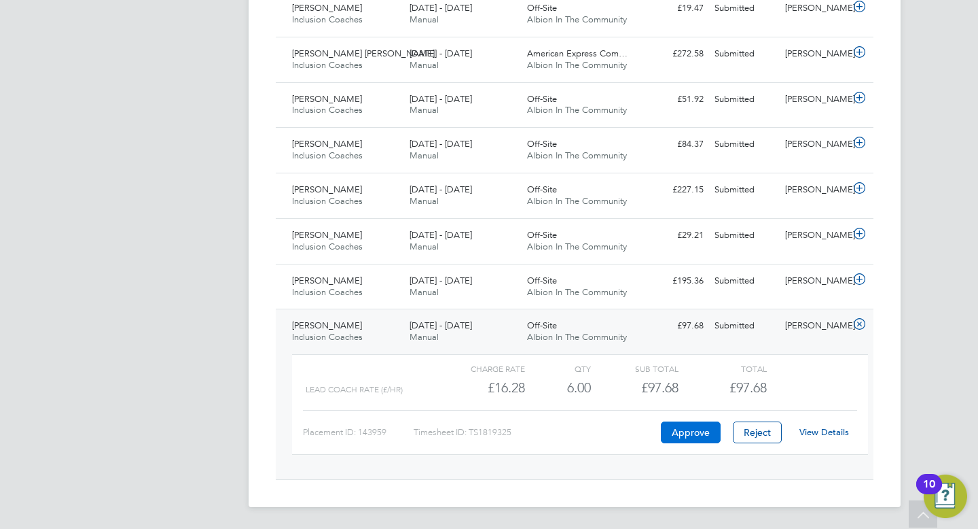
click at [690, 431] on button "Approve" at bounding box center [691, 432] width 60 height 22
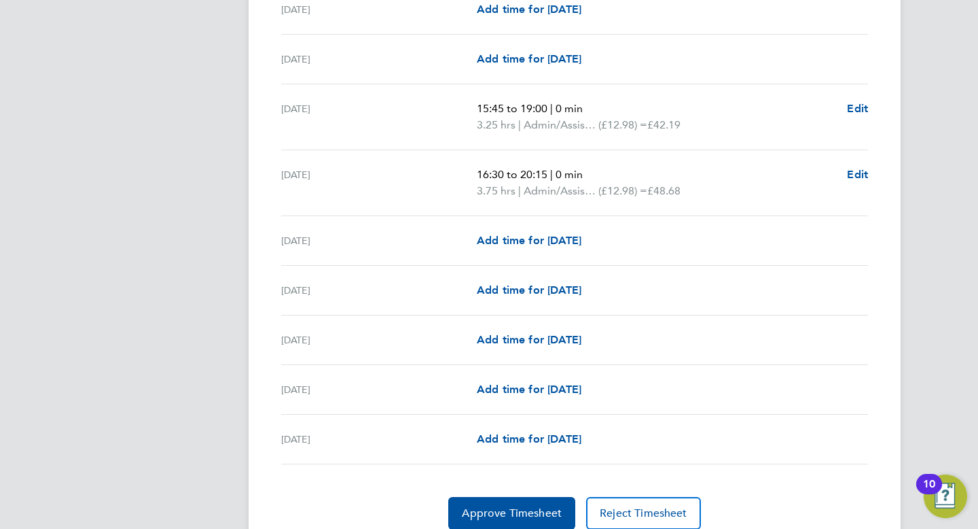
scroll to position [1621, 0]
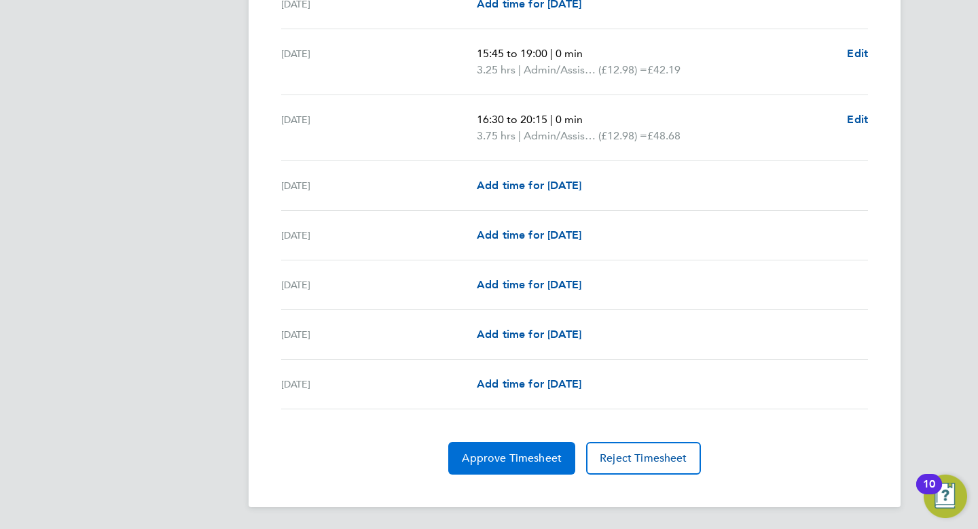
click at [470, 457] on span "Approve Timesheet" at bounding box center [512, 458] width 100 height 14
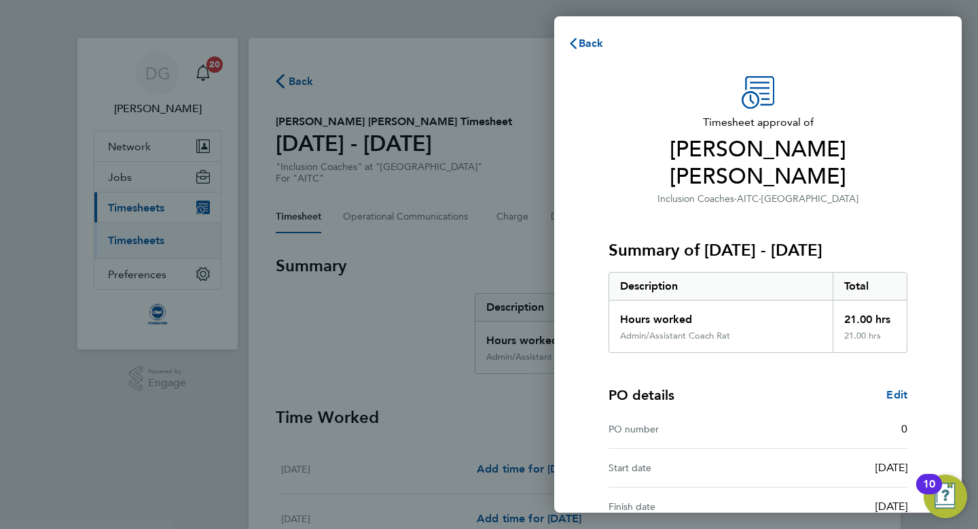
scroll to position [122, 0]
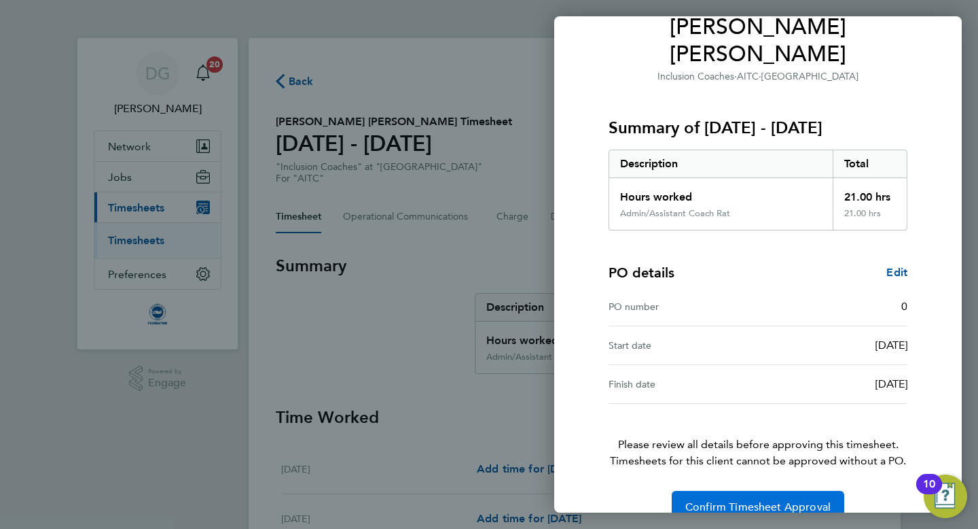
click at [704, 500] on span "Confirm Timesheet Approval" at bounding box center [757, 507] width 145 height 14
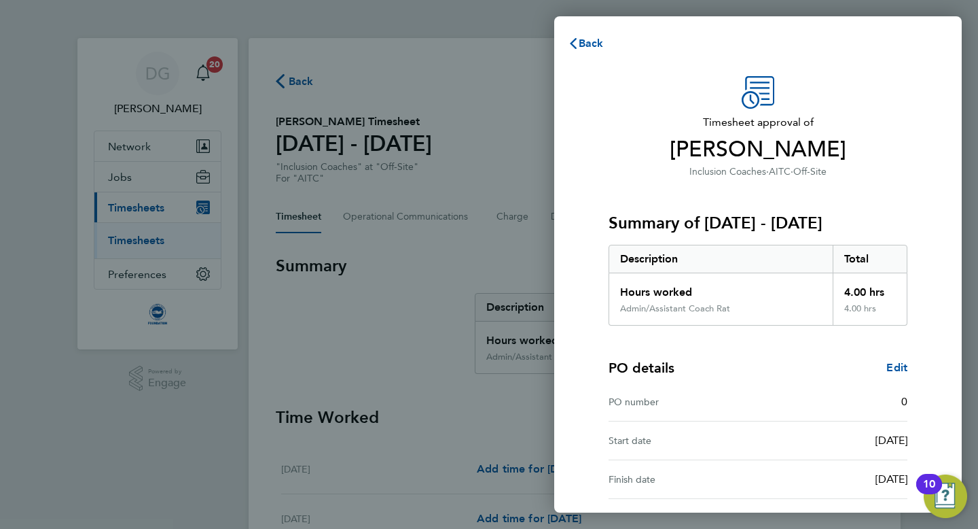
scroll to position [122, 0]
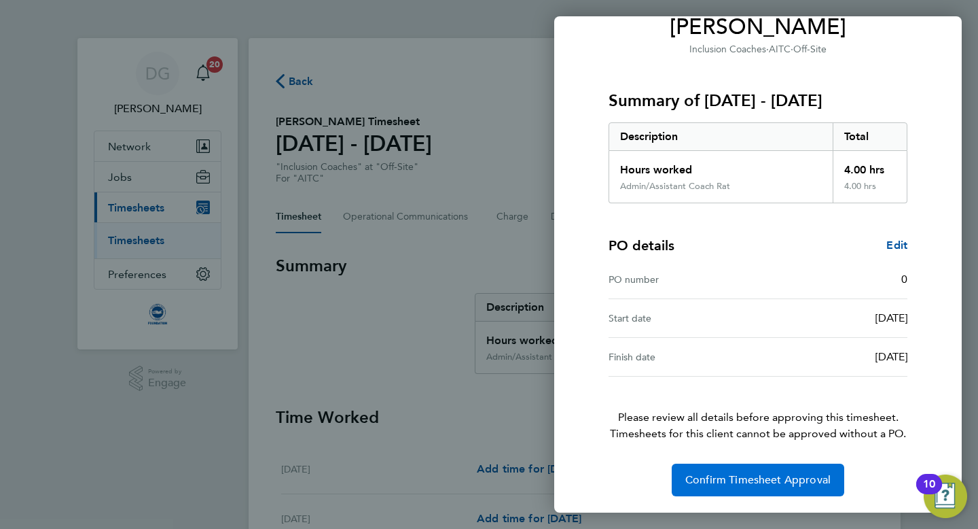
click at [731, 480] on span "Confirm Timesheet Approval" at bounding box center [757, 480] width 145 height 14
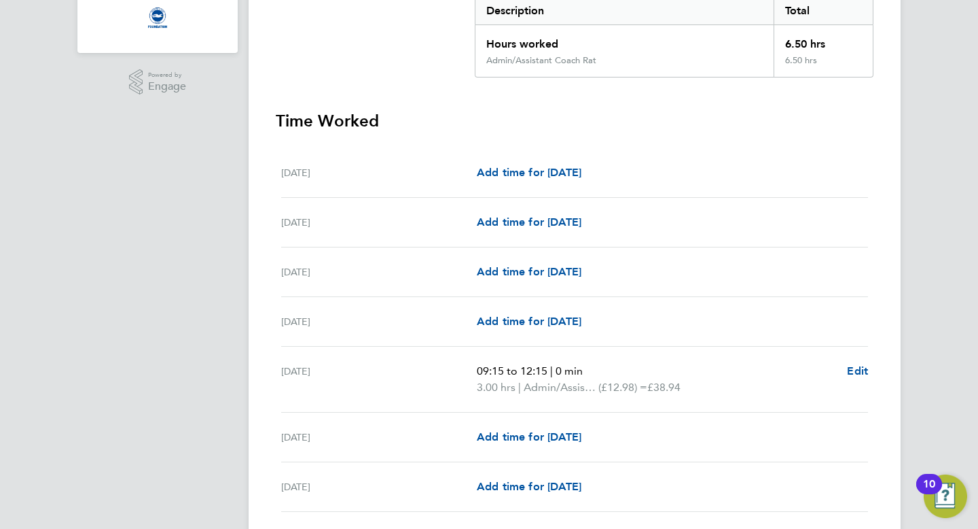
scroll to position [297, 0]
click at [853, 372] on span "Edit" at bounding box center [857, 369] width 21 height 13
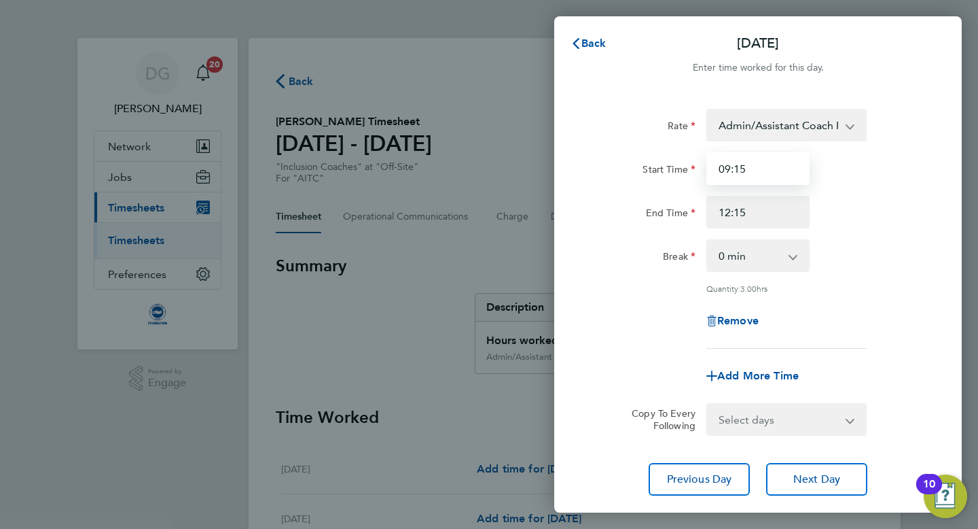
click at [751, 173] on input "09:15" at bounding box center [758, 168] width 103 height 33
type input "0"
type input "10:00"
click at [613, 325] on div "Remove" at bounding box center [758, 320] width 342 height 33
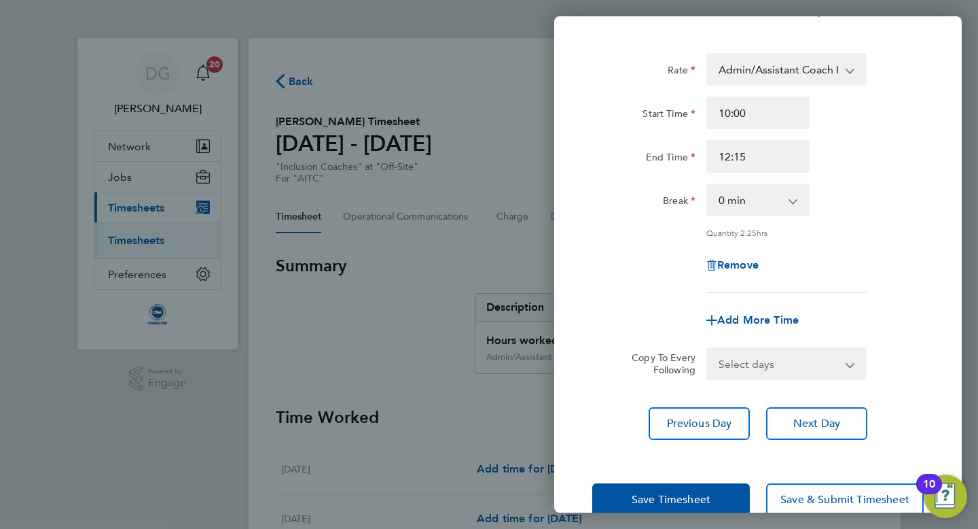
scroll to position [85, 0]
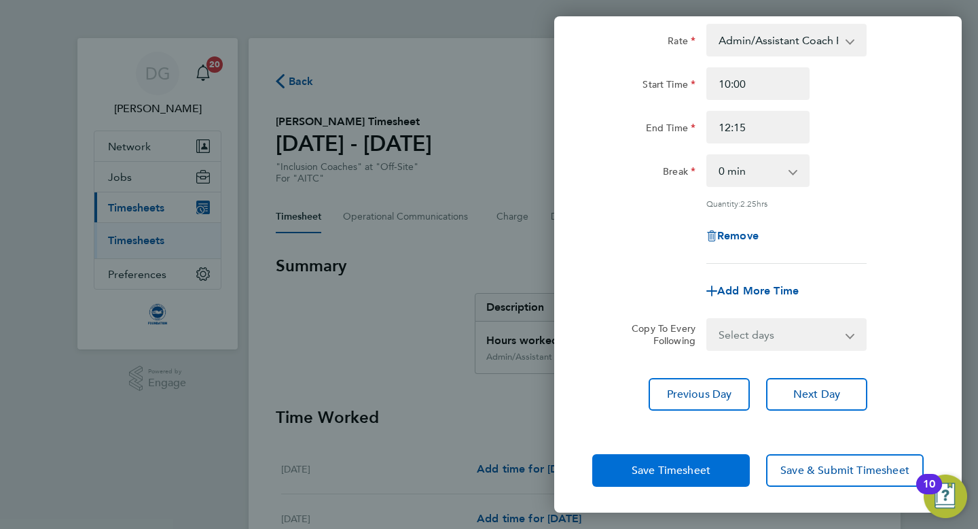
click at [648, 463] on span "Save Timesheet" at bounding box center [671, 470] width 79 height 14
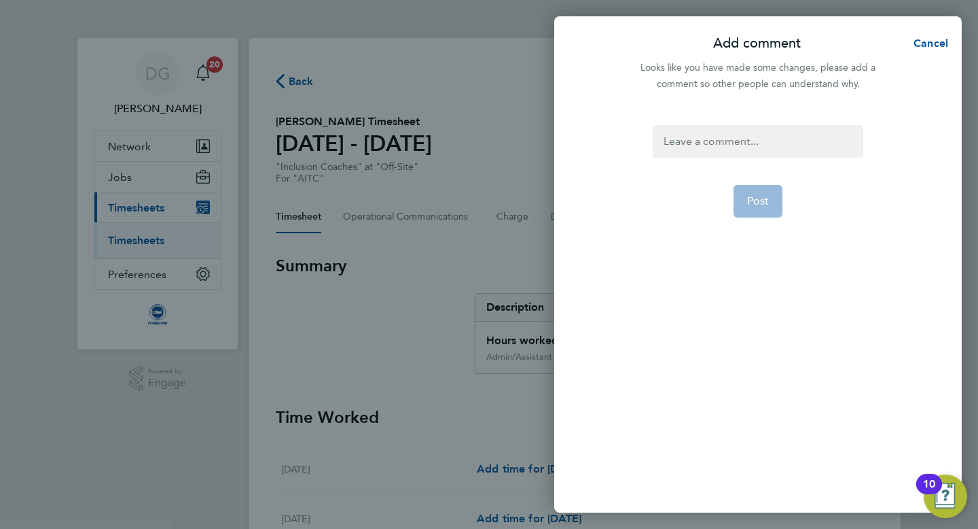
click at [675, 141] on div at bounding box center [758, 141] width 210 height 33
click at [799, 141] on div "Briefing event stsart time a,mended." at bounding box center [758, 141] width 210 height 33
click at [750, 143] on div "Briefing event stsart time amended." at bounding box center [758, 141] width 210 height 33
click at [766, 207] on span "Post" at bounding box center [758, 201] width 22 height 14
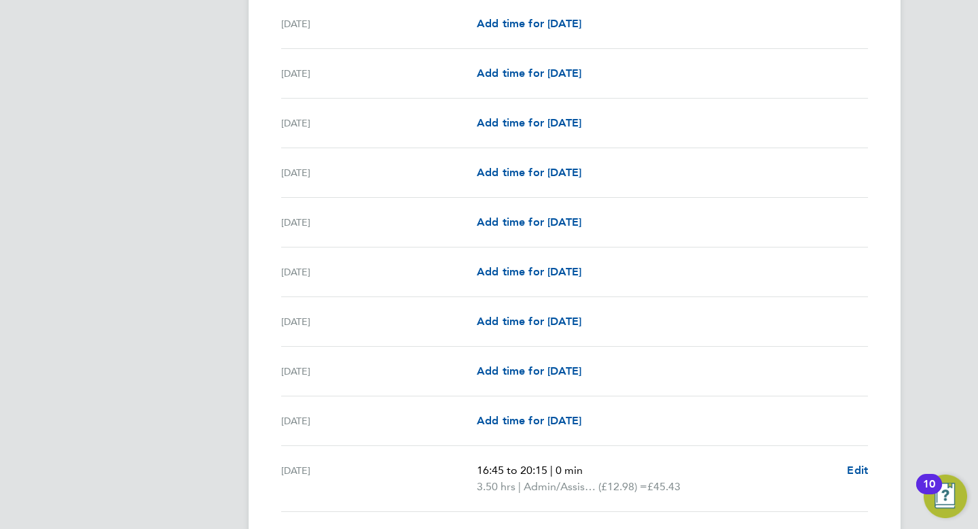
scroll to position [1556, 0]
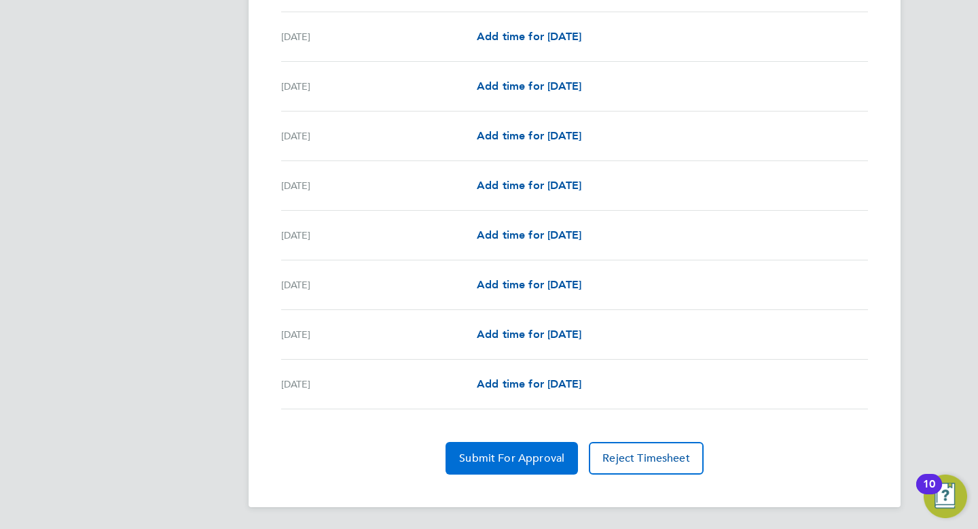
click at [493, 458] on span "Submit For Approval" at bounding box center [511, 458] width 105 height 14
click at [510, 459] on span "Approve Timesheet" at bounding box center [512, 458] width 100 height 14
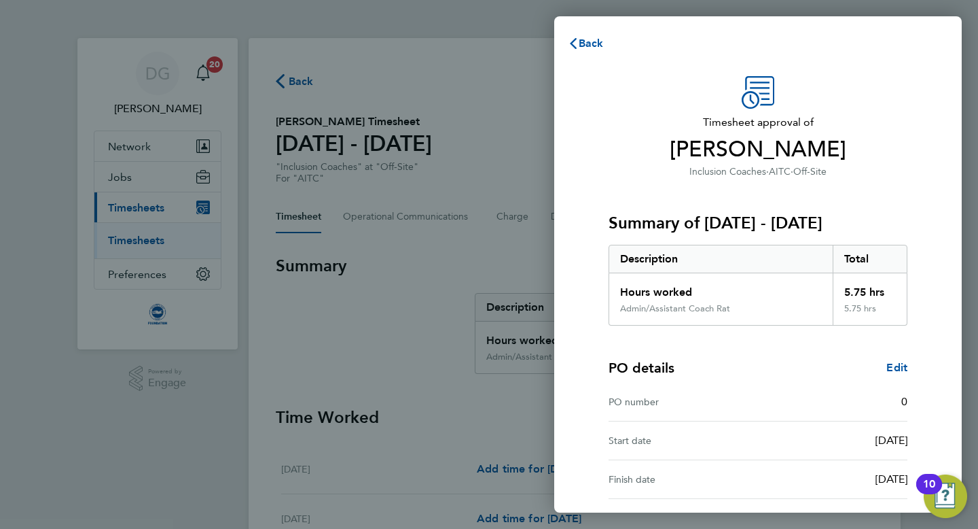
scroll to position [122, 0]
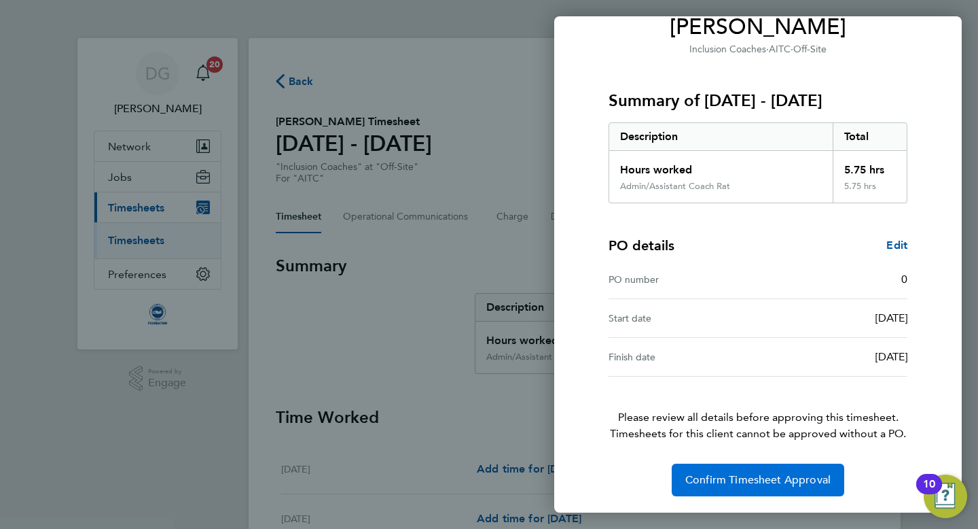
click at [702, 474] on span "Confirm Timesheet Approval" at bounding box center [757, 480] width 145 height 14
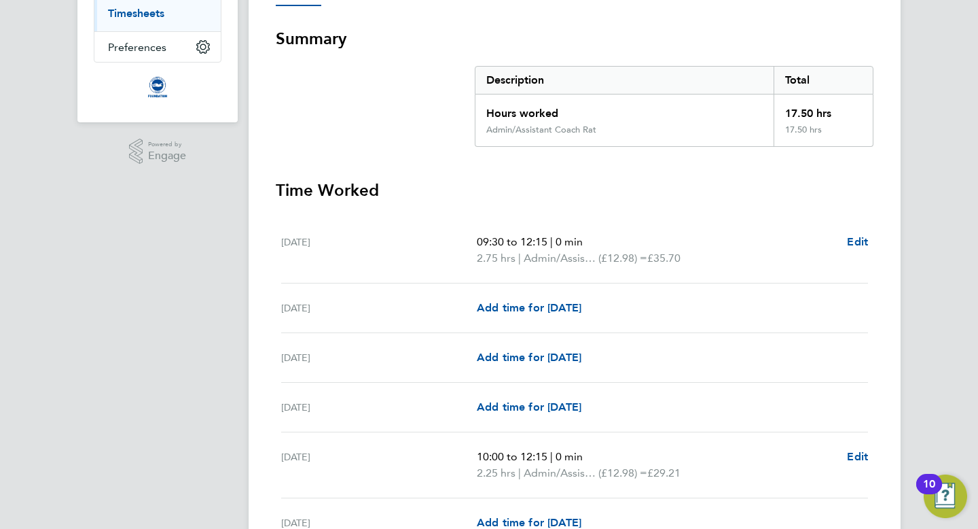
scroll to position [232, 0]
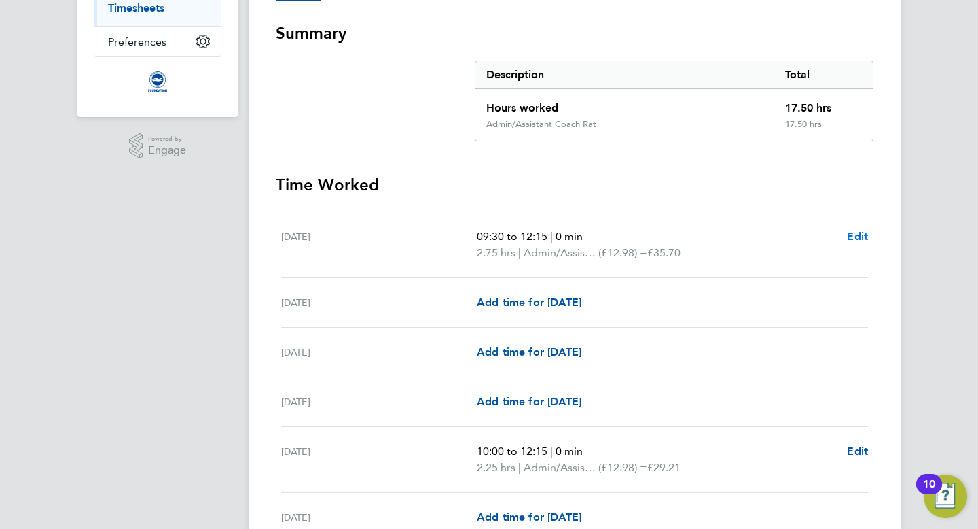
click at [857, 234] on span "Edit" at bounding box center [857, 236] width 21 height 13
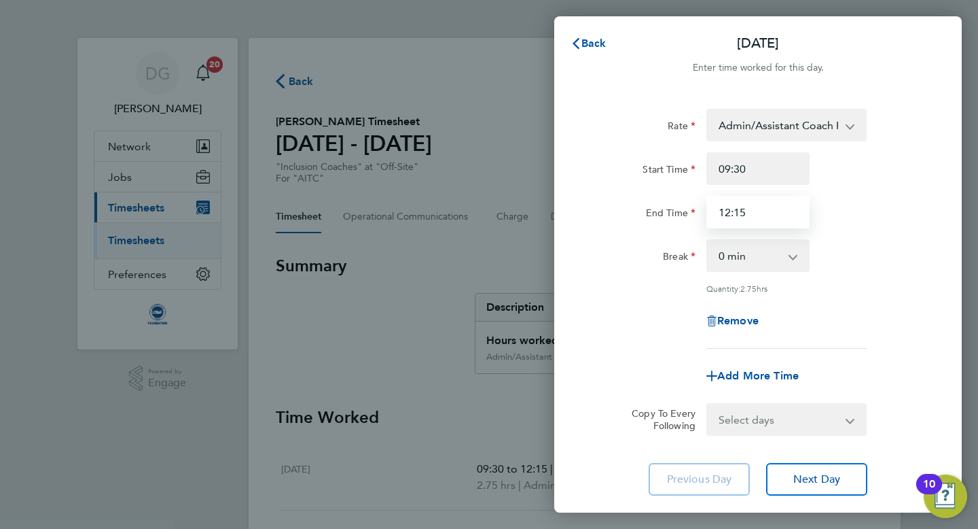
click at [766, 213] on input "12:15" at bounding box center [758, 212] width 103 height 33
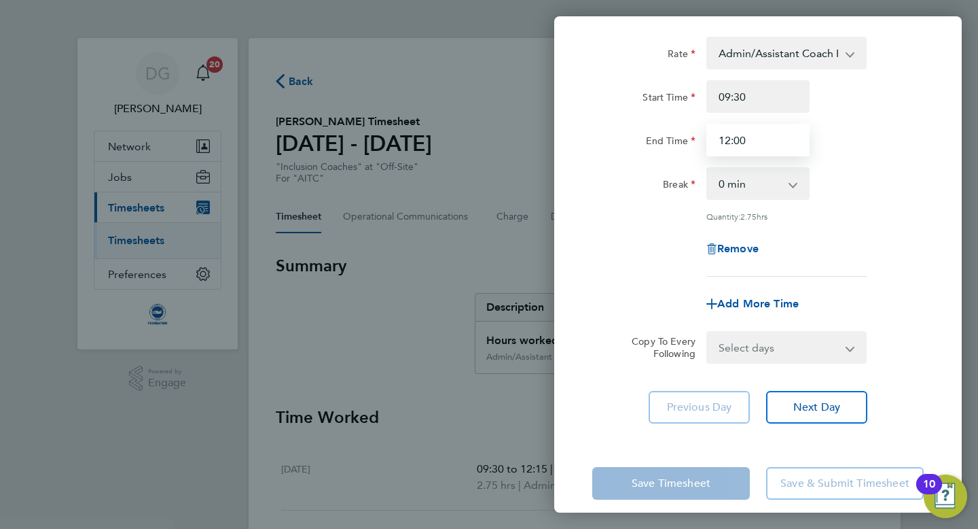
scroll to position [85, 0]
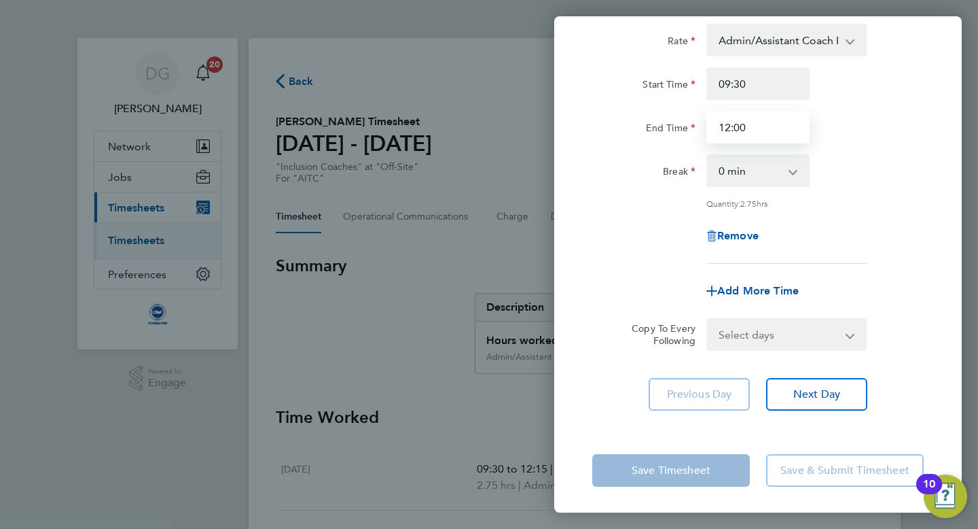
type input "12:00"
click at [617, 427] on div "Save Timesheet Save & Submit Timesheet" at bounding box center [758, 470] width 408 height 87
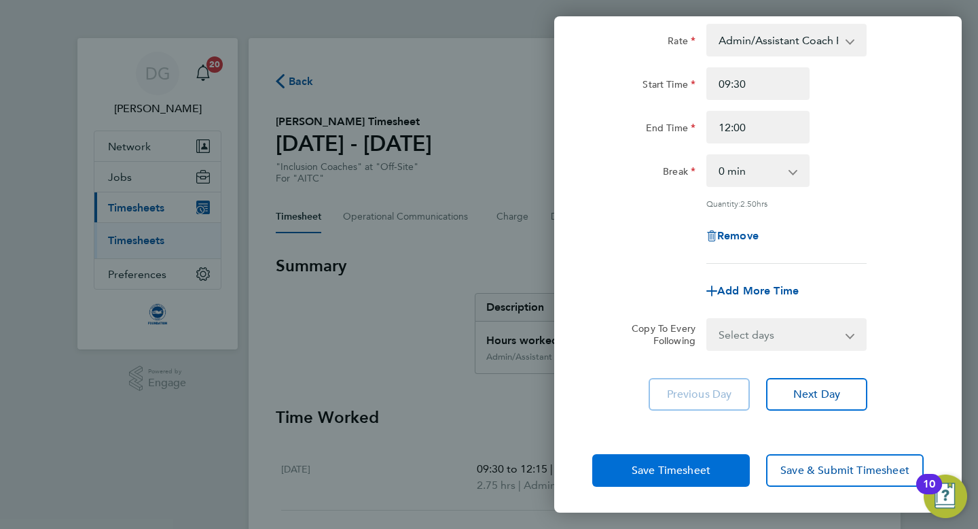
click at [635, 467] on span "Save Timesheet" at bounding box center [671, 470] width 79 height 14
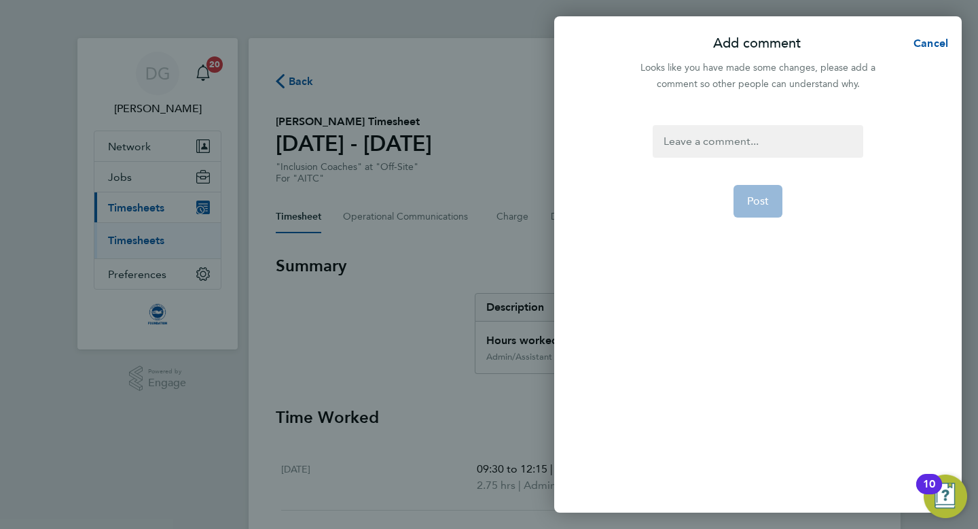
click at [679, 144] on div at bounding box center [758, 141] width 210 height 33
click at [756, 198] on span "Post" at bounding box center [758, 201] width 22 height 14
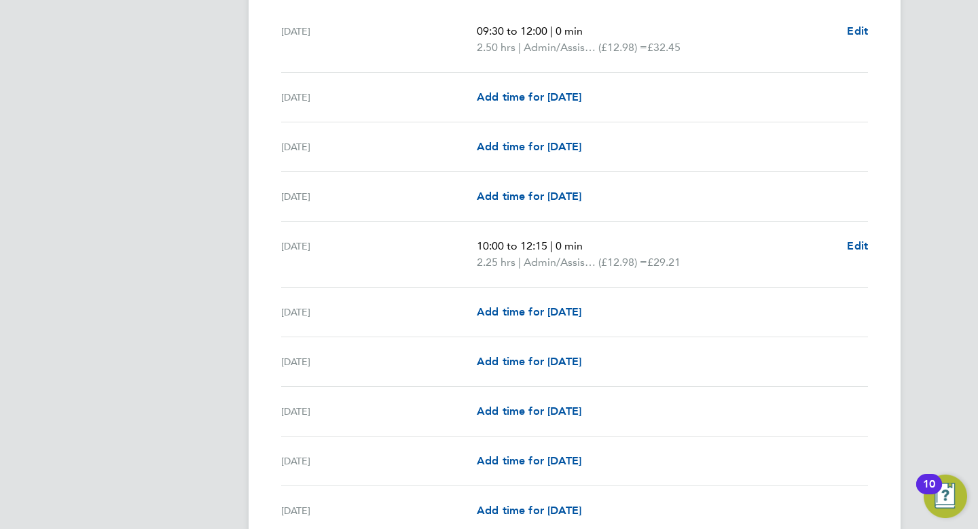
scroll to position [429, 0]
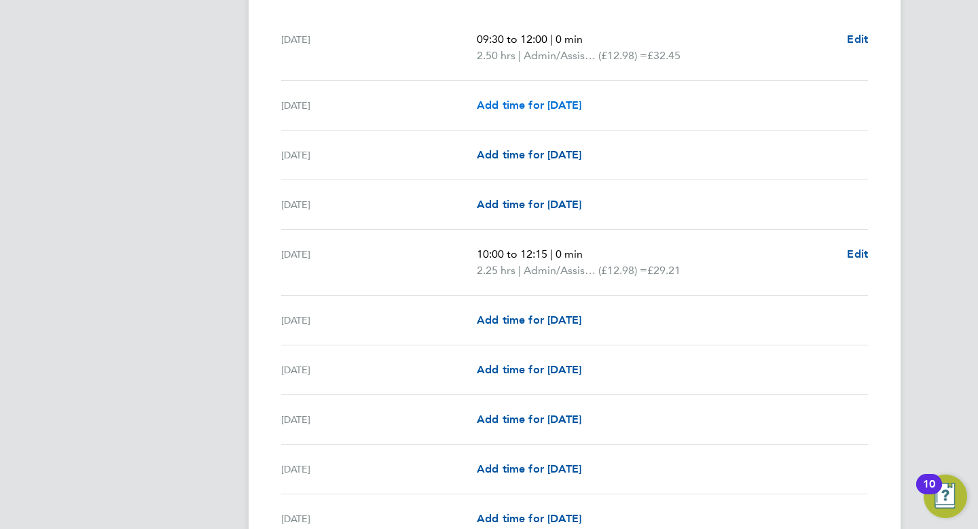
click at [495, 106] on span "Add time for [DATE]" at bounding box center [529, 105] width 105 height 13
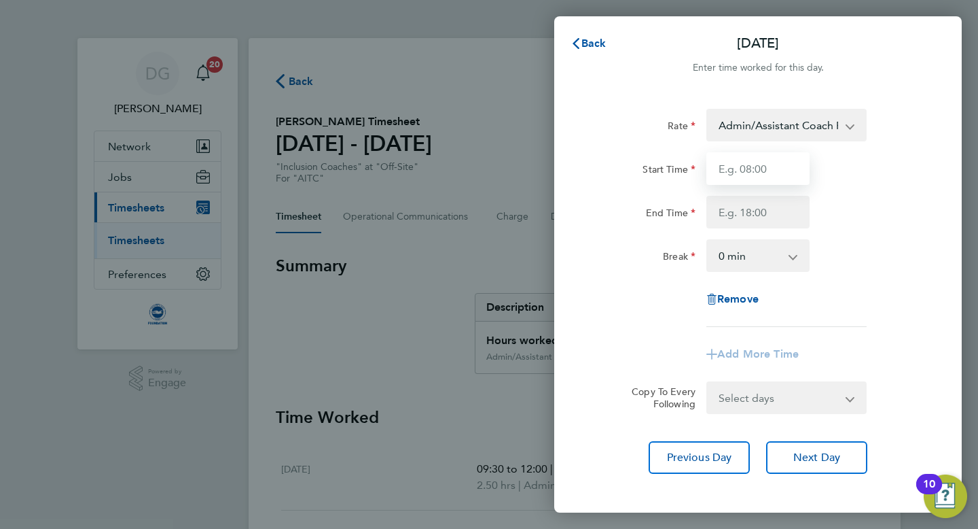
click at [724, 167] on input "Start Time" at bounding box center [758, 168] width 103 height 33
type input "10:00"
click at [725, 215] on input "End Time" at bounding box center [758, 212] width 103 height 33
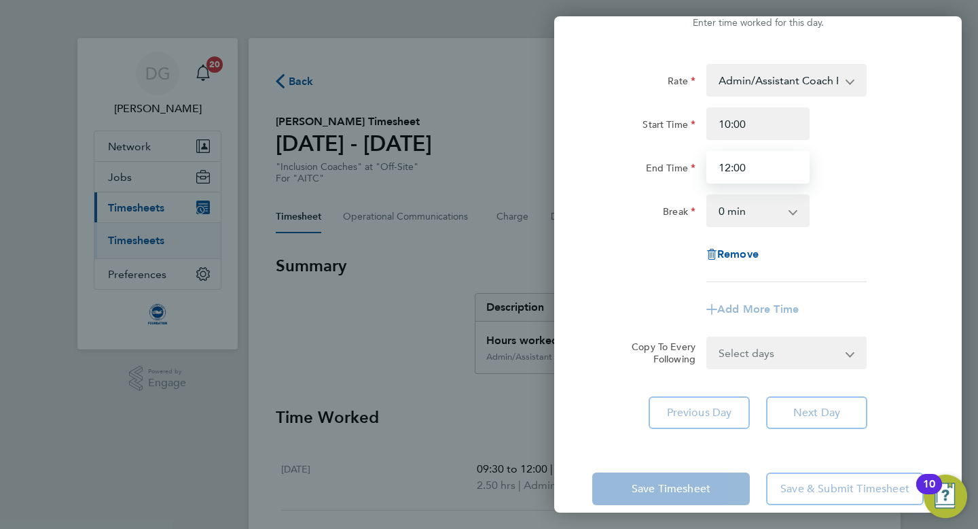
scroll to position [65, 0]
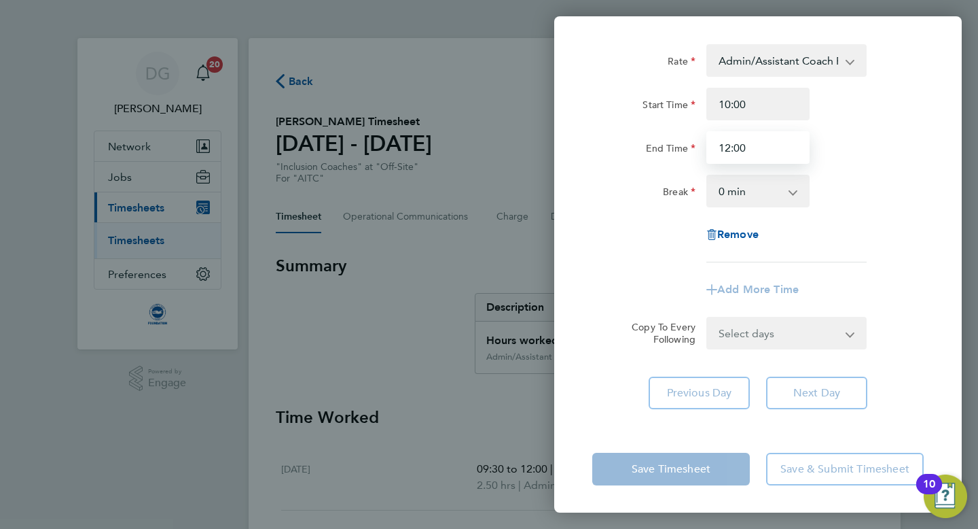
type input "12:00"
click at [592, 385] on div "Rate Admin/Assistant Coach Rat - 12.98 Lead Coach Rate - 16.28 Start Time 10:00…" at bounding box center [758, 226] width 408 height 397
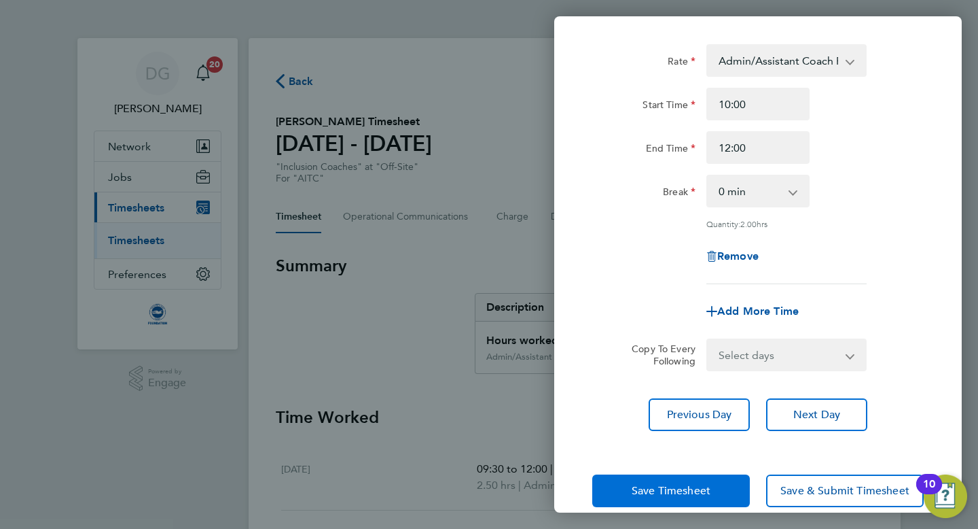
click at [634, 486] on span "Save Timesheet" at bounding box center [671, 491] width 79 height 14
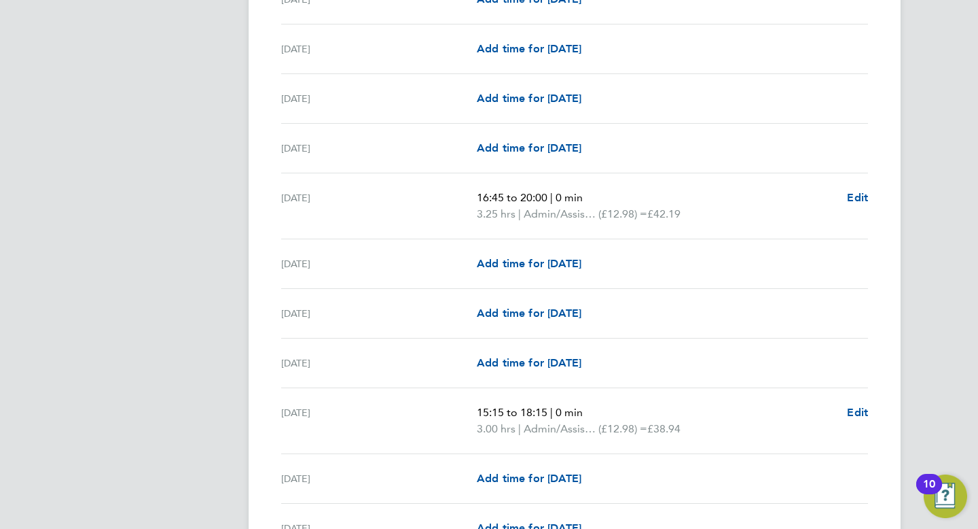
scroll to position [864, 0]
click at [853, 195] on span "Edit" at bounding box center [857, 198] width 21 height 13
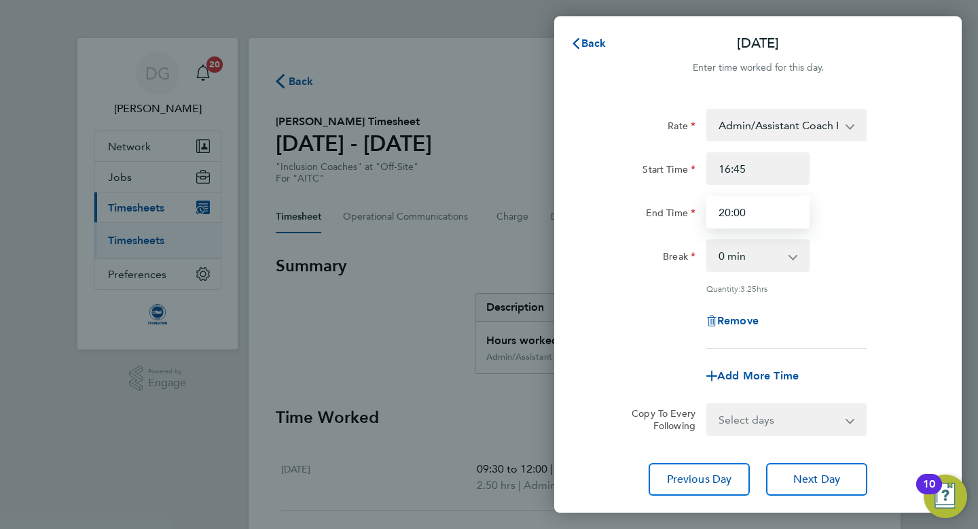
click at [763, 213] on input "20:00" at bounding box center [758, 212] width 103 height 33
click at [732, 215] on input "20:00" at bounding box center [758, 212] width 103 height 33
type input "19:00"
click at [925, 43] on span "Cancel" at bounding box center [929, 43] width 39 height 13
click at [592, 41] on span "Back" at bounding box center [594, 43] width 25 height 13
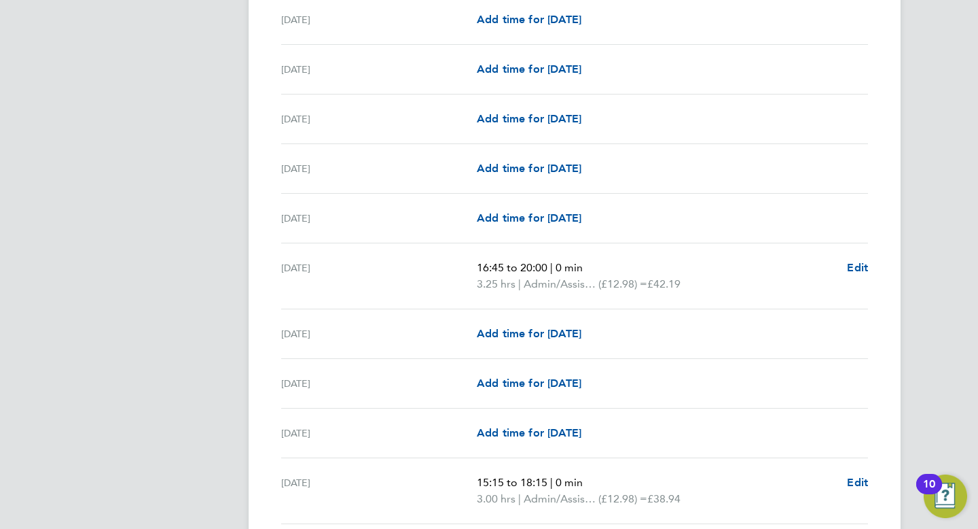
scroll to position [813, 0]
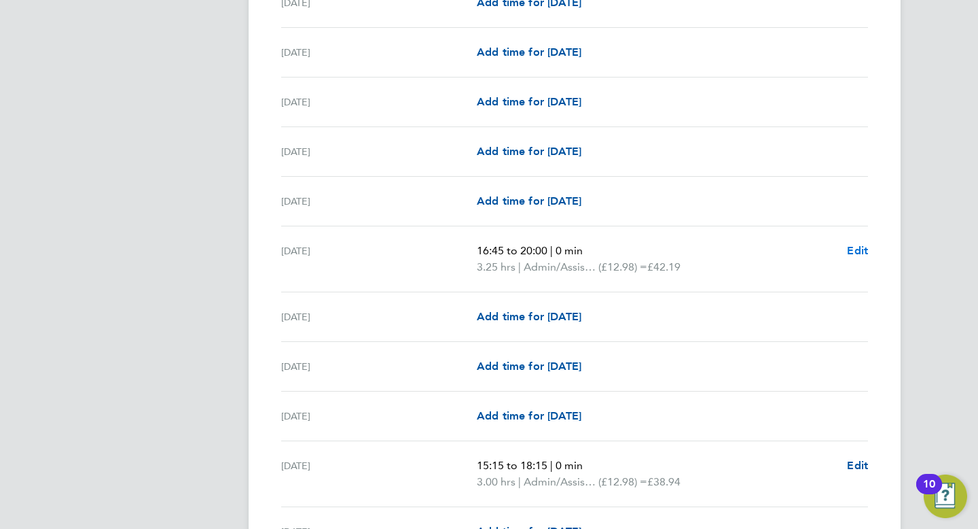
click at [854, 247] on span "Edit" at bounding box center [857, 250] width 21 height 13
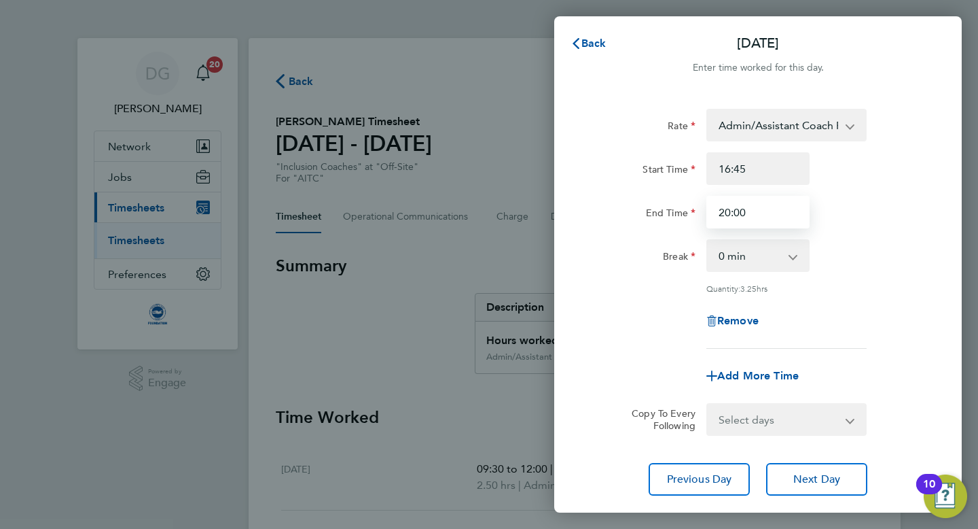
click at [729, 213] on input "20:00" at bounding box center [758, 212] width 103 height 33
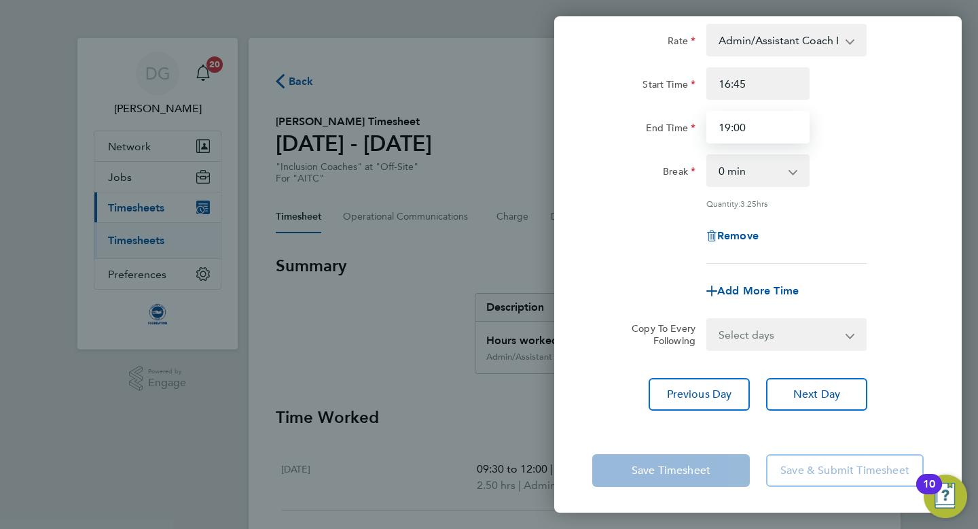
type input "19:00"
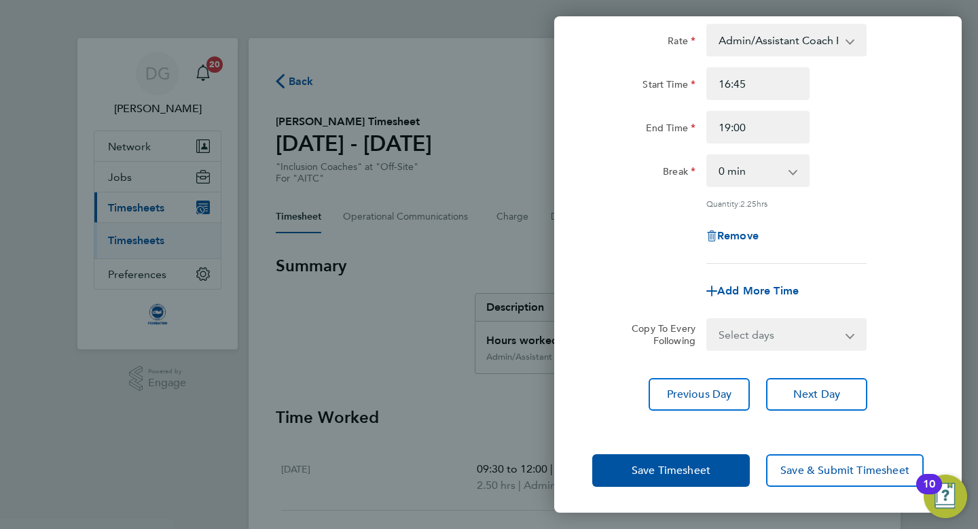
click at [600, 378] on div "Previous Day Next Day" at bounding box center [758, 394] width 332 height 33
click at [626, 469] on button "Save Timesheet" at bounding box center [671, 470] width 158 height 33
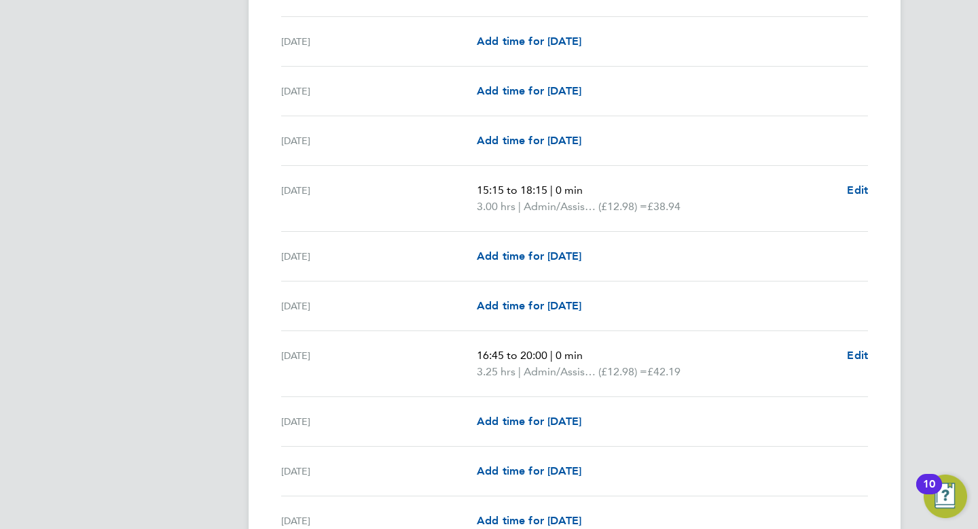
scroll to position [1092, 0]
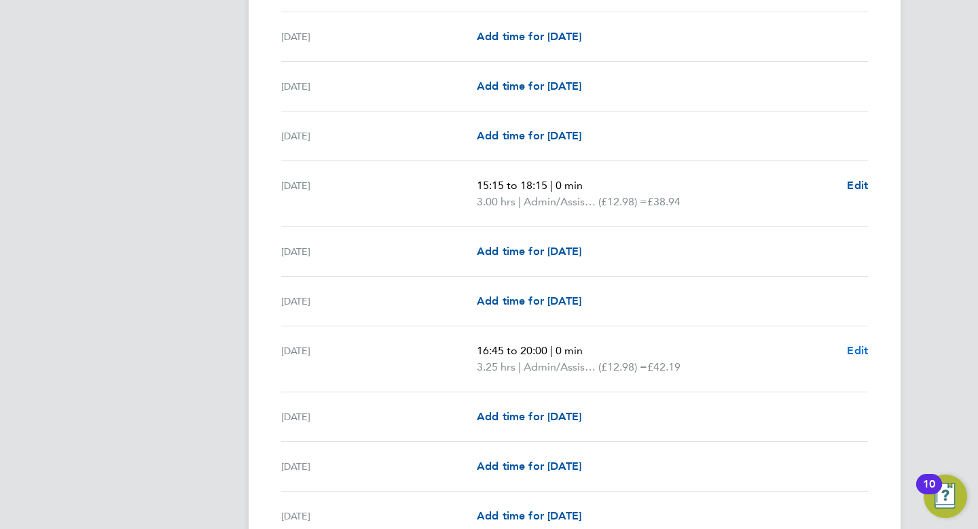
click at [856, 351] on span "Edit" at bounding box center [857, 350] width 21 height 13
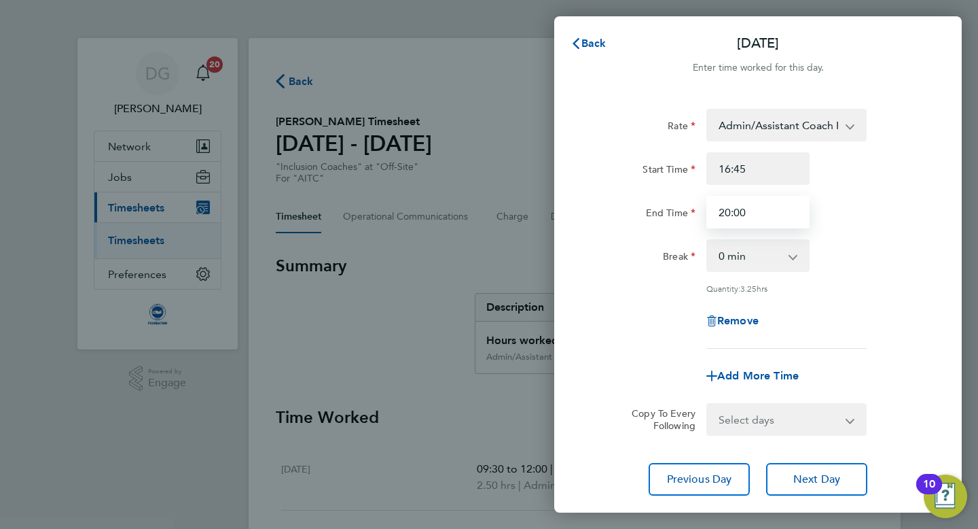
click at [730, 211] on input "20:00" at bounding box center [758, 212] width 103 height 33
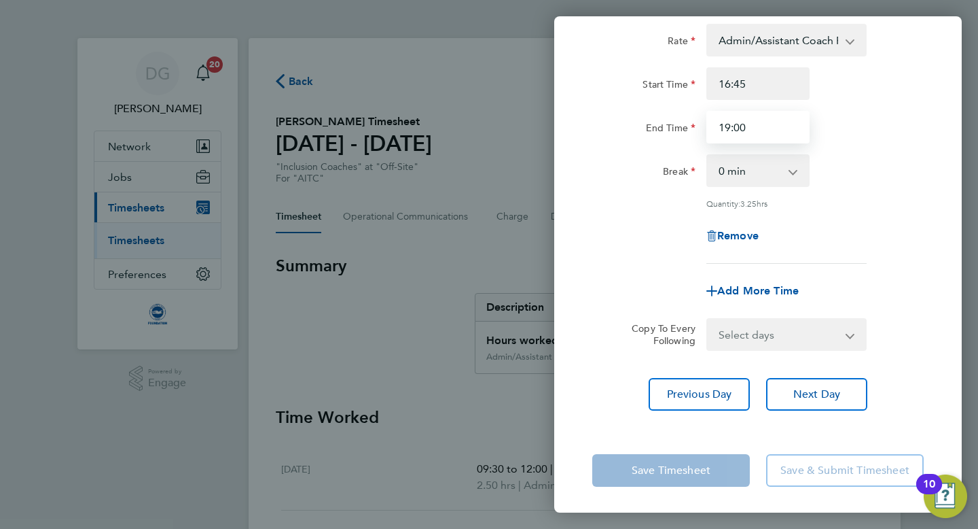
type input "19:00"
click at [573, 355] on div "Rate Admin/Assistant Coach Rat - 12.98 Lead Coach Rate - 16.28 Start Time 16:45…" at bounding box center [758, 216] width 408 height 419
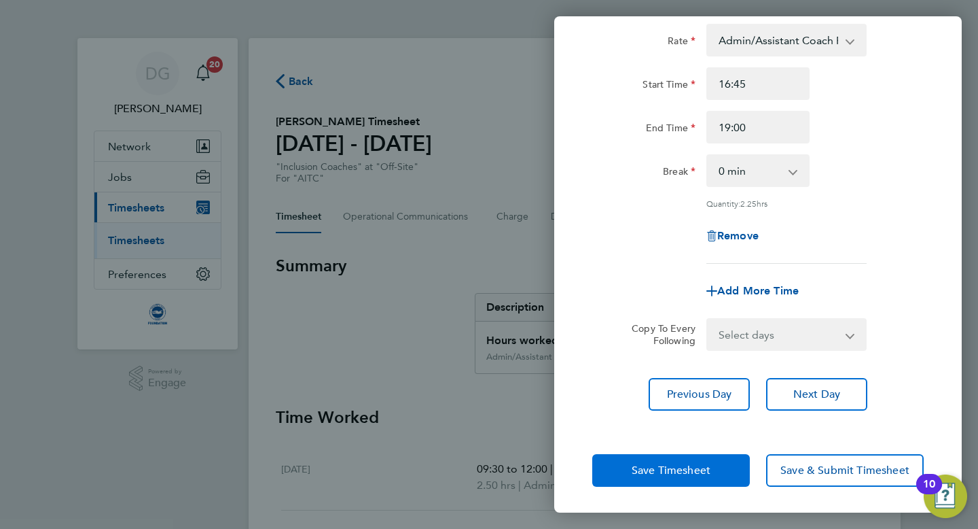
click at [624, 465] on button "Save Timesheet" at bounding box center [671, 470] width 158 height 33
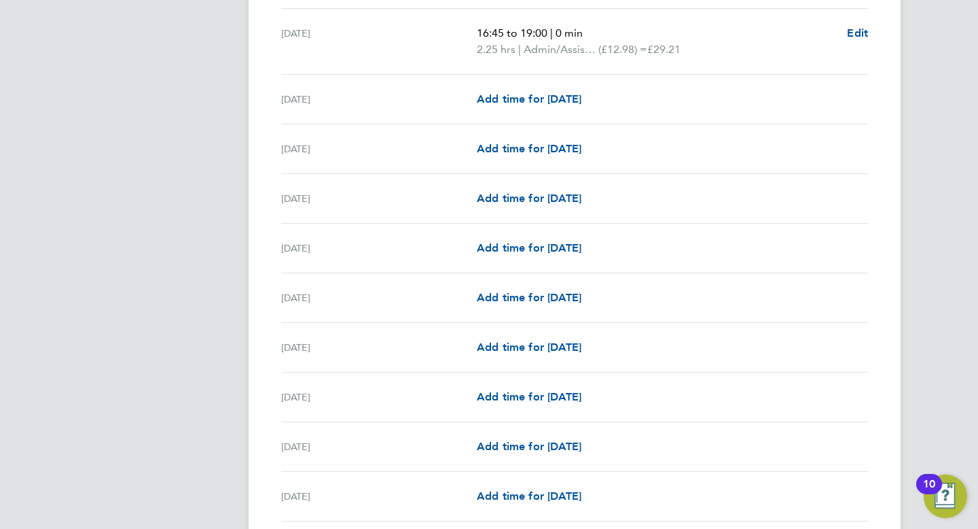
scroll to position [1412, 0]
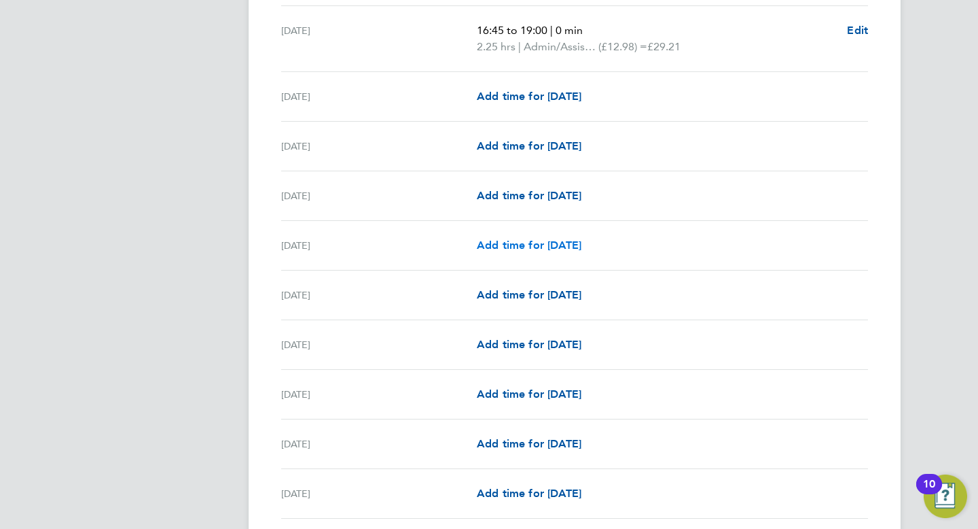
click at [486, 246] on span "Add time for Tue 23 Sep" at bounding box center [529, 244] width 105 height 13
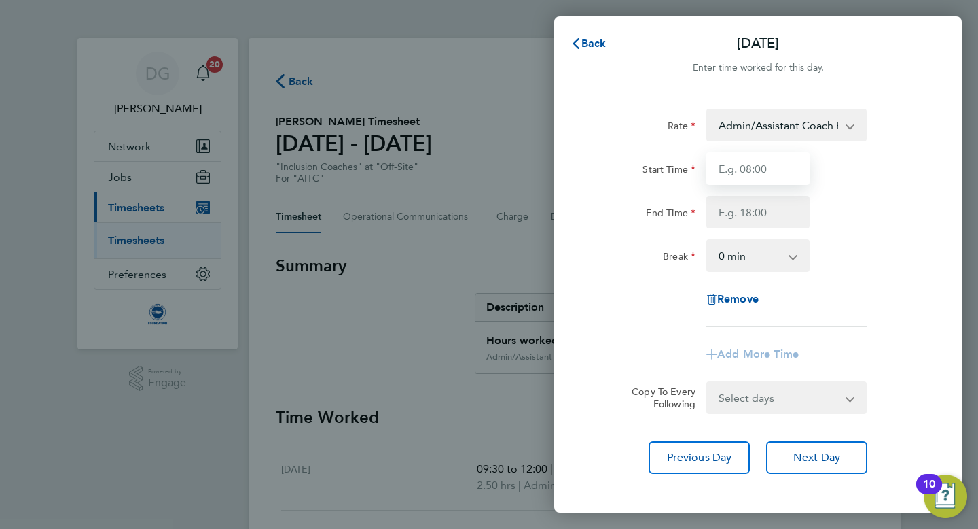
click at [725, 168] on input "Start Time" at bounding box center [758, 168] width 103 height 33
type input "15:15"
click at [730, 212] on input "End Time" at bounding box center [758, 212] width 103 height 33
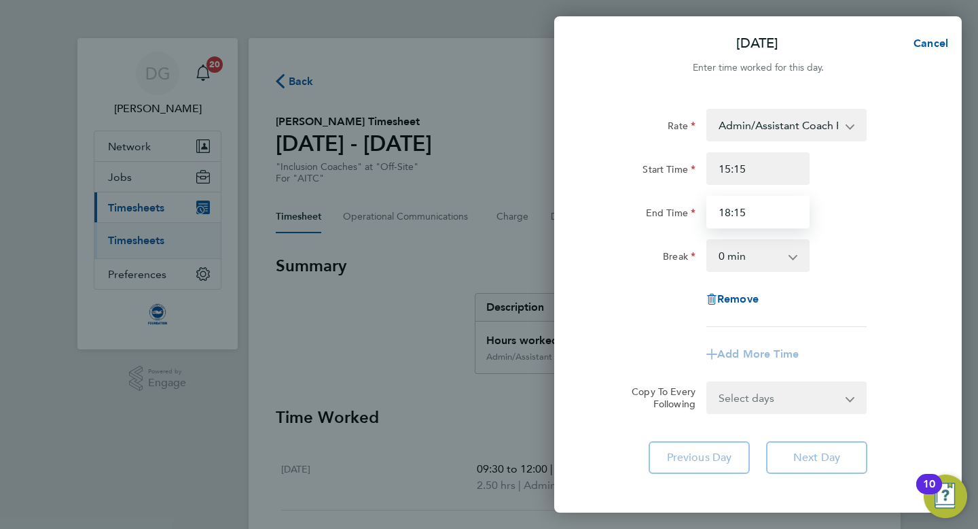
type input "18:15"
click at [639, 267] on div "Break" at bounding box center [644, 255] width 114 height 33
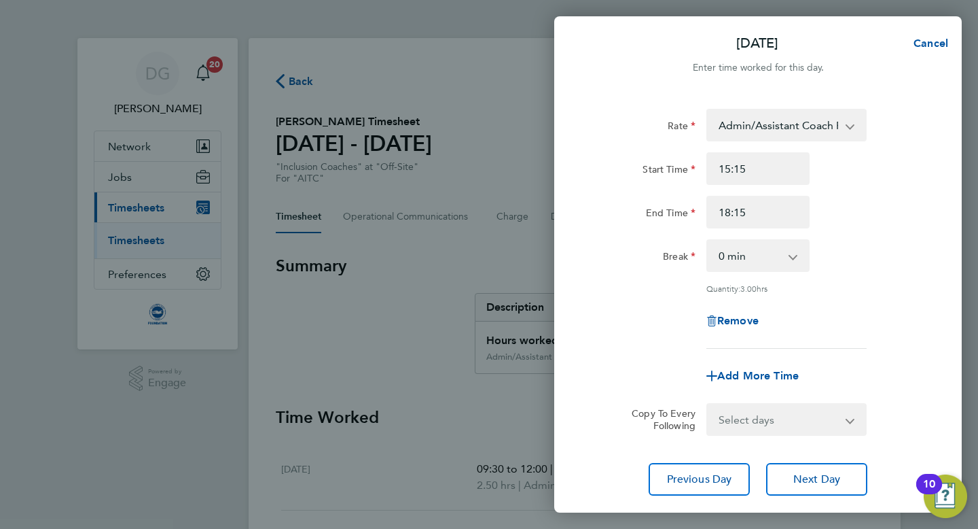
click at [597, 310] on div "Remove" at bounding box center [758, 320] width 342 height 33
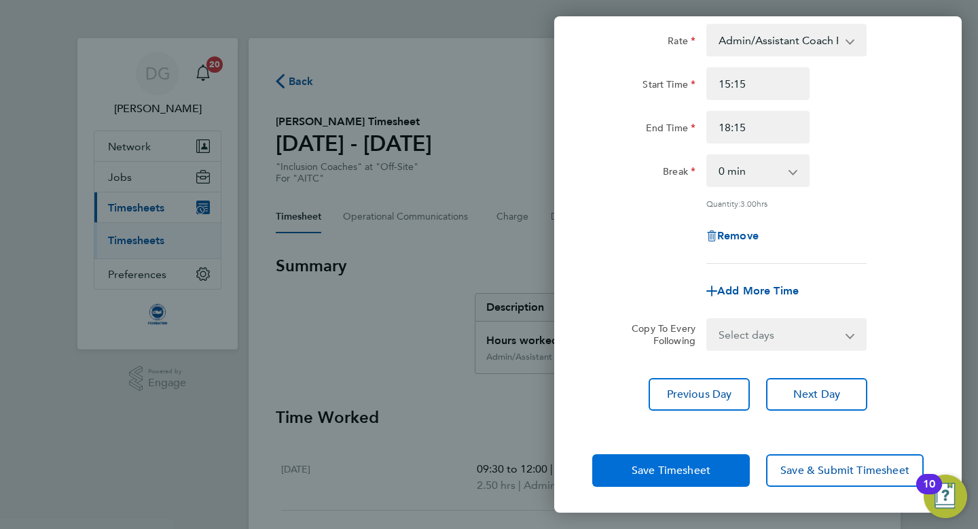
click at [654, 468] on span "Save Timesheet" at bounding box center [671, 470] width 79 height 14
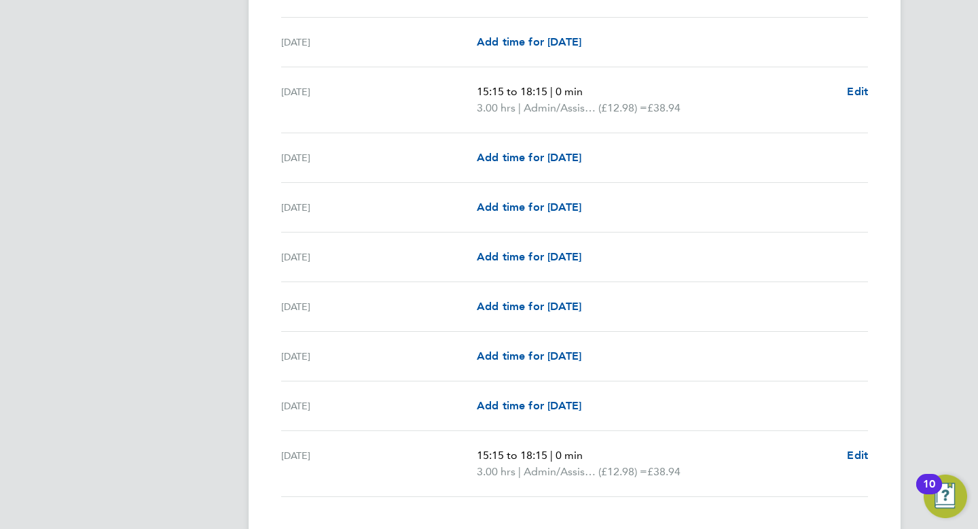
scroll to position [1654, 0]
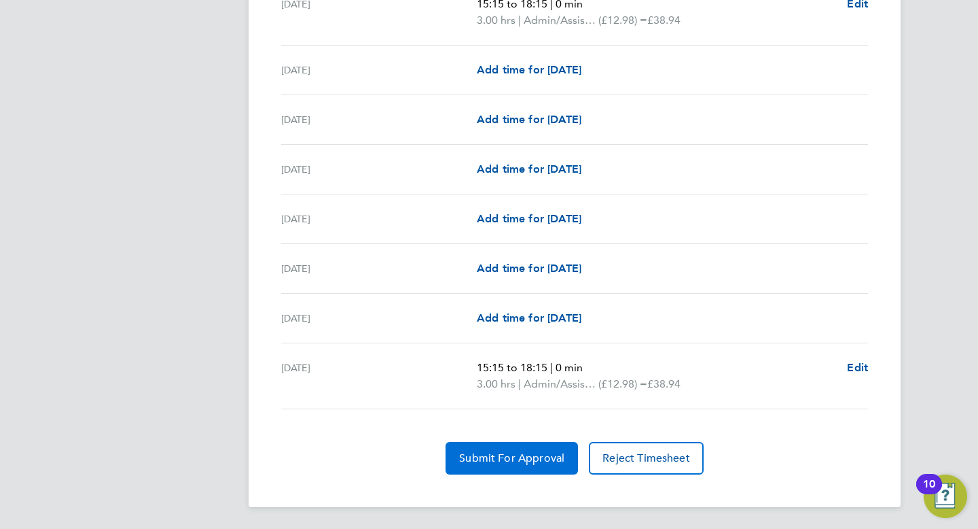
click at [493, 451] on span "Submit For Approval" at bounding box center [511, 458] width 105 height 14
click at [484, 456] on span "Approve Timesheet" at bounding box center [512, 458] width 100 height 14
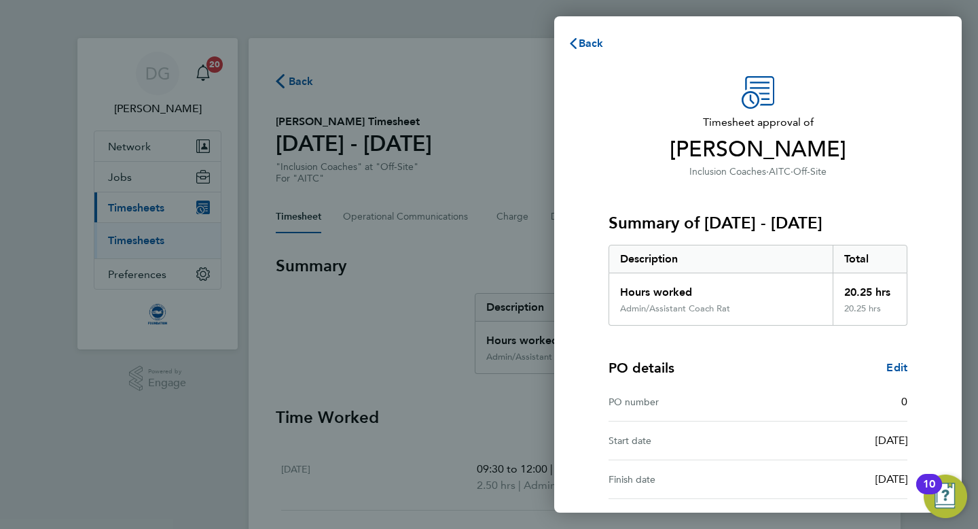
scroll to position [122, 0]
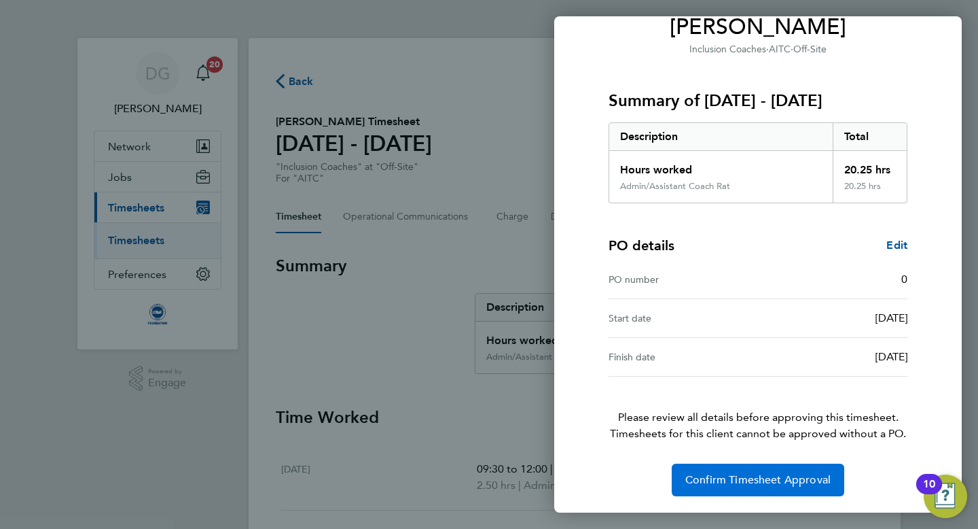
click at [741, 475] on span "Confirm Timesheet Approval" at bounding box center [757, 480] width 145 height 14
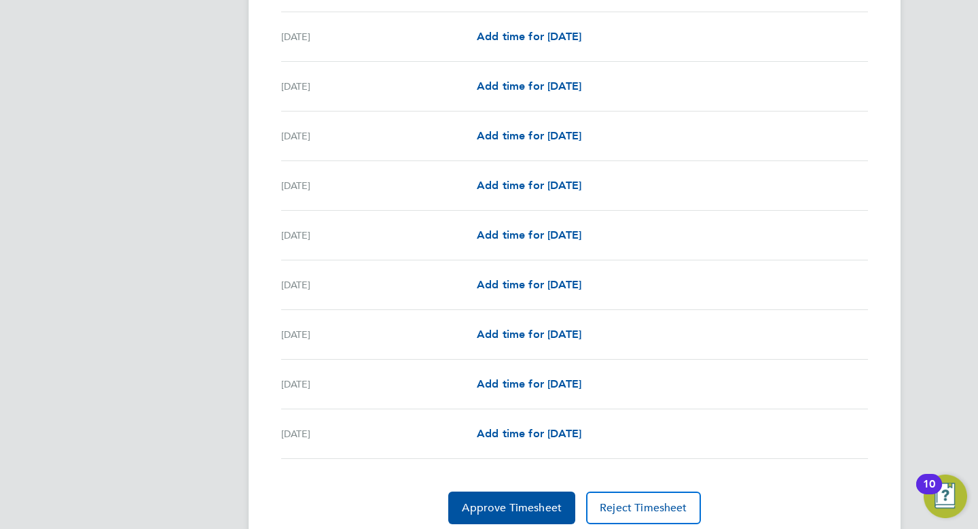
scroll to position [1539, 0]
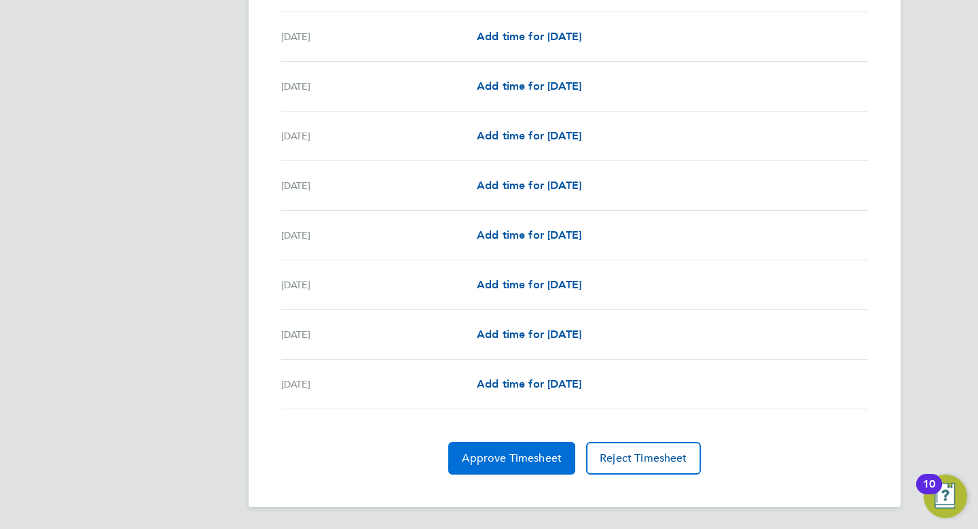
click at [505, 446] on button "Approve Timesheet" at bounding box center [511, 458] width 127 height 33
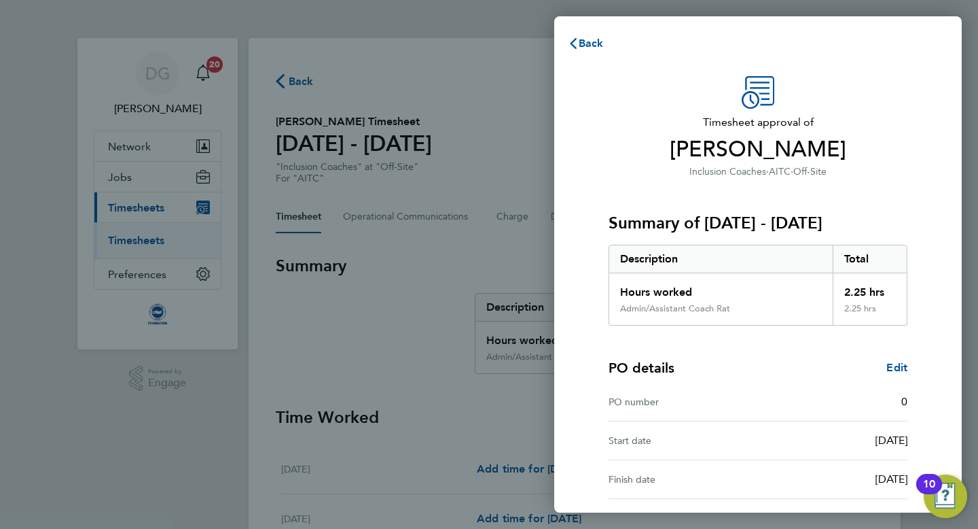
scroll to position [122, 0]
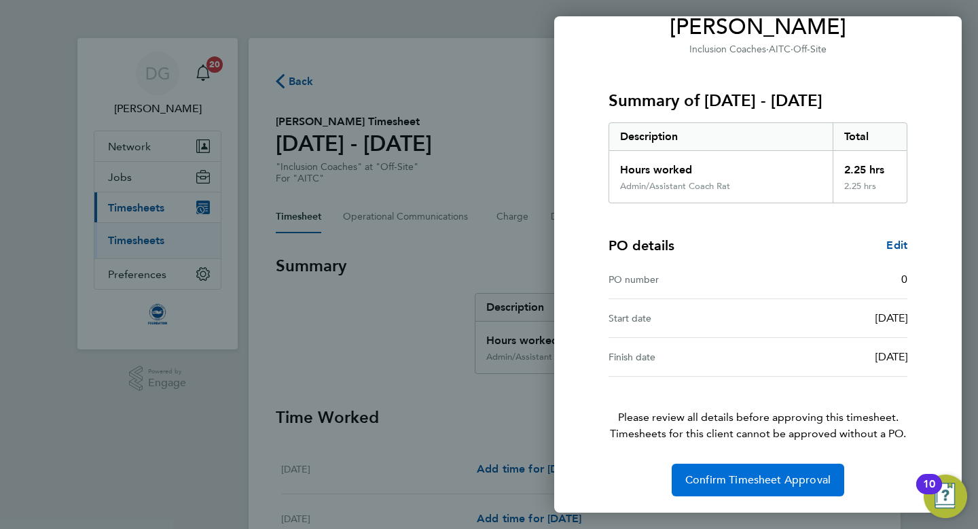
click at [730, 477] on span "Confirm Timesheet Approval" at bounding box center [757, 480] width 145 height 14
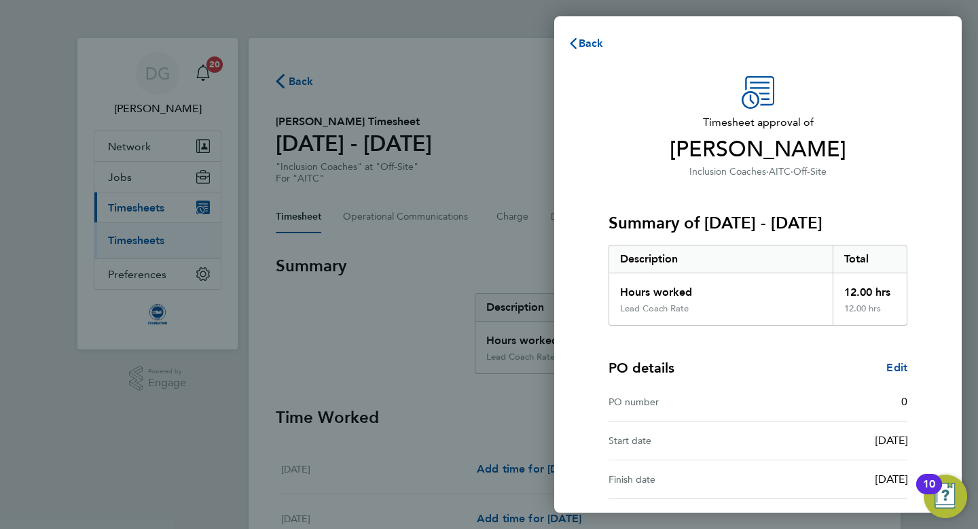
scroll to position [122, 0]
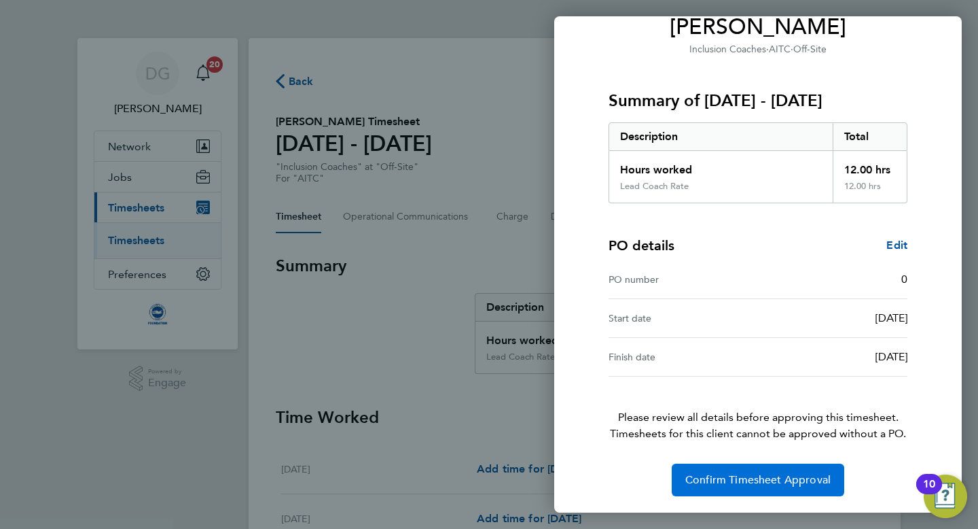
click at [725, 473] on span "Confirm Timesheet Approval" at bounding box center [757, 480] width 145 height 14
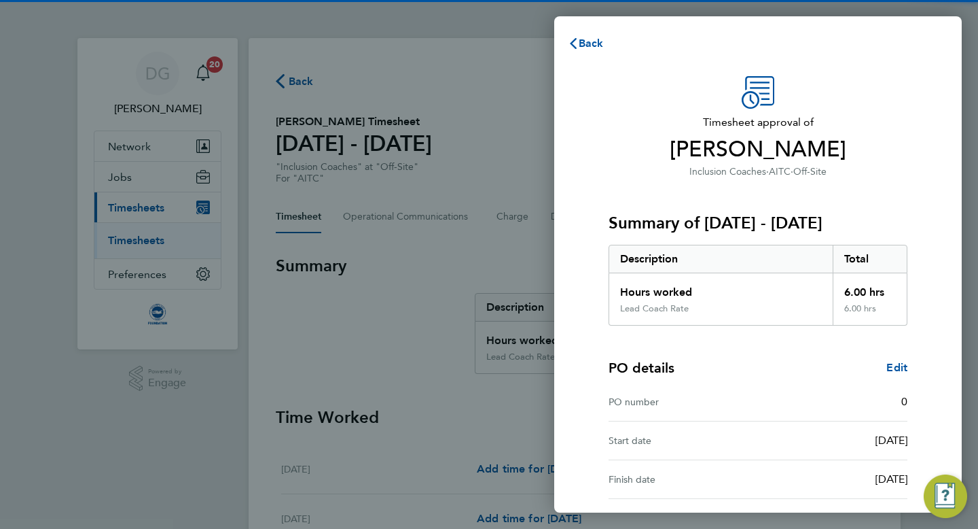
scroll to position [122, 0]
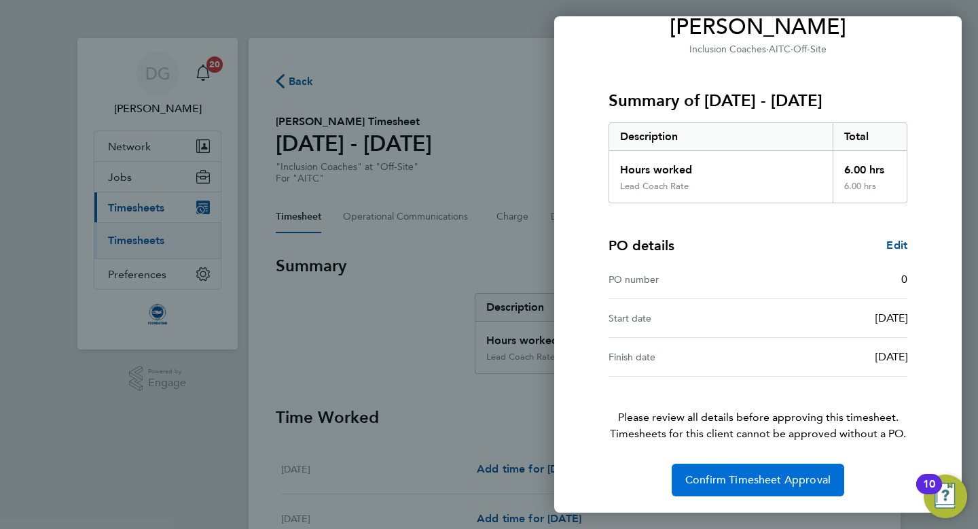
click at [747, 474] on span "Confirm Timesheet Approval" at bounding box center [757, 480] width 145 height 14
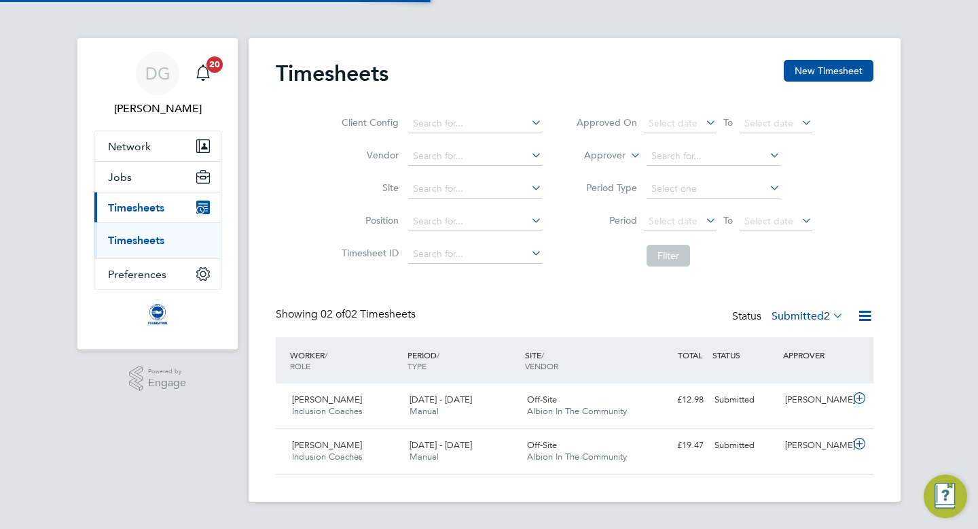
scroll to position [34, 118]
